Goal: Task Accomplishment & Management: Manage account settings

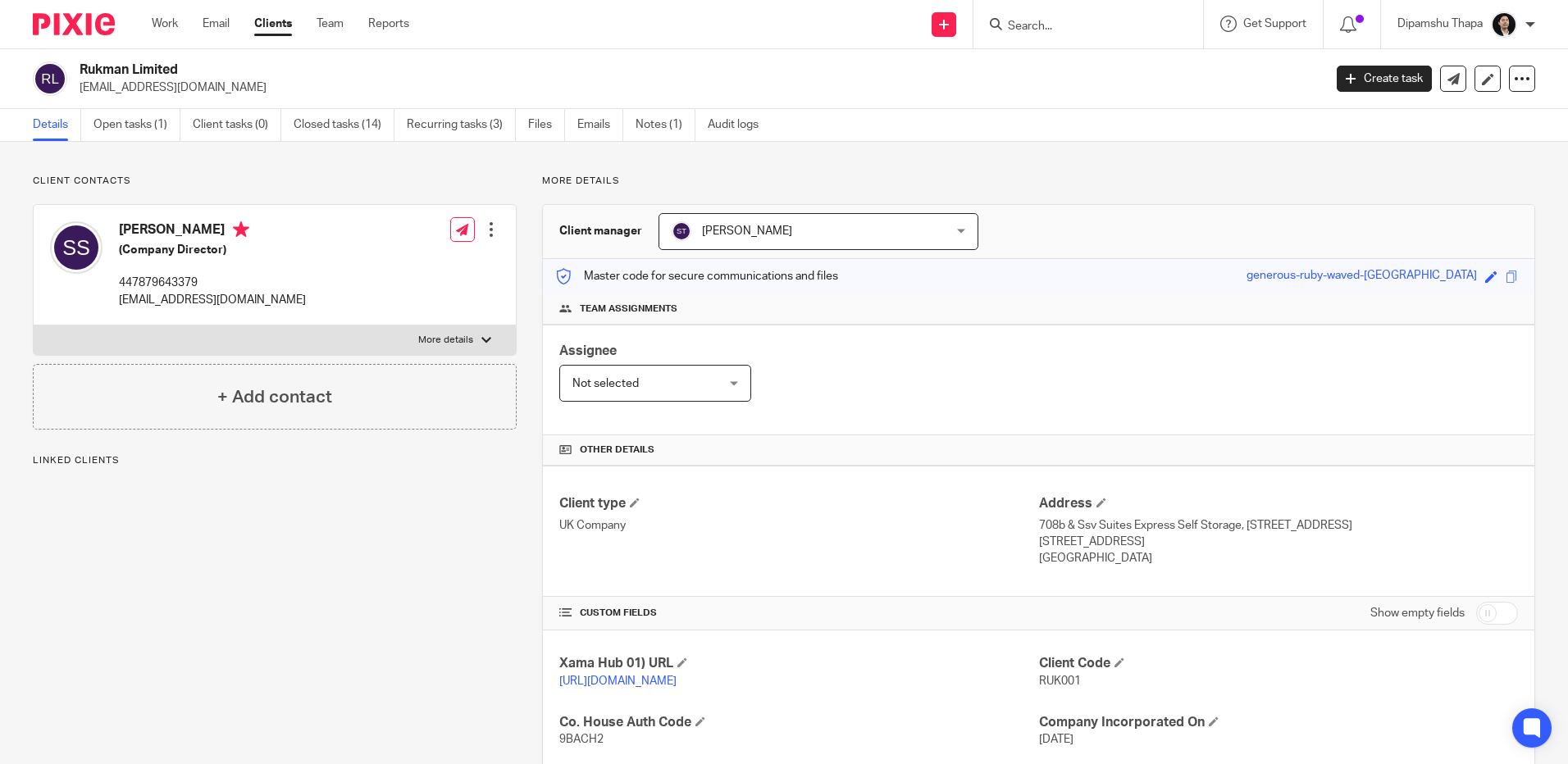
click at [78, 31] on img at bounding box center [74, 24] width 82 height 22
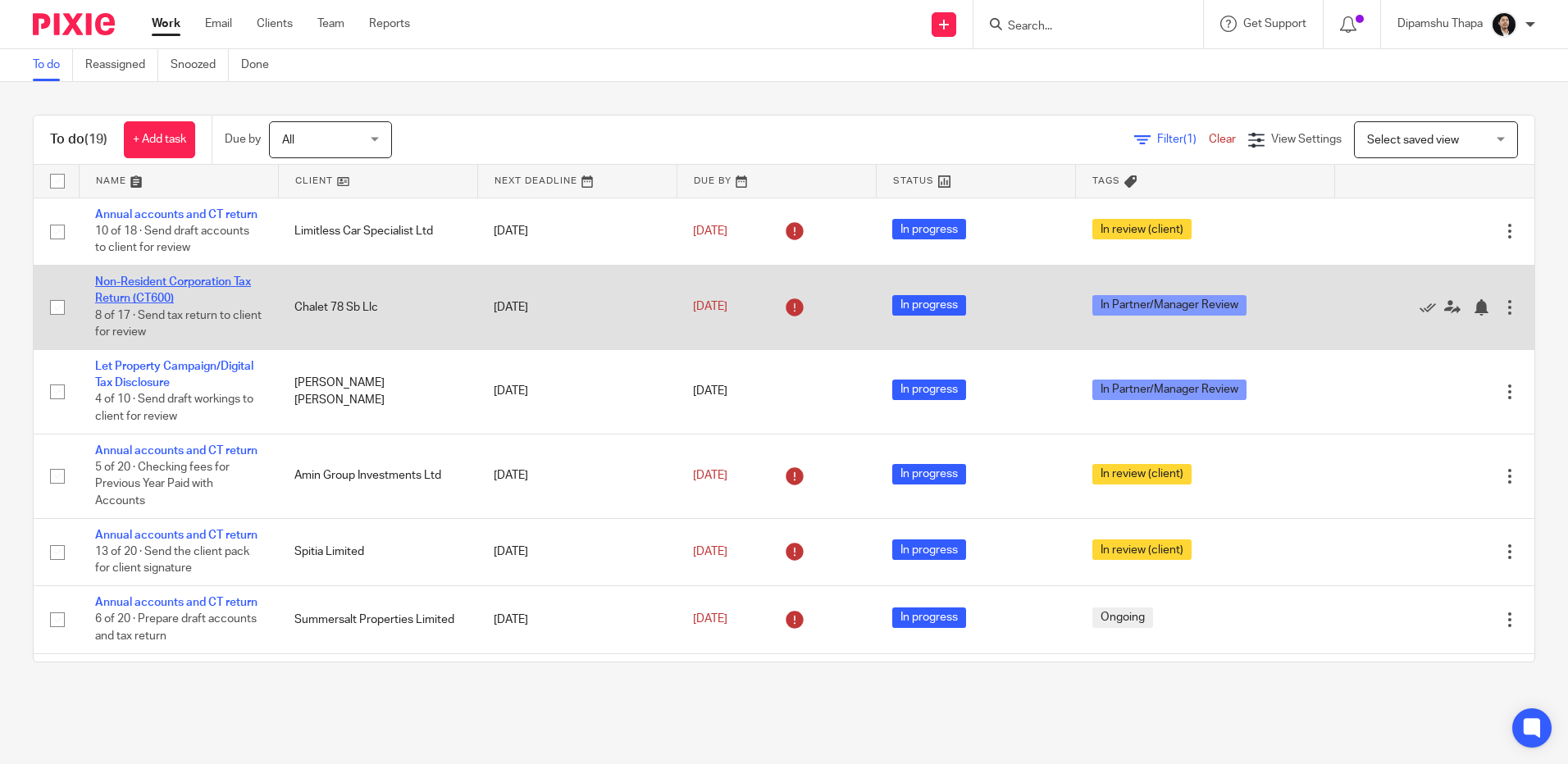
click at [157, 299] on link "Non-Resident Corporation Tax Return (CT600)" at bounding box center [173, 290] width 156 height 27
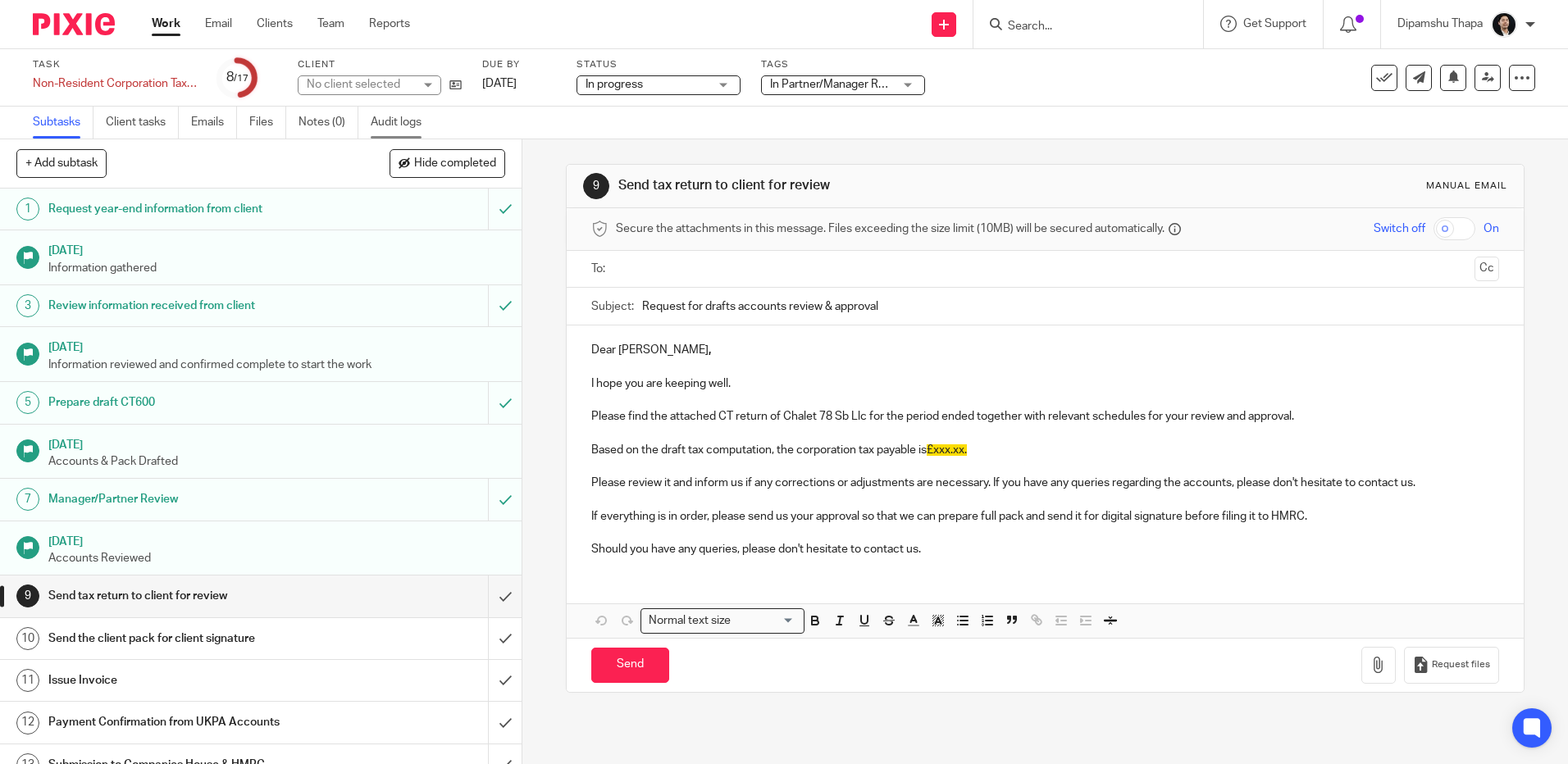
click at [410, 114] on link "Audit logs" at bounding box center [402, 122] width 63 height 32
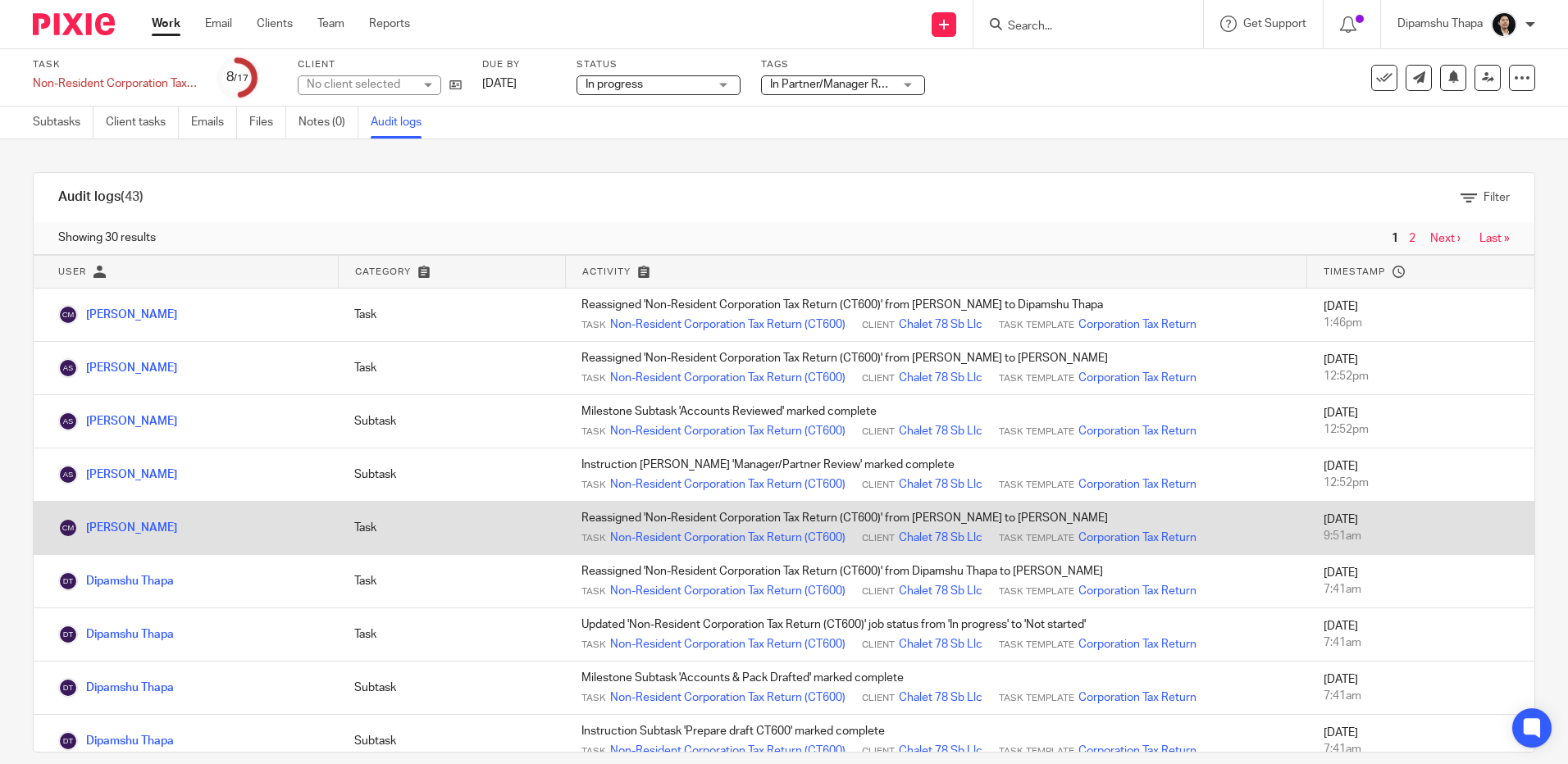
scroll to position [82, 0]
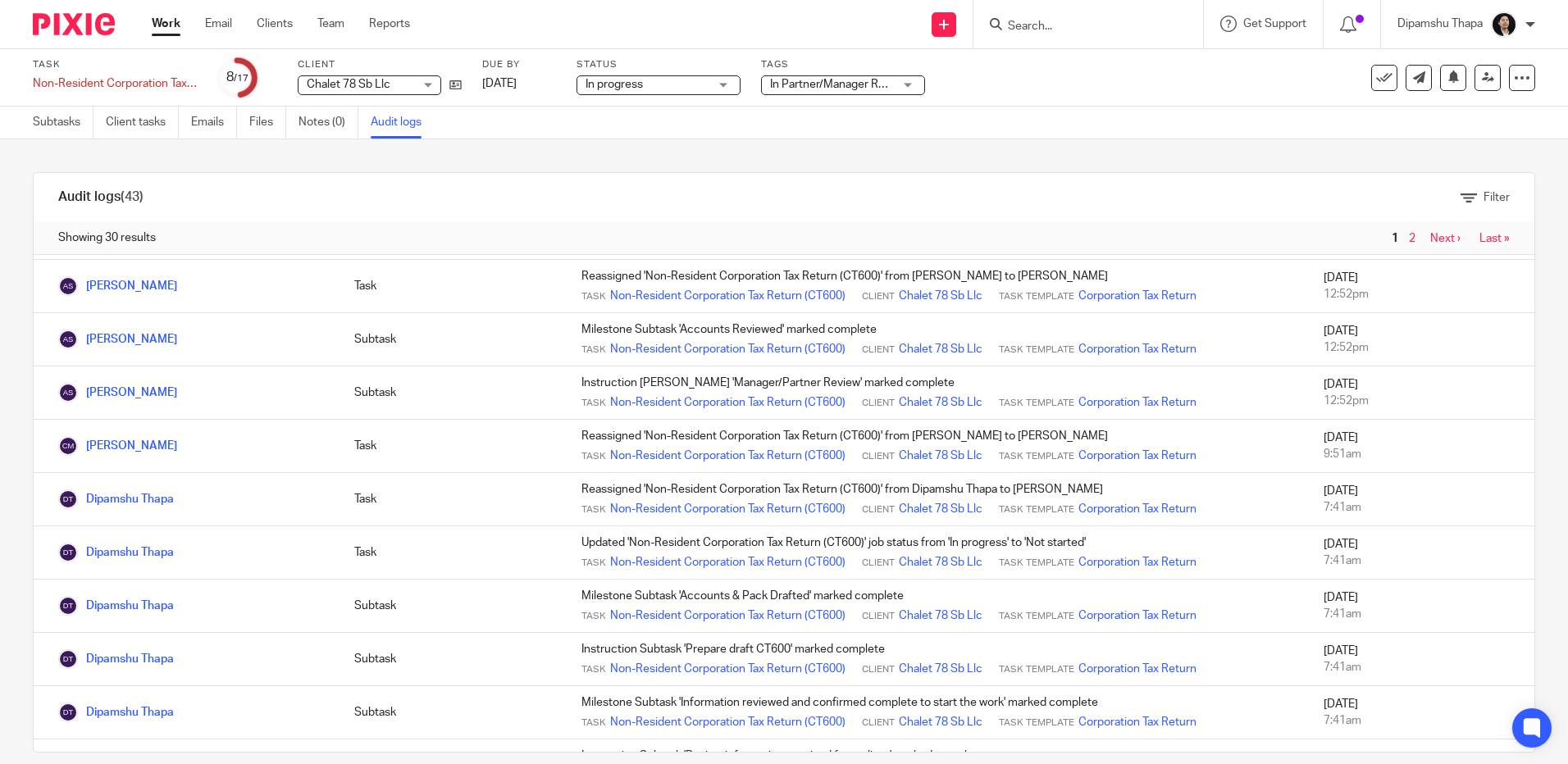
click at [89, 23] on img at bounding box center [74, 24] width 82 height 22
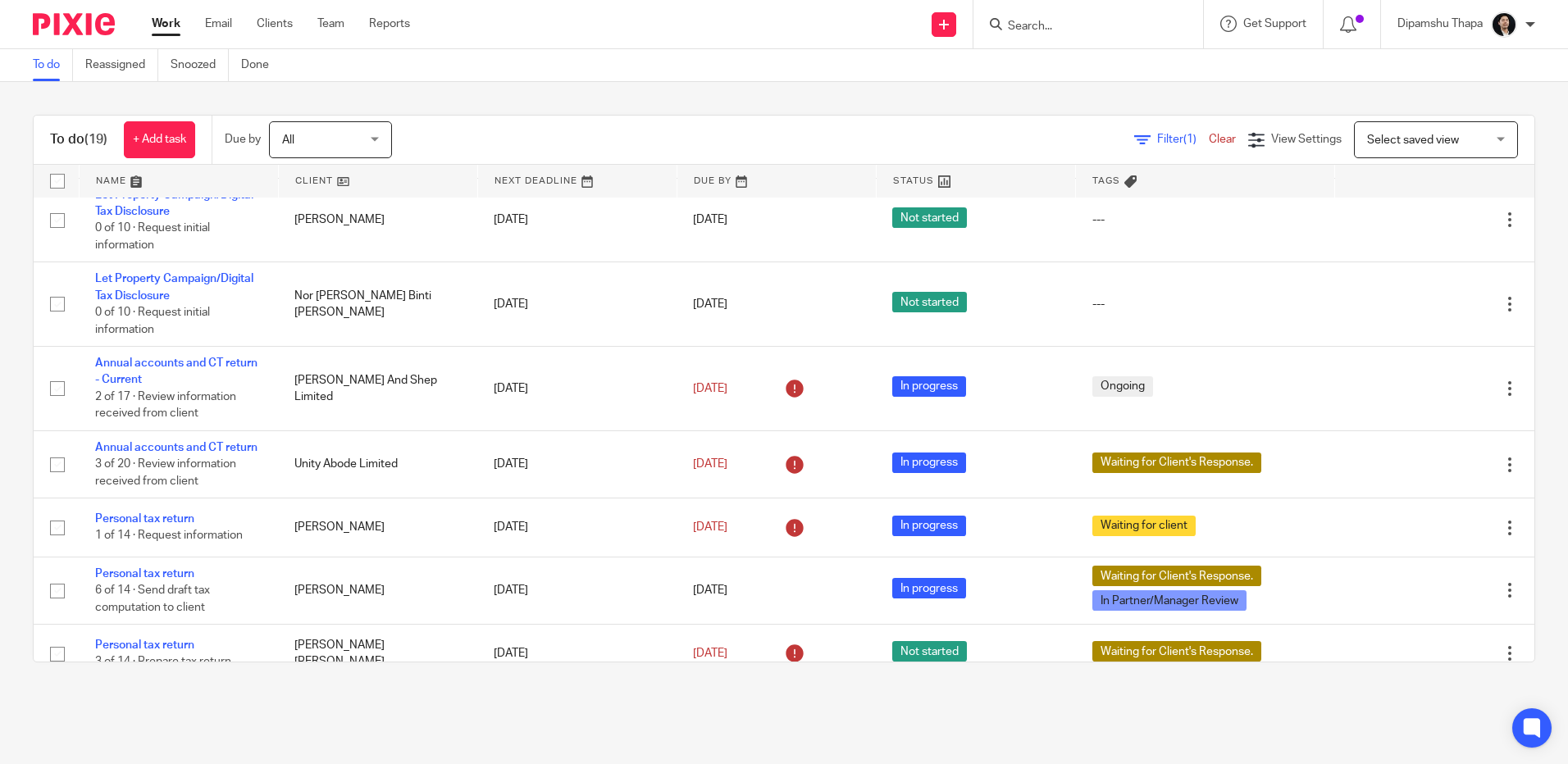
scroll to position [573, 0]
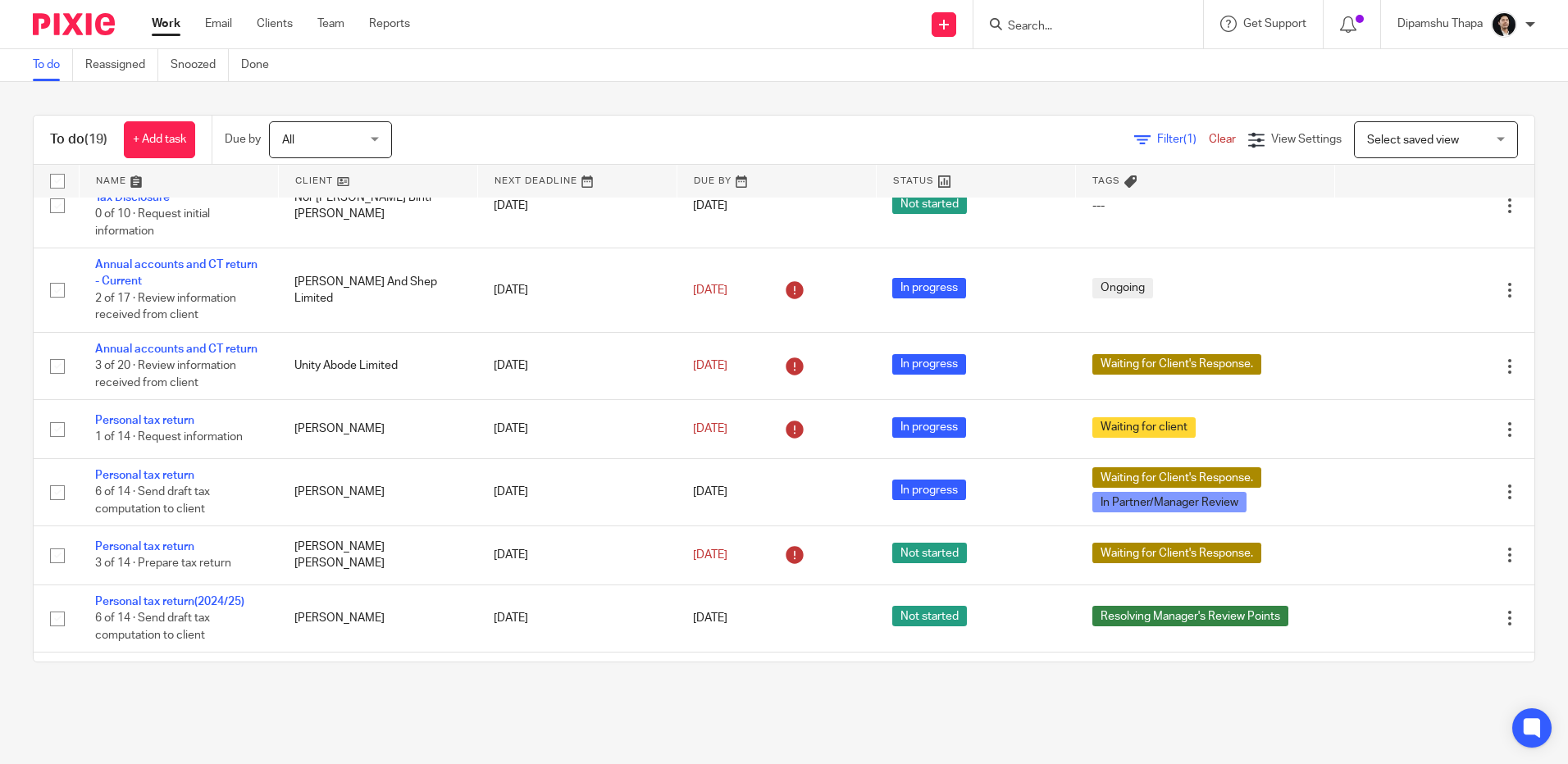
click at [1035, 28] on input "Search" at bounding box center [1080, 27] width 147 height 15
type input "c"
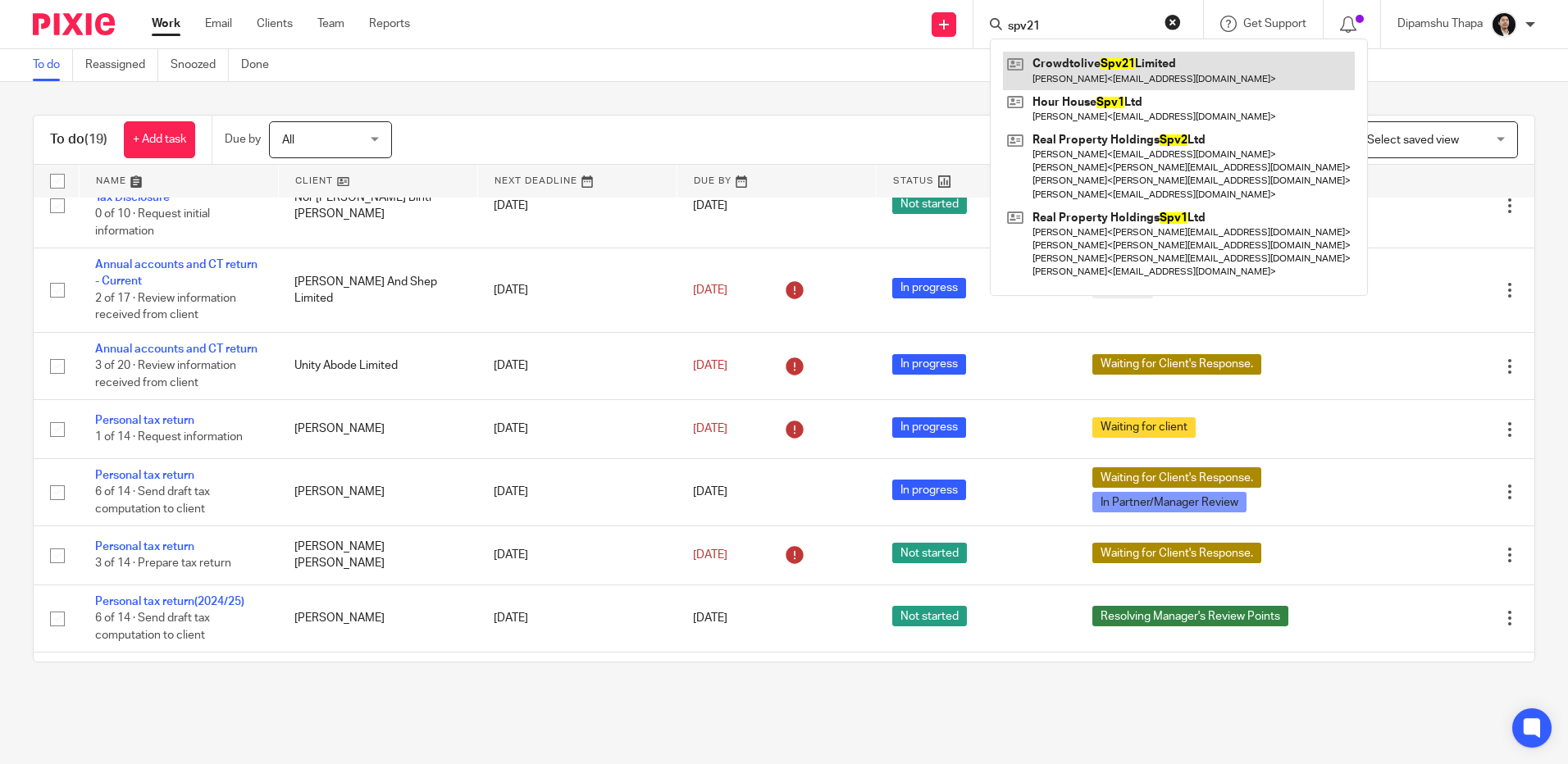
type input "spv21"
click at [1220, 86] on link at bounding box center [1179, 70] width 352 height 38
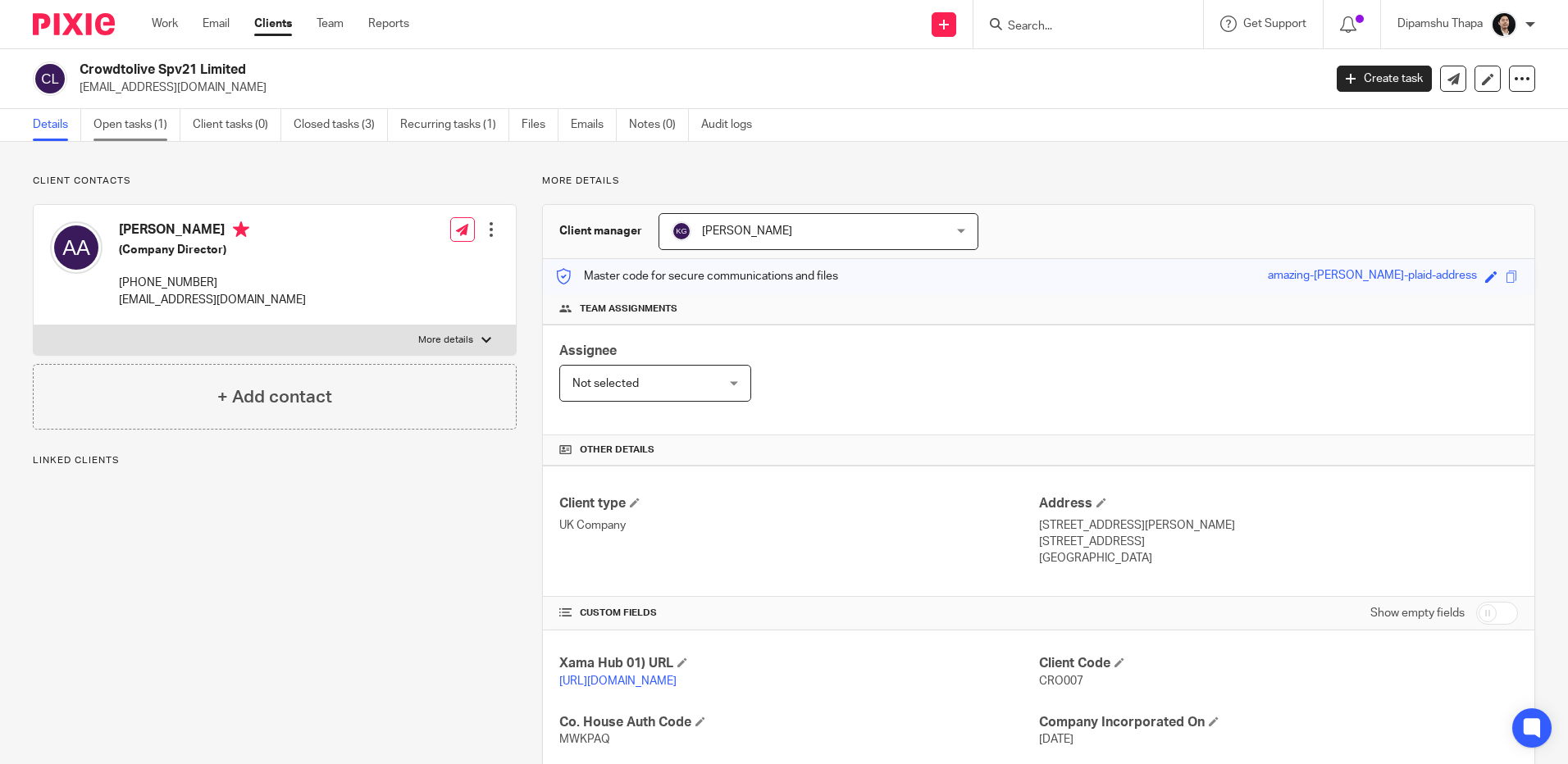
click at [137, 125] on link "Open tasks (1)" at bounding box center [137, 125] width 87 height 32
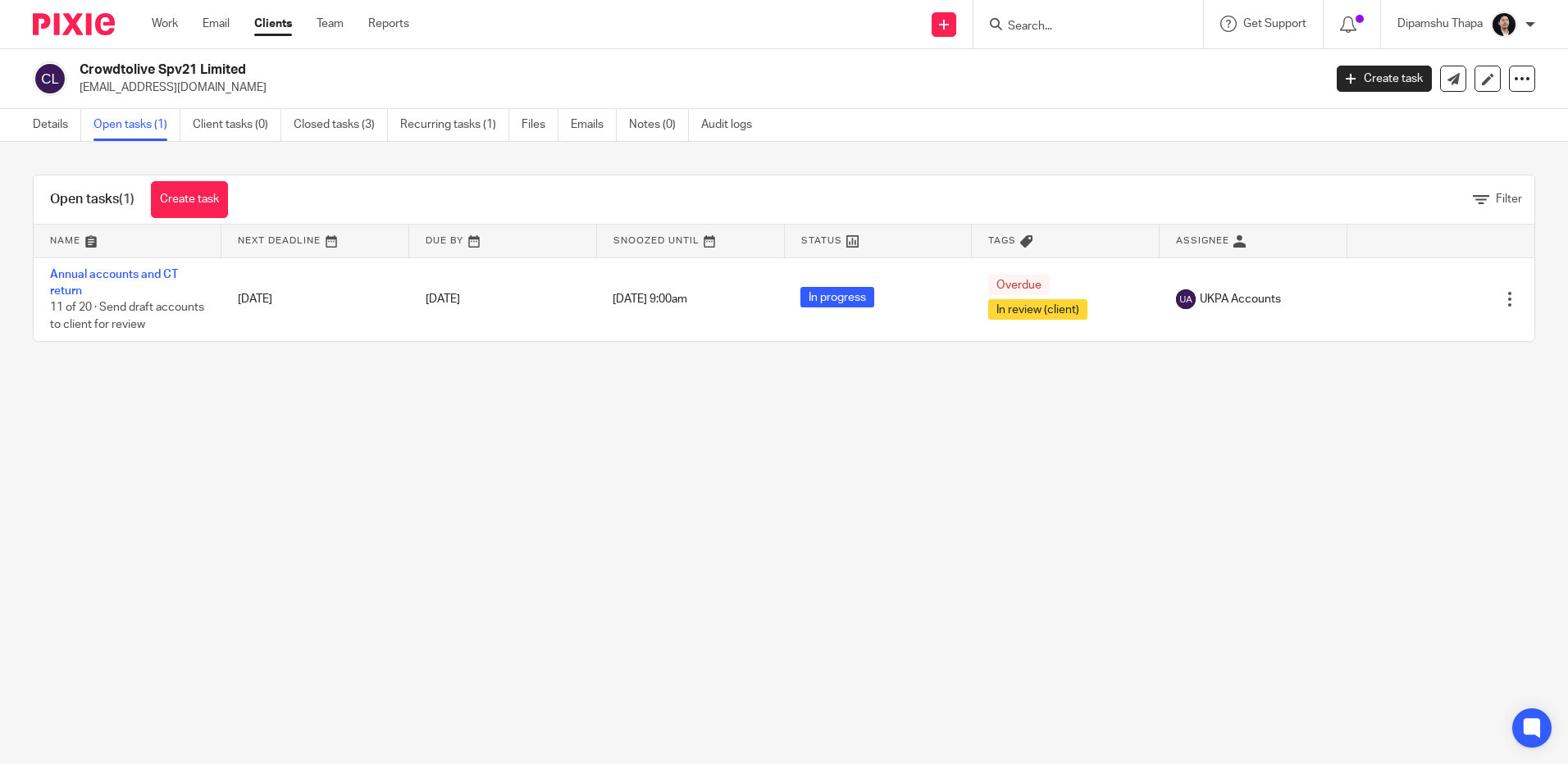
click at [89, 25] on img at bounding box center [74, 24] width 82 height 22
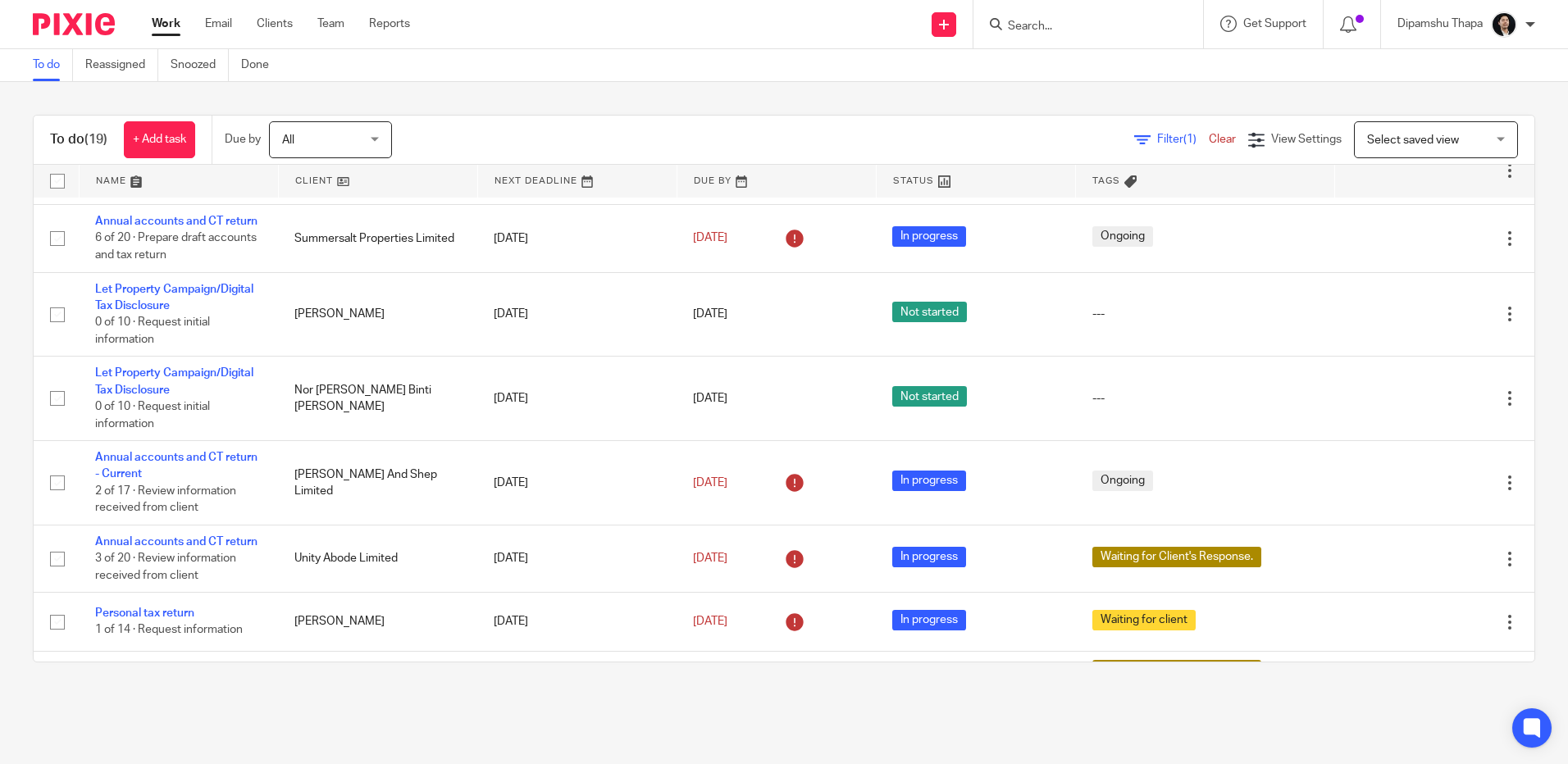
scroll to position [409, 0]
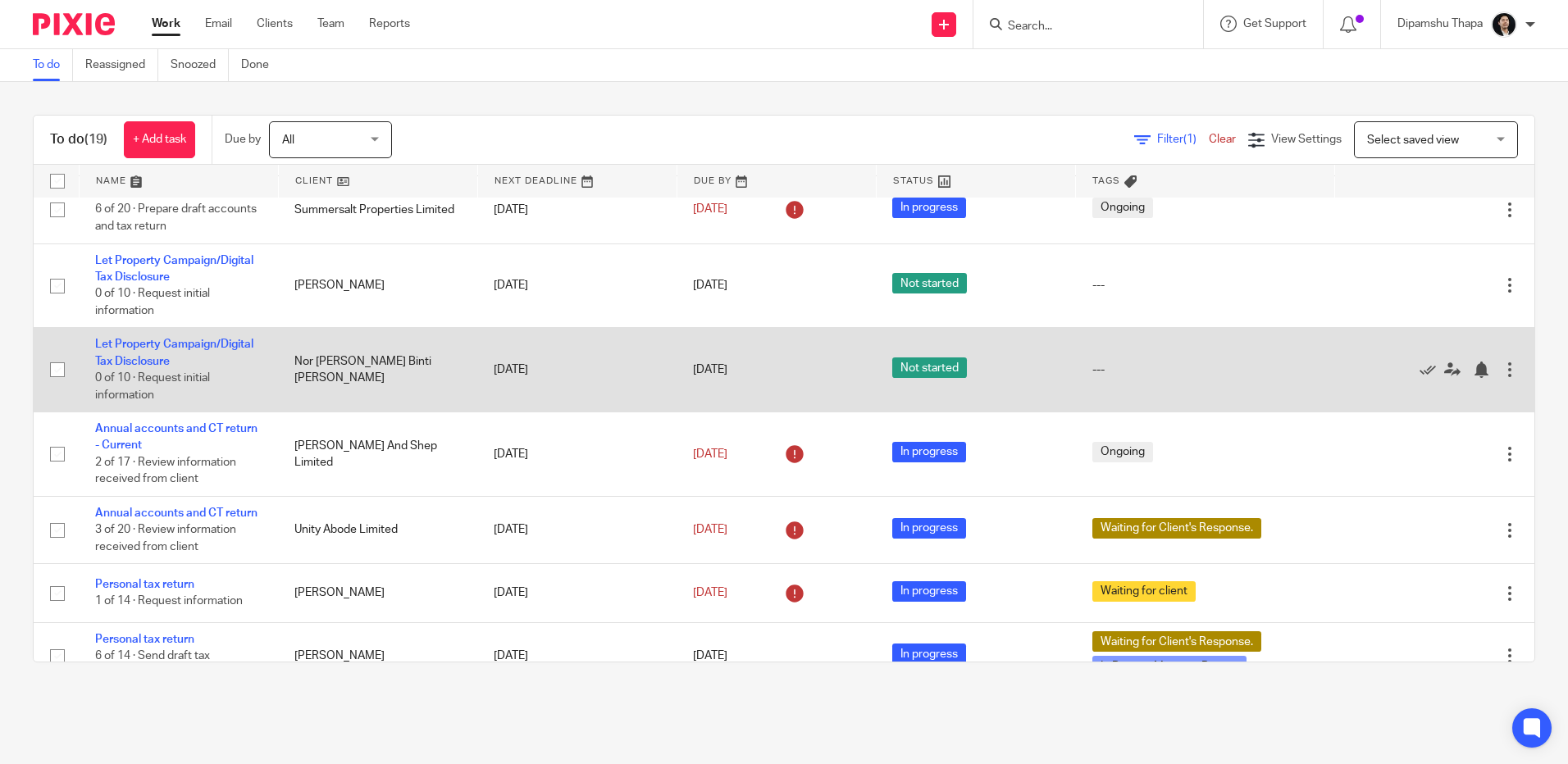
drag, startPoint x: 354, startPoint y: 448, endPoint x: 292, endPoint y: 436, distance: 63.2
click at [292, 412] on td "Nor [PERSON_NAME] Binti [PERSON_NAME]" at bounding box center [377, 370] width 200 height 84
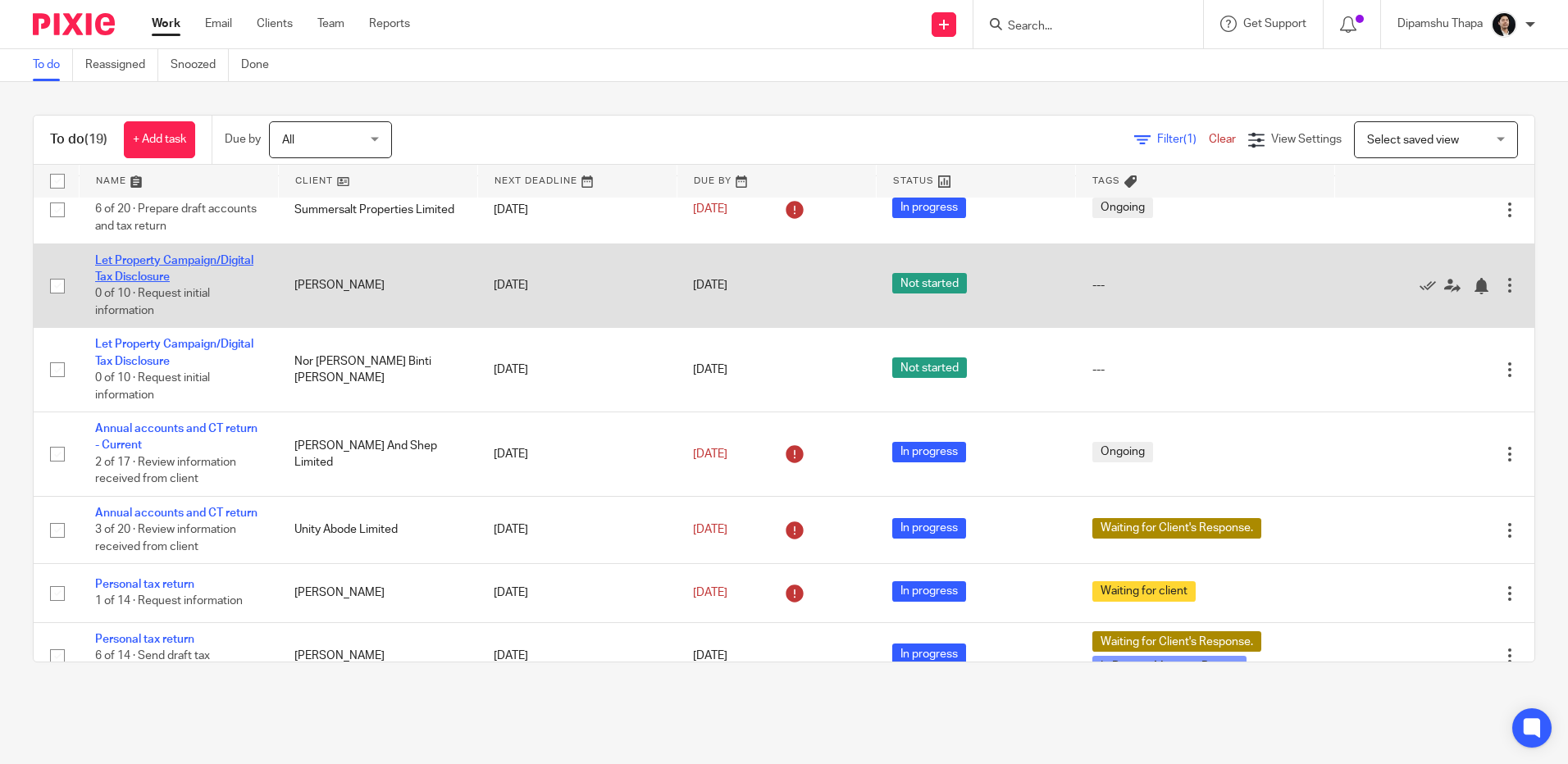
click at [132, 283] on link "Let Property Campaign/Digital Tax Disclosure" at bounding box center [174, 269] width 158 height 27
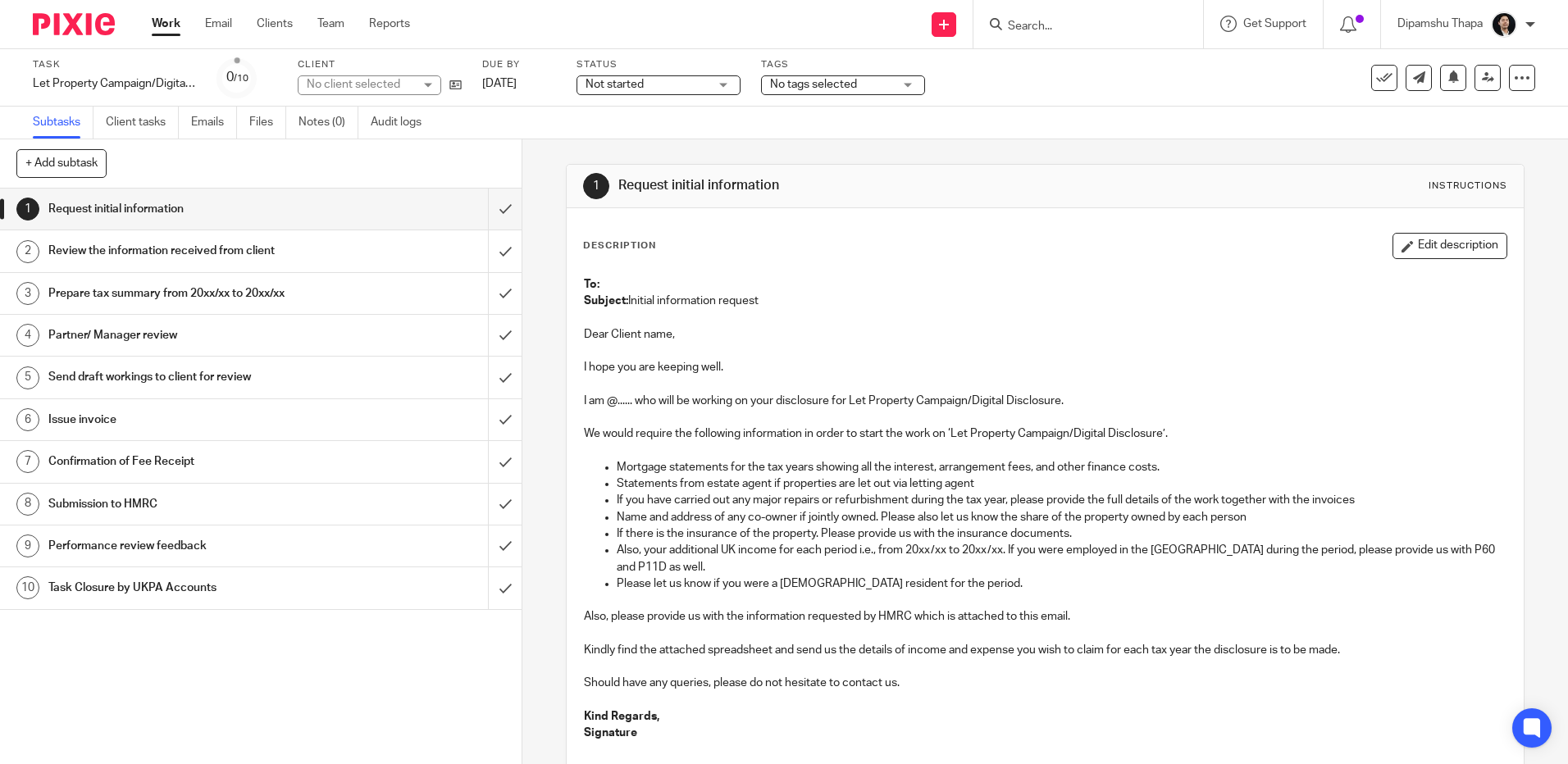
click at [855, 83] on span "No tags selected" at bounding box center [813, 84] width 87 height 12
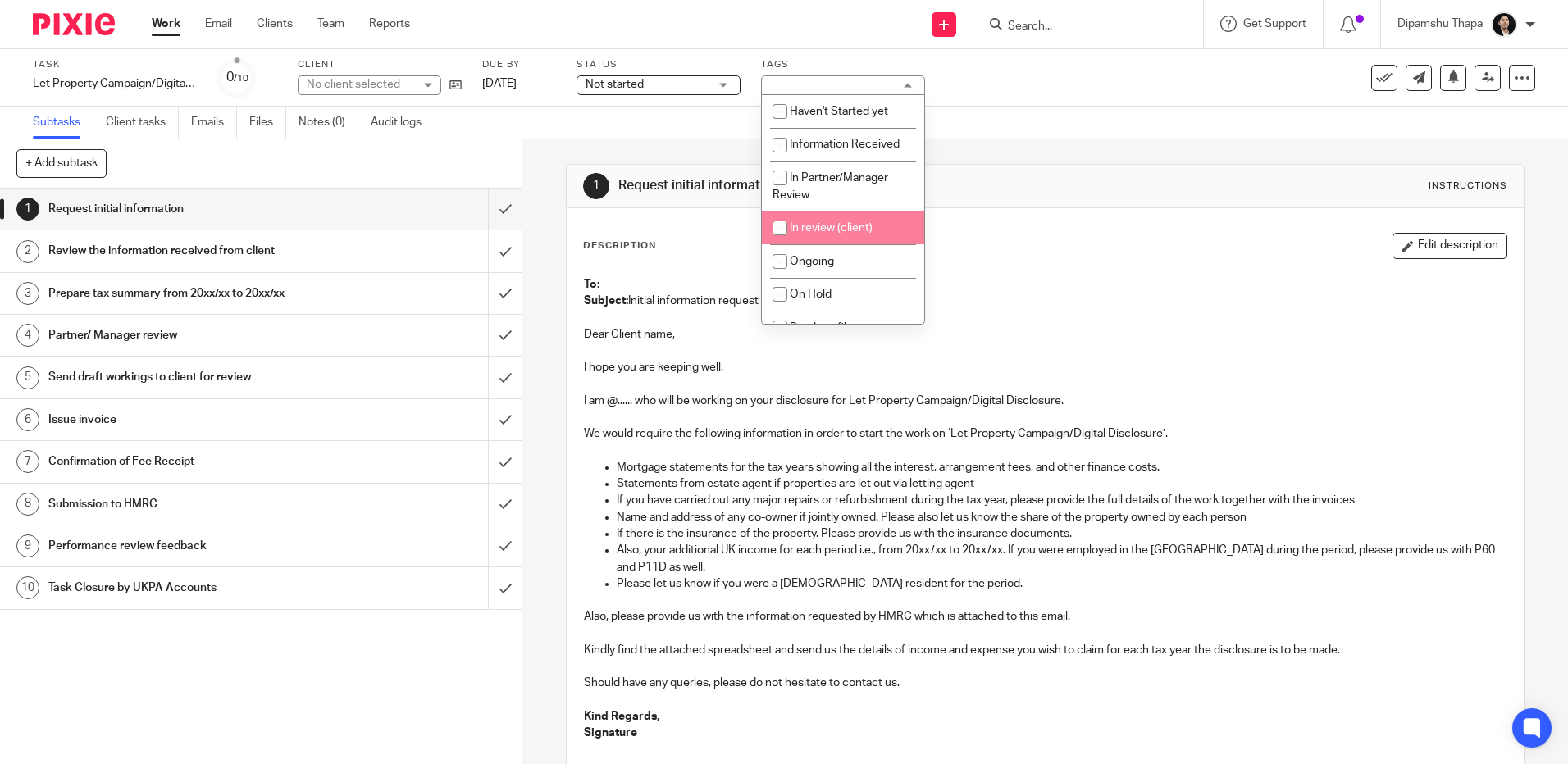
click at [821, 176] on span "In Partner/Manager Review" at bounding box center [830, 186] width 115 height 28
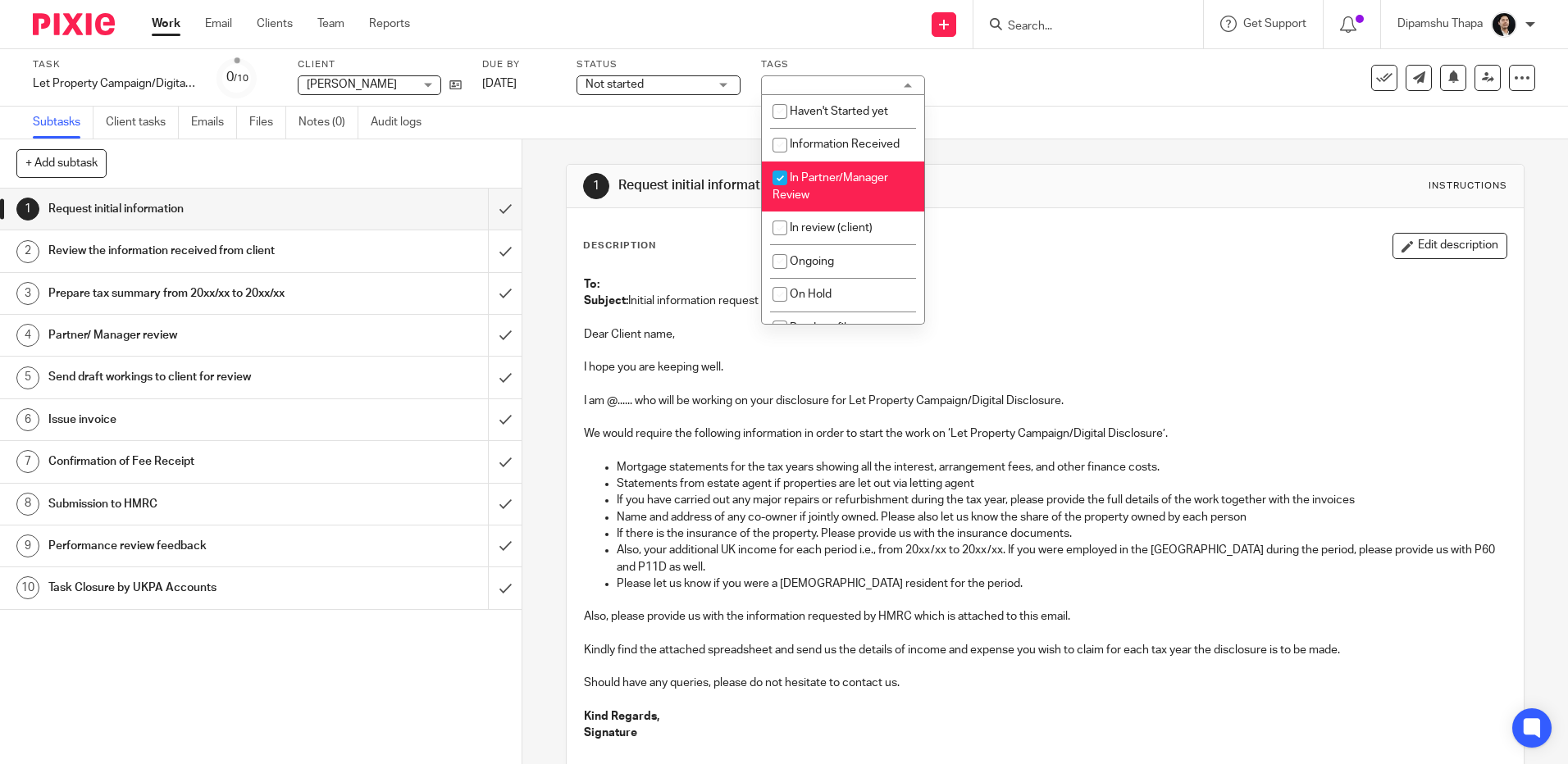
checkbox input "true"
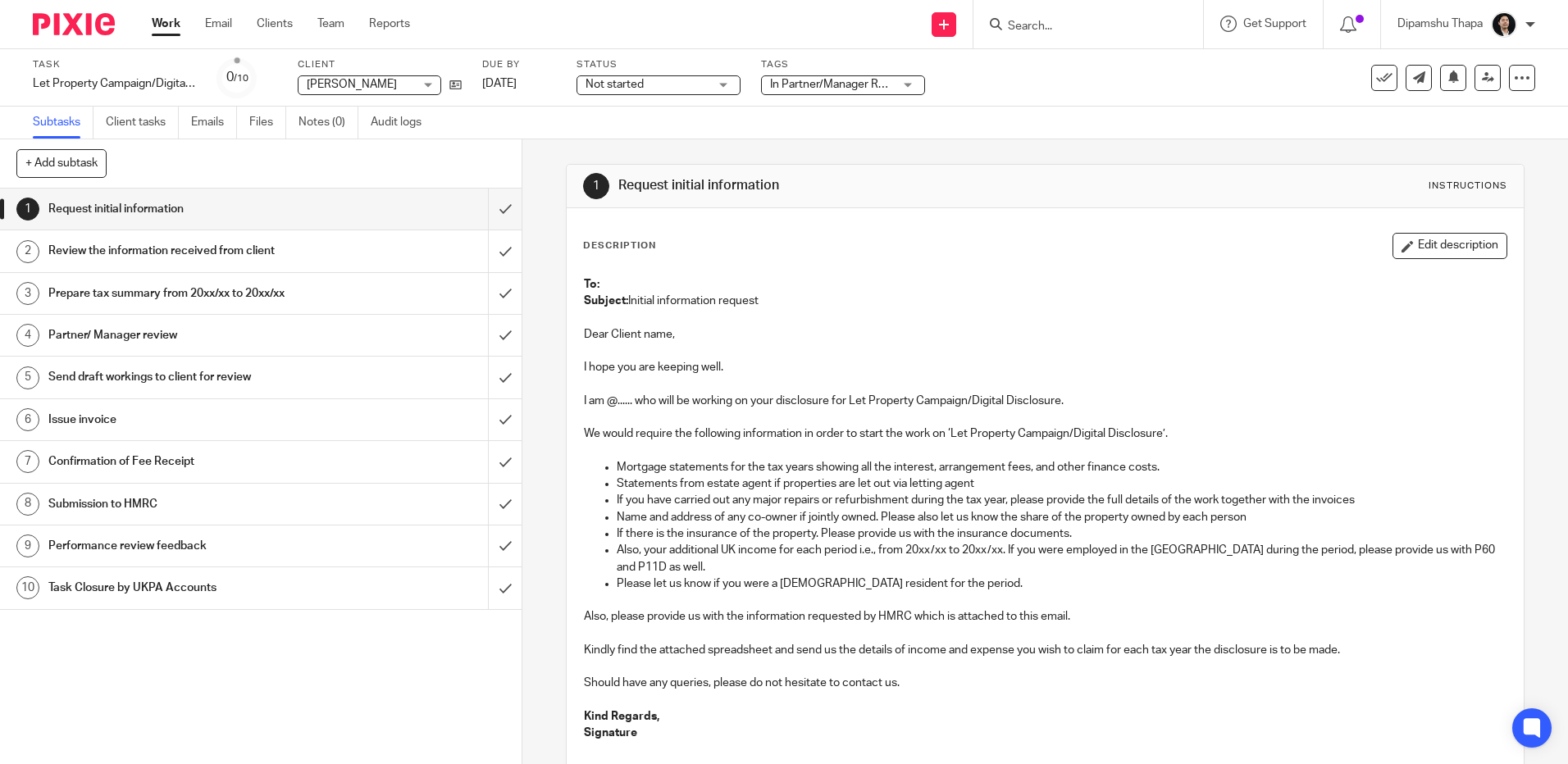
click at [629, 88] on span "Not started" at bounding box center [615, 84] width 59 height 12
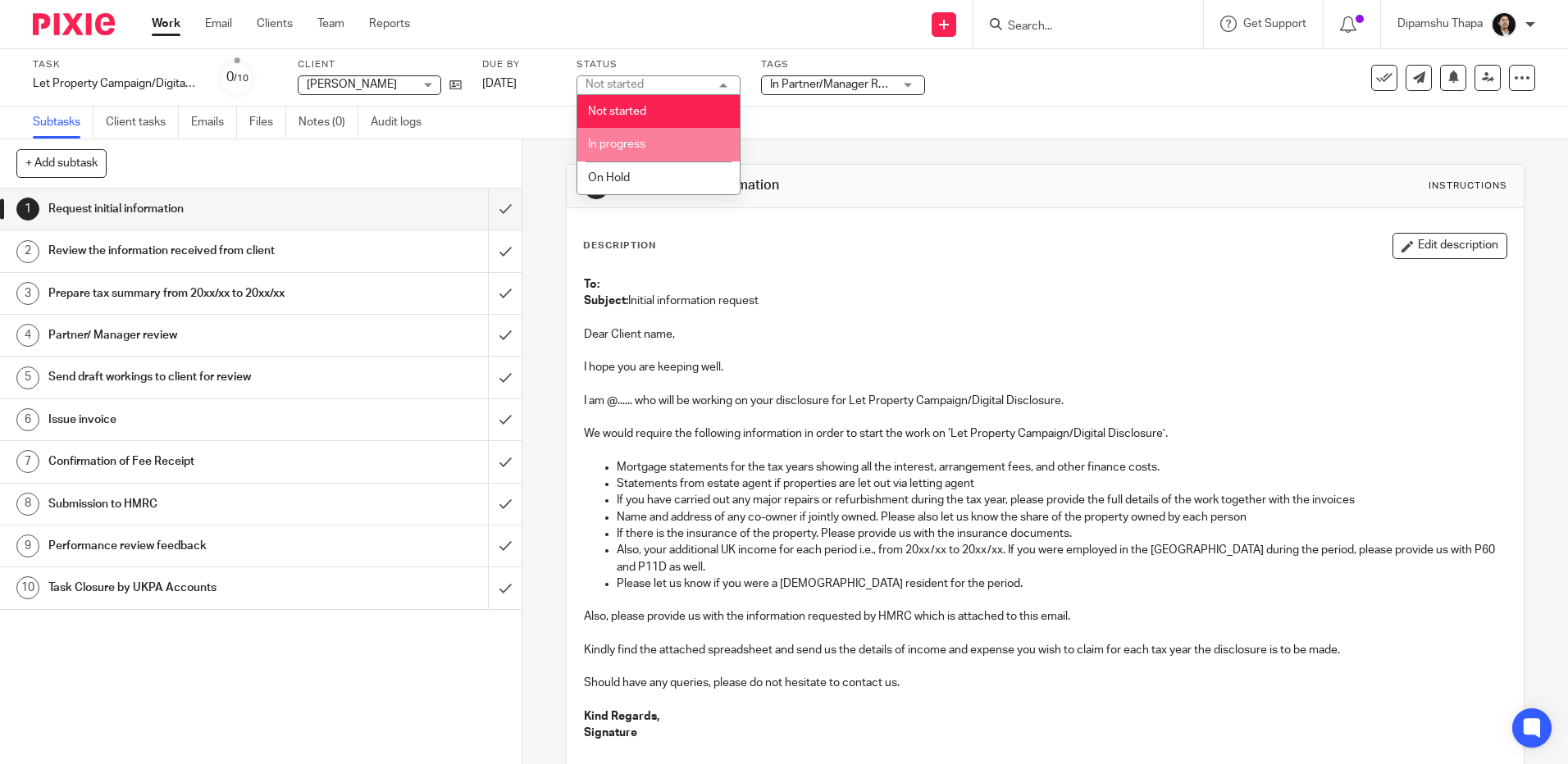
click at [622, 137] on li "In progress" at bounding box center [658, 144] width 162 height 34
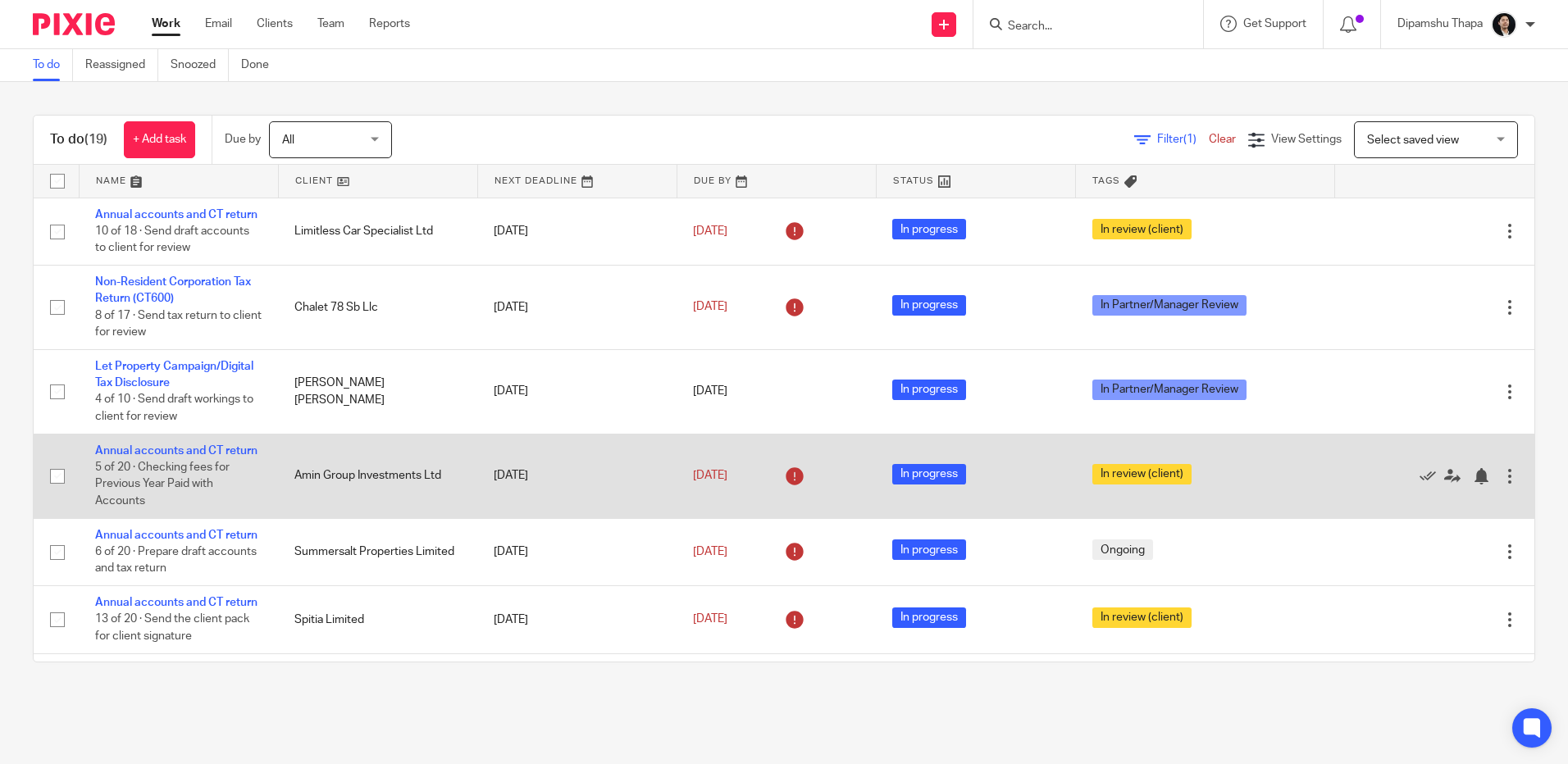
scroll to position [328, 0]
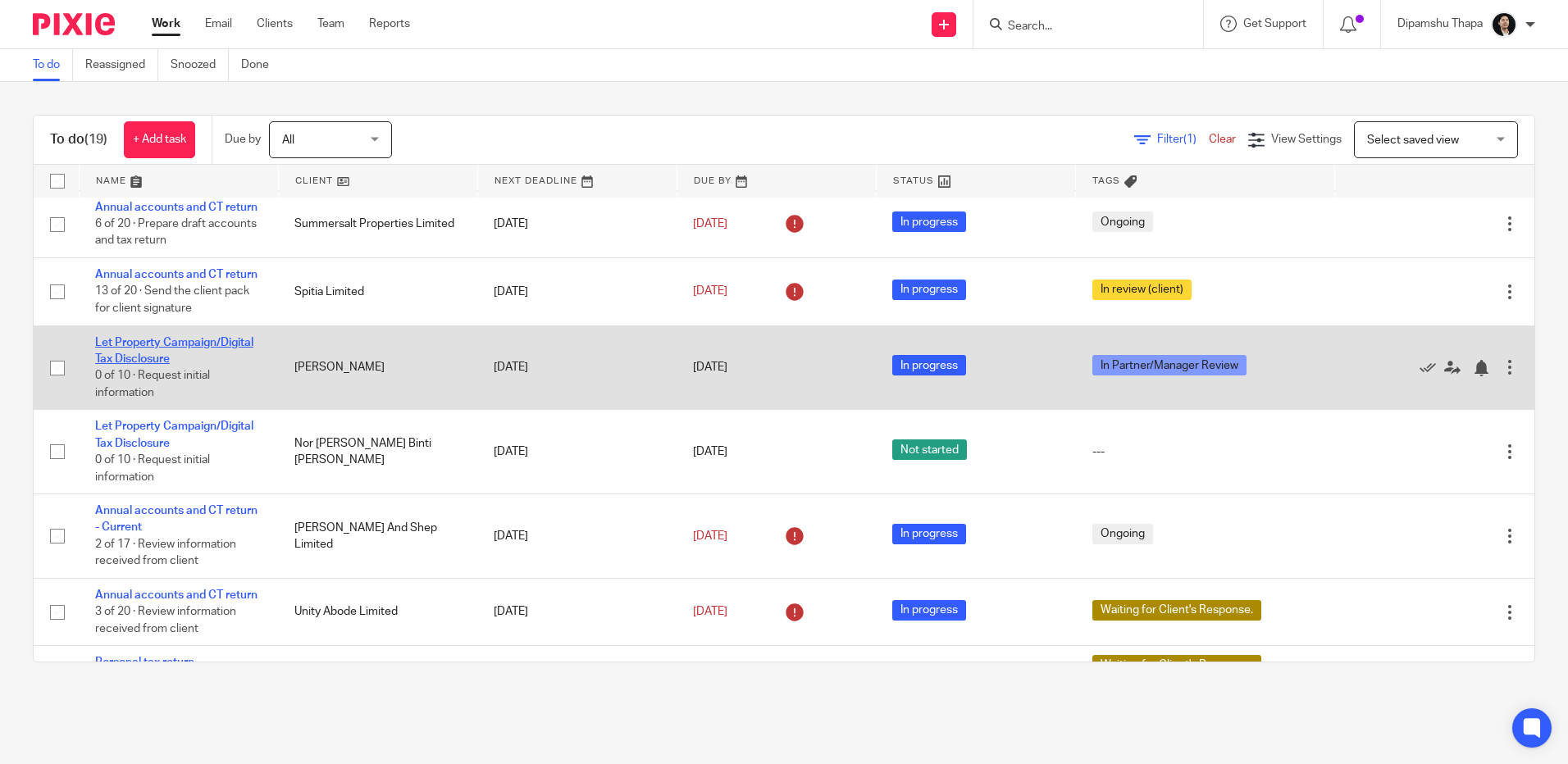
click at [178, 364] on link "Let Property Campaign/Digital Tax Disclosure" at bounding box center [174, 350] width 158 height 27
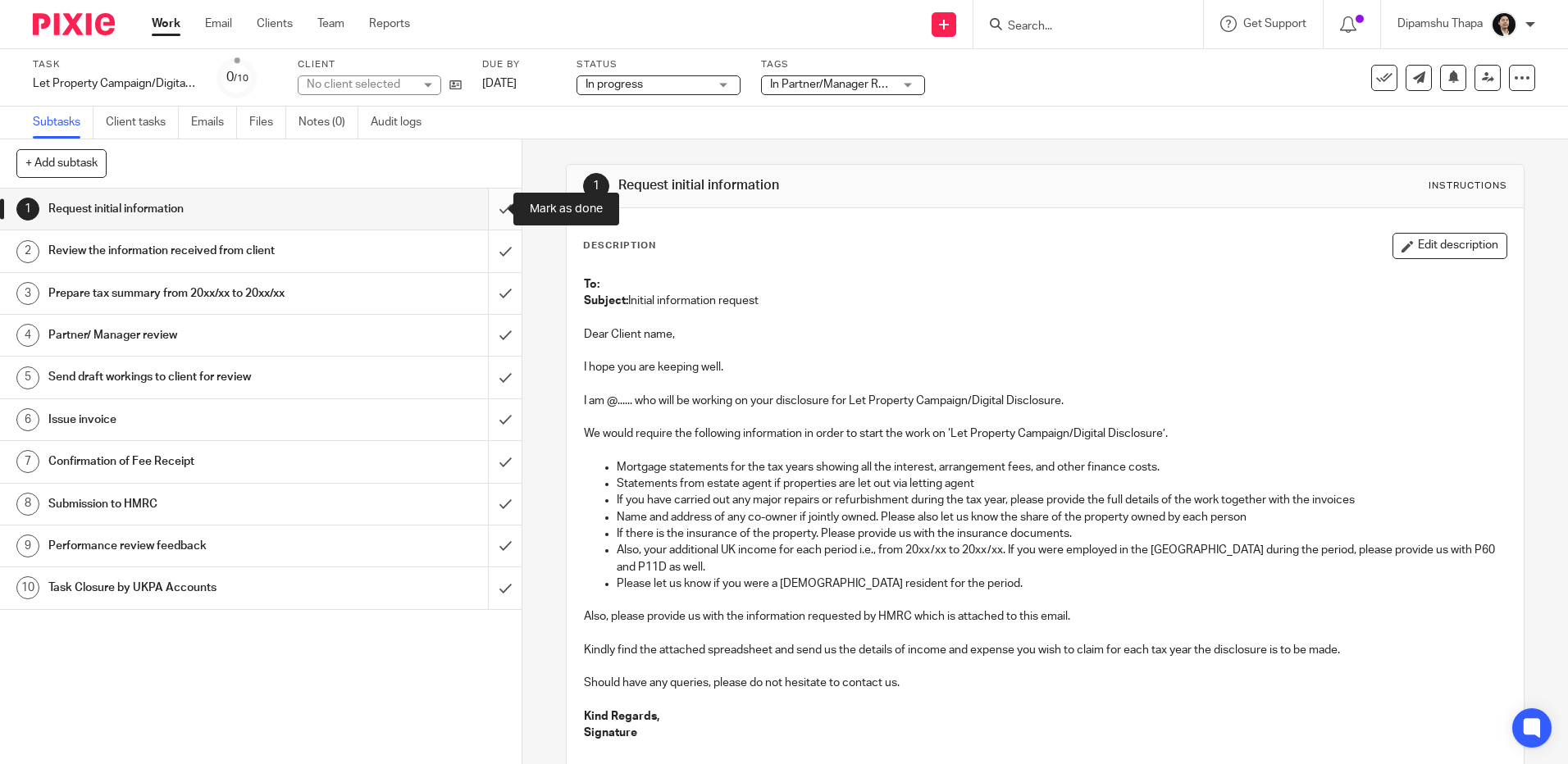
click at [486, 216] on input "submit" at bounding box center [261, 209] width 521 height 41
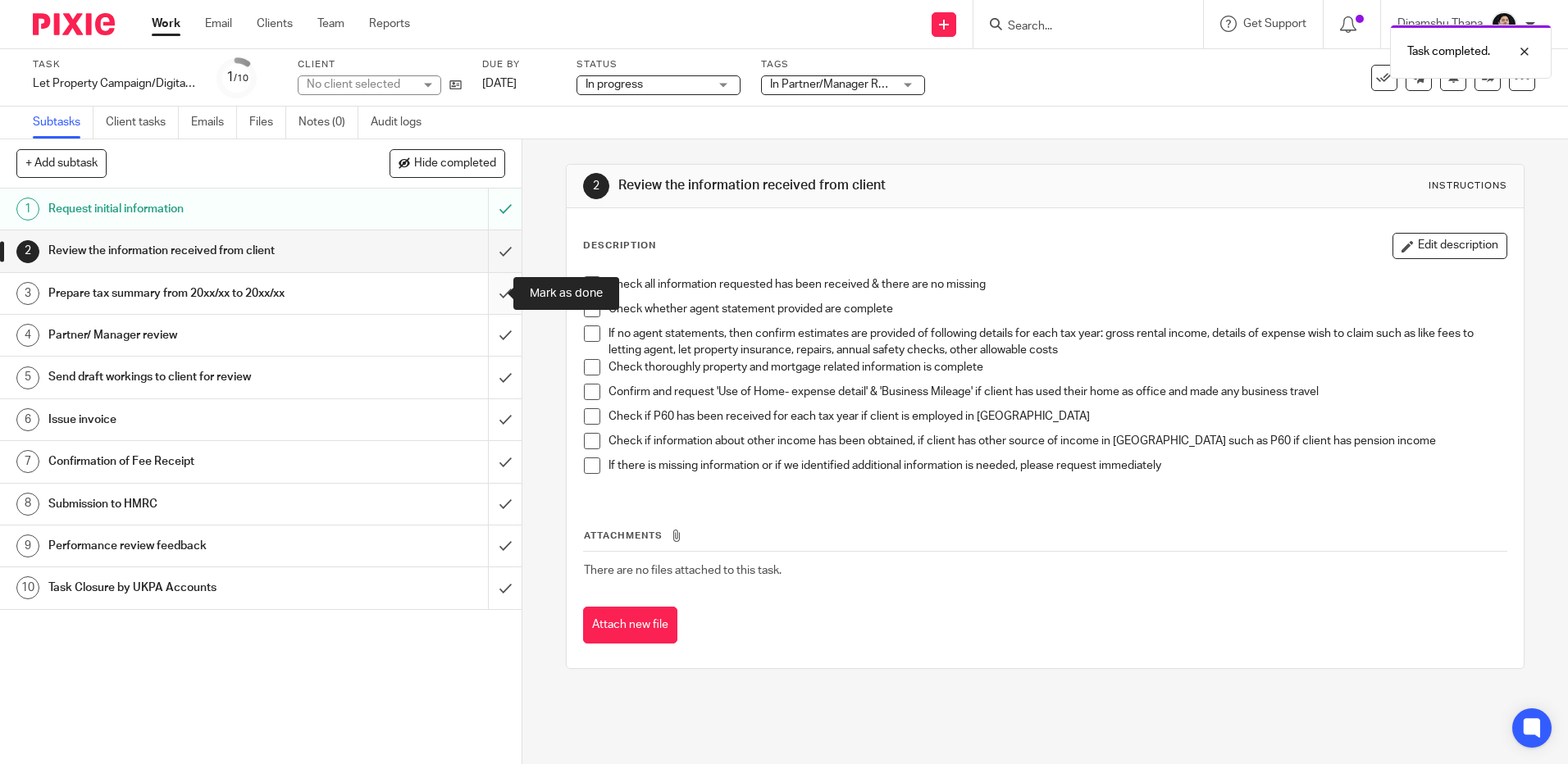
click at [489, 292] on input "submit" at bounding box center [261, 293] width 521 height 41
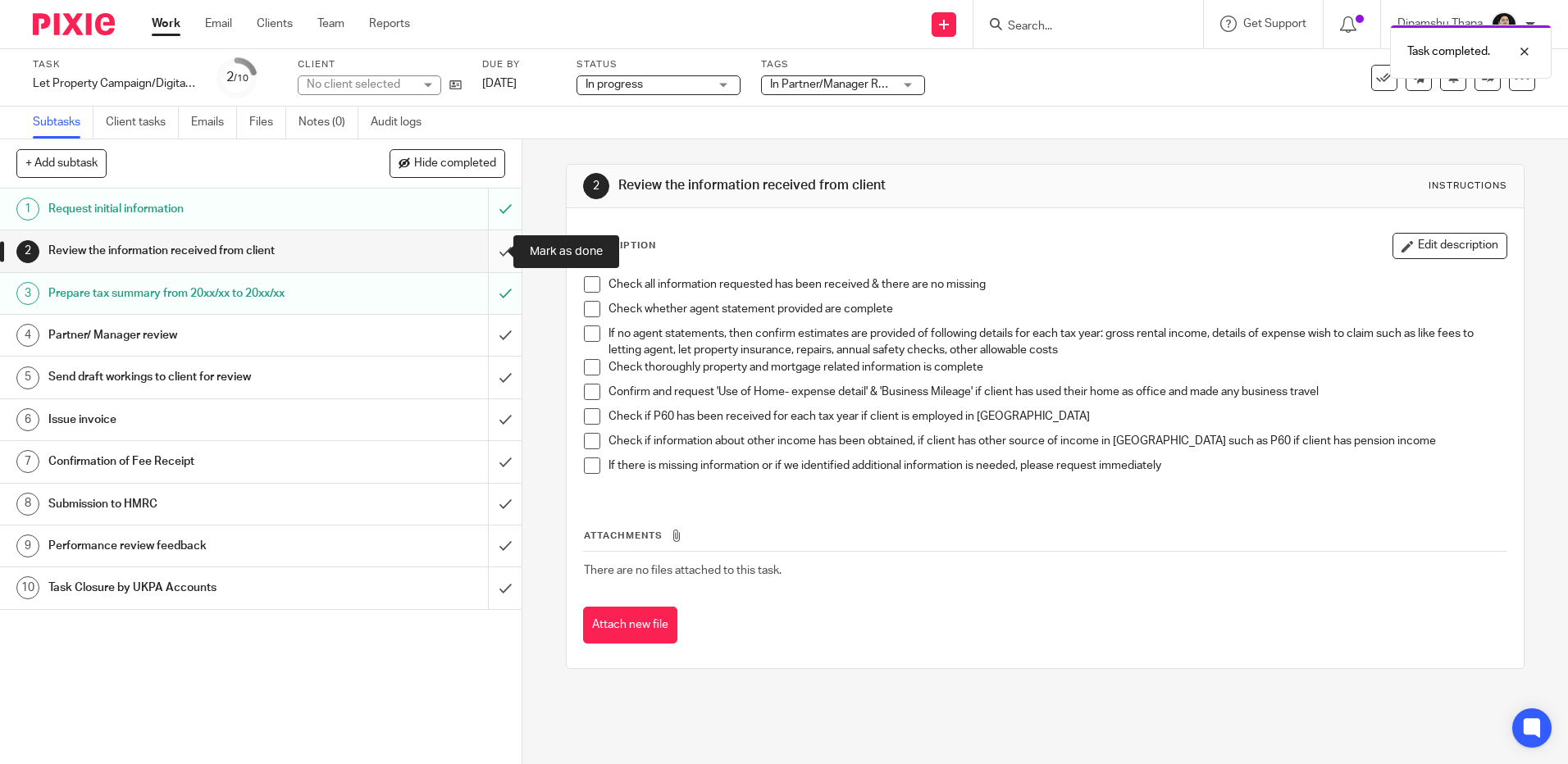
click at [490, 252] on input "submit" at bounding box center [261, 251] width 521 height 41
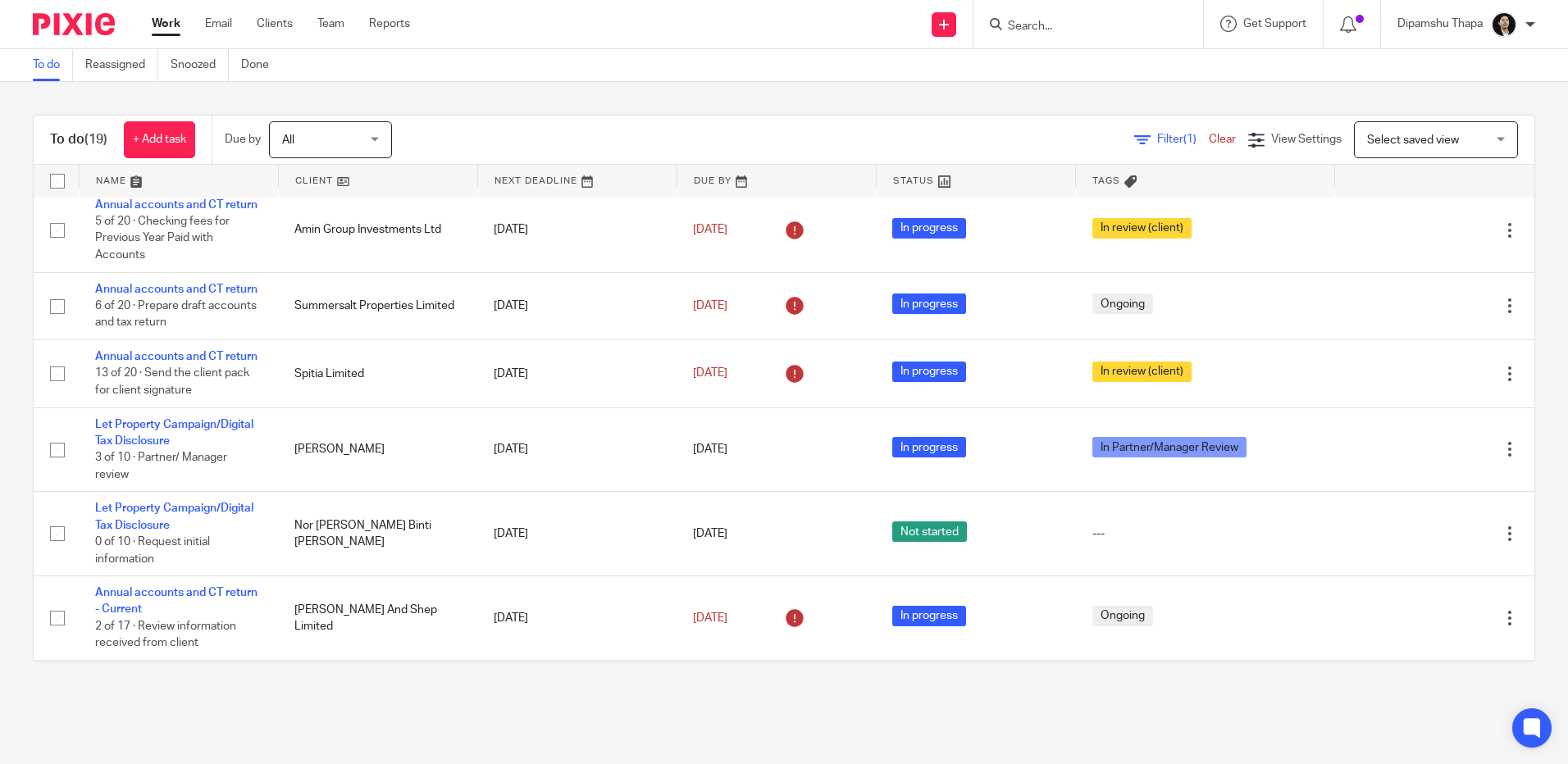
scroll to position [328, 0]
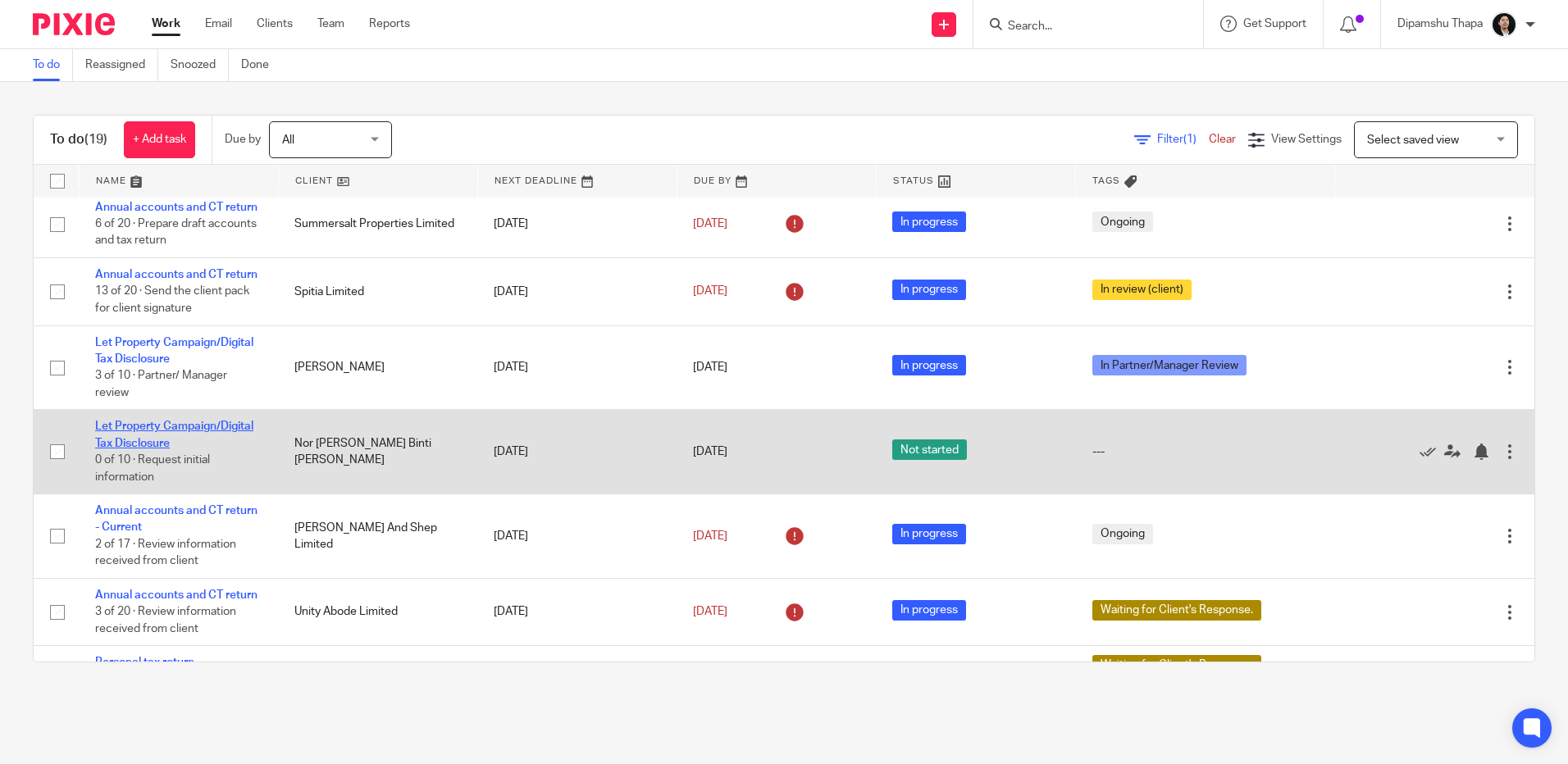
click at [180, 448] on link "Let Property Campaign/Digital Tax Disclosure" at bounding box center [174, 433] width 158 height 27
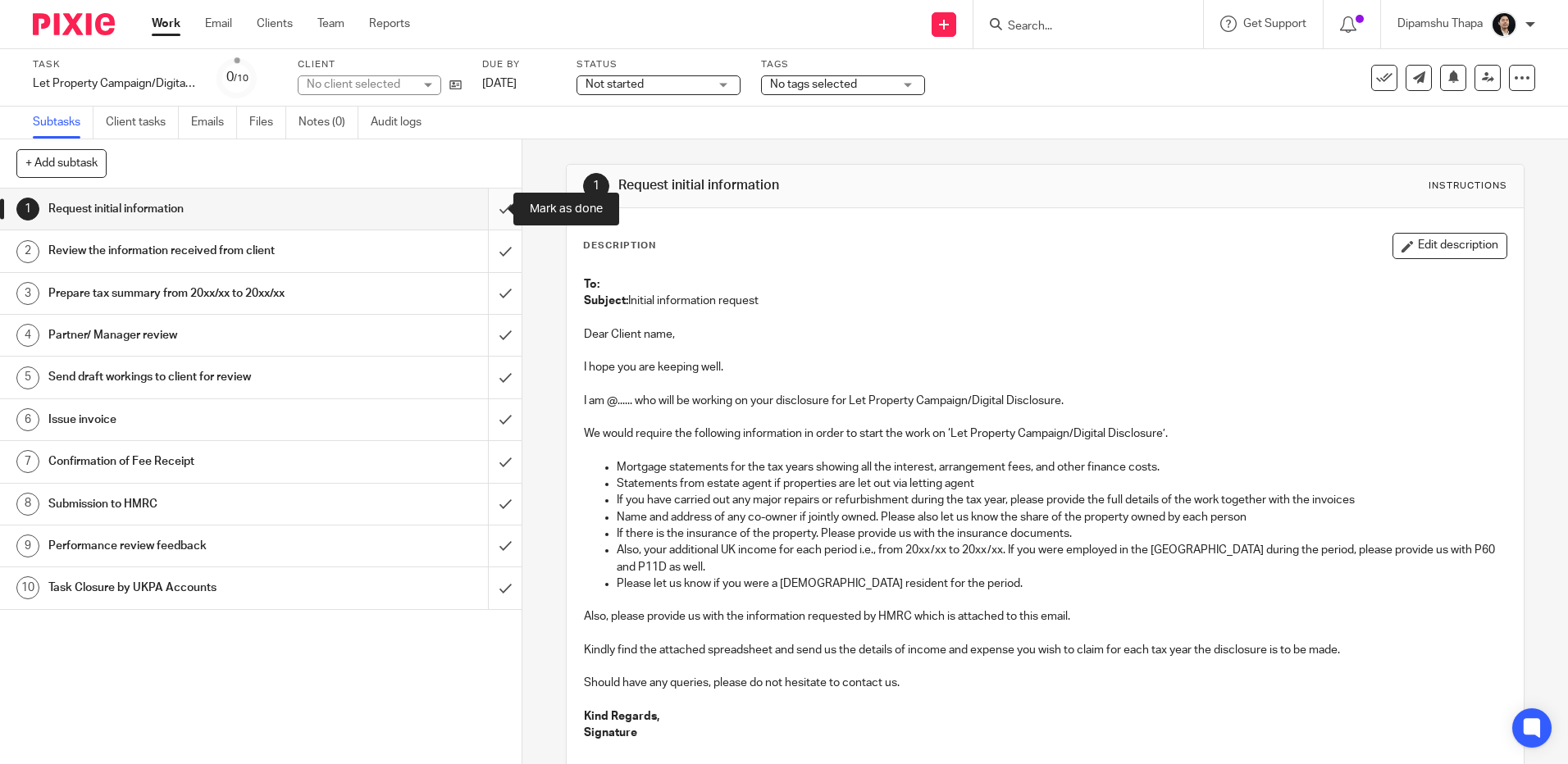
click at [496, 204] on input "submit" at bounding box center [261, 209] width 521 height 41
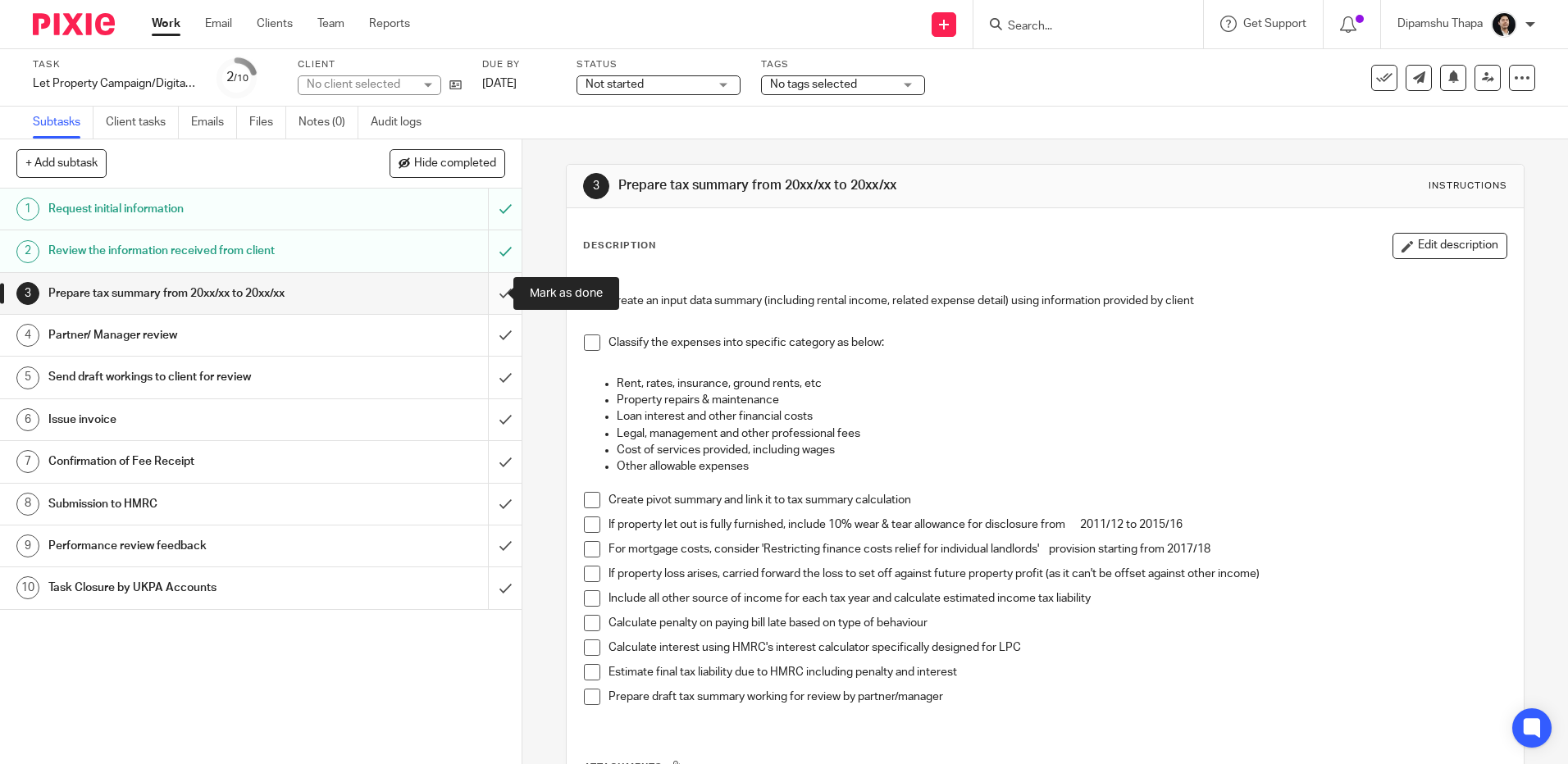
click at [493, 300] on input "submit" at bounding box center [261, 293] width 521 height 41
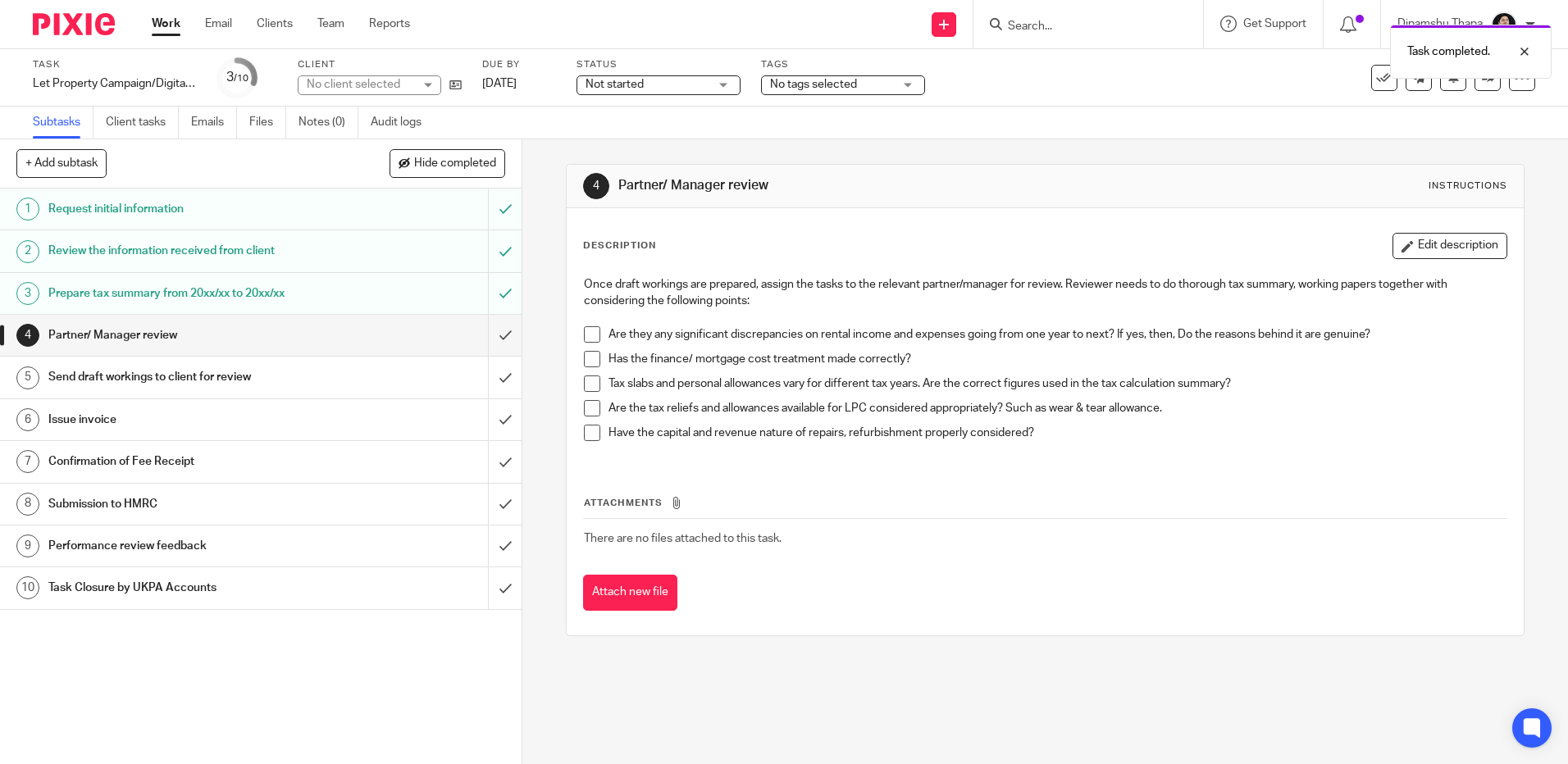
click at [808, 88] on span "No tags selected" at bounding box center [813, 84] width 87 height 12
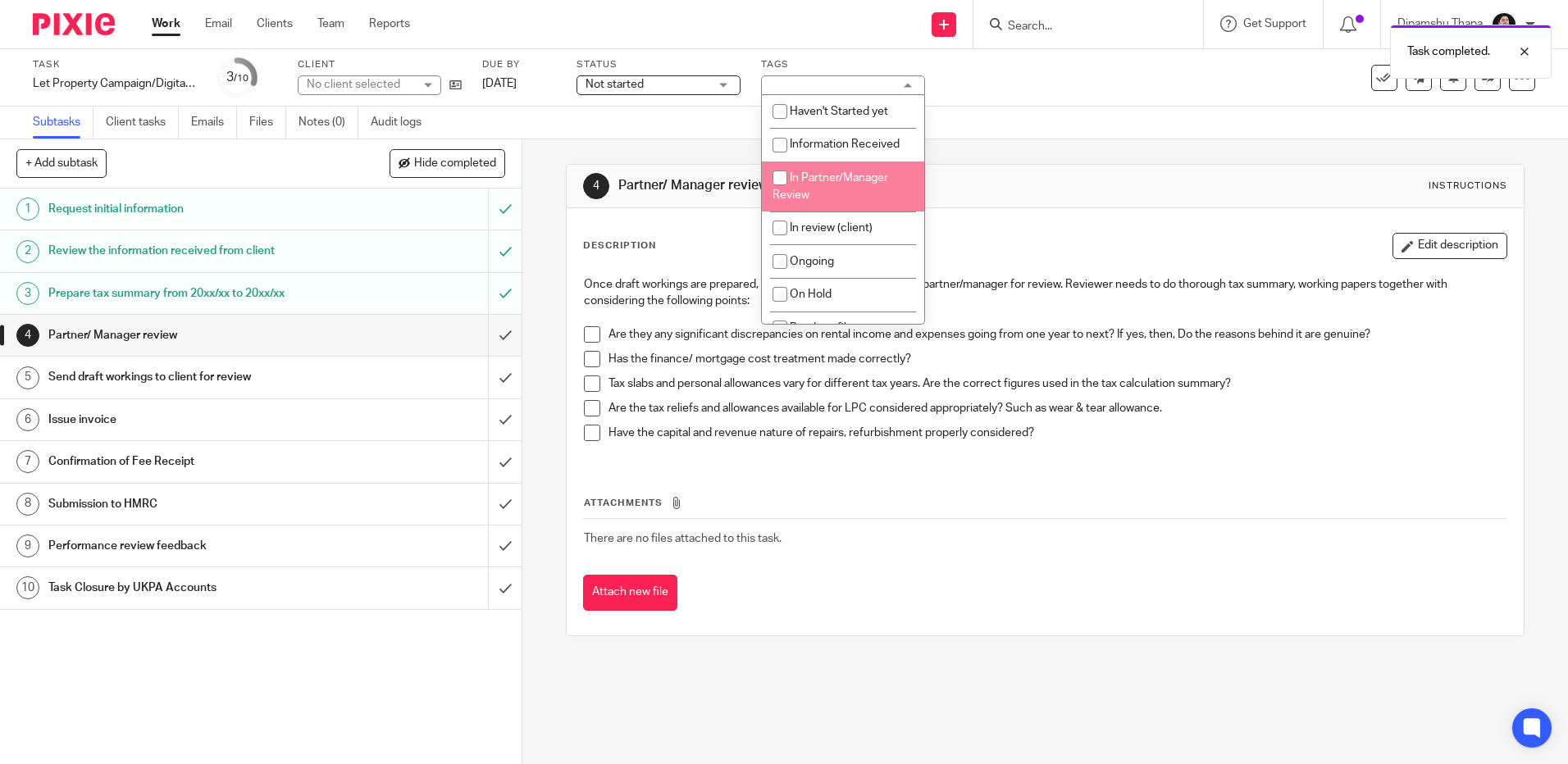
click at [827, 202] on li "In Partner/Manager Review" at bounding box center [843, 186] width 162 height 50
checkbox input "true"
click at [670, 75] on div "Not started Not started" at bounding box center [658, 85] width 164 height 19
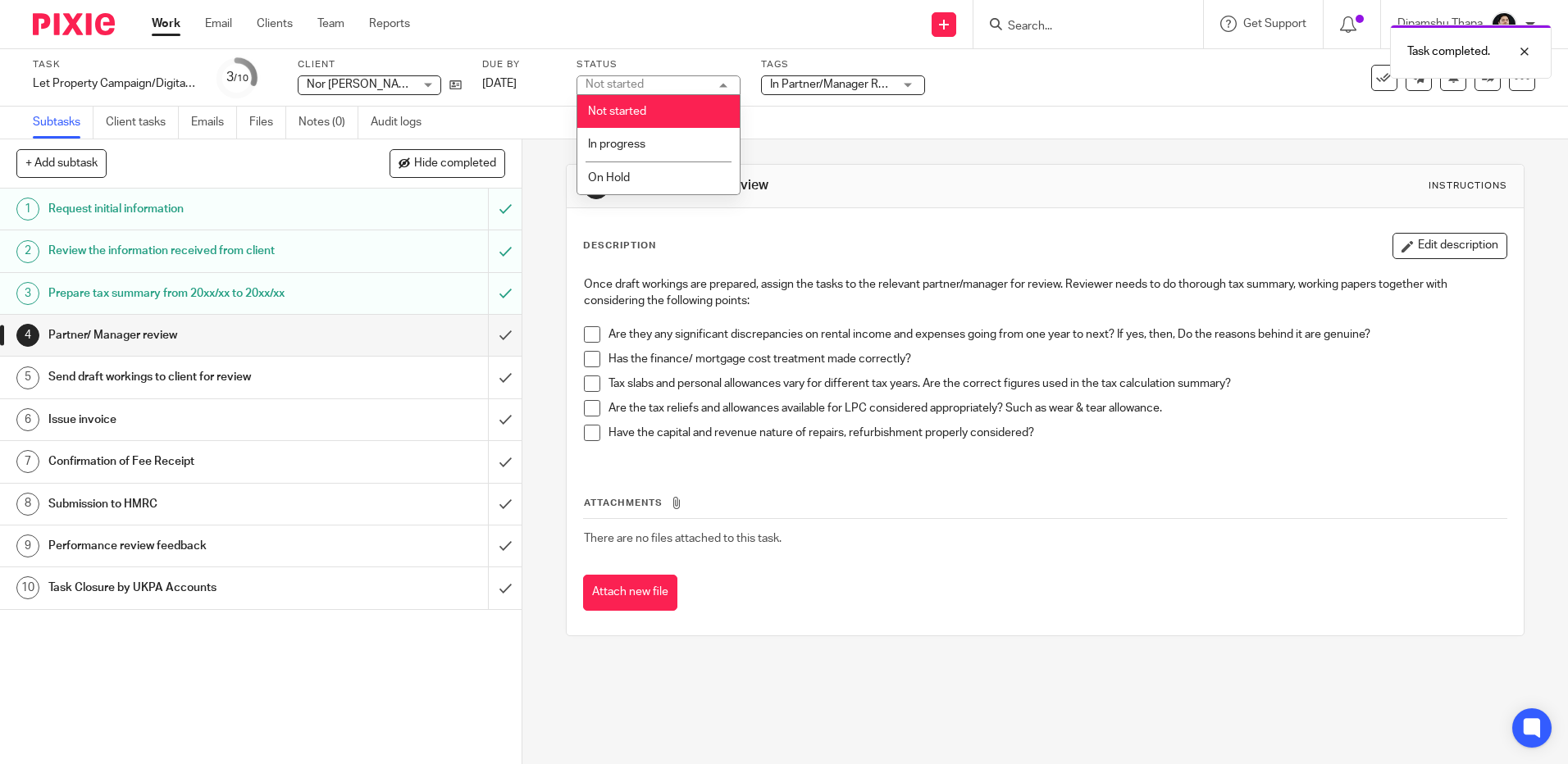
click at [665, 80] on div "Not started Not started" at bounding box center [658, 85] width 164 height 19
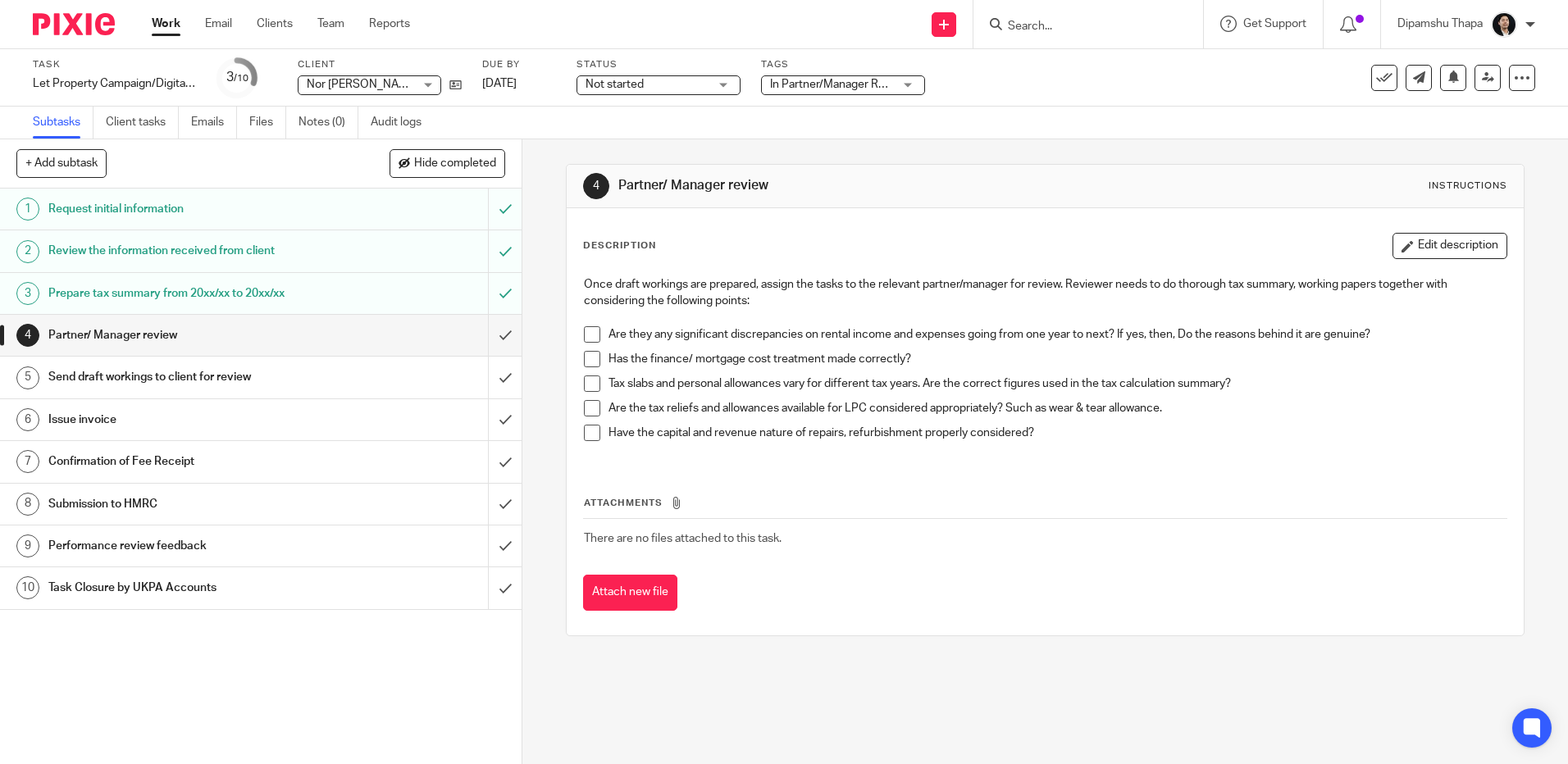
click at [650, 83] on span "Not started" at bounding box center [647, 84] width 123 height 17
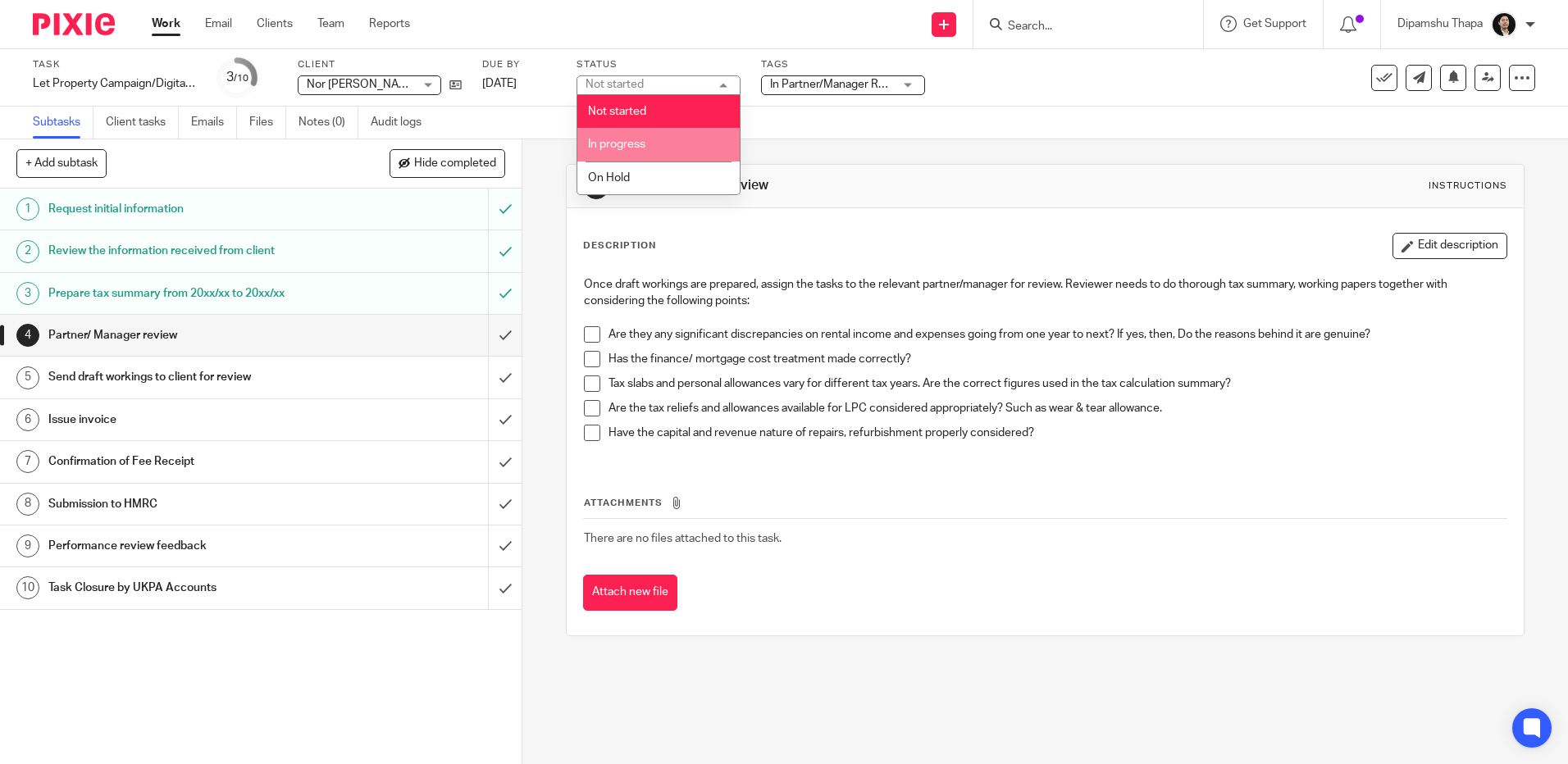
click at [647, 141] on li "In progress" at bounding box center [658, 144] width 162 height 34
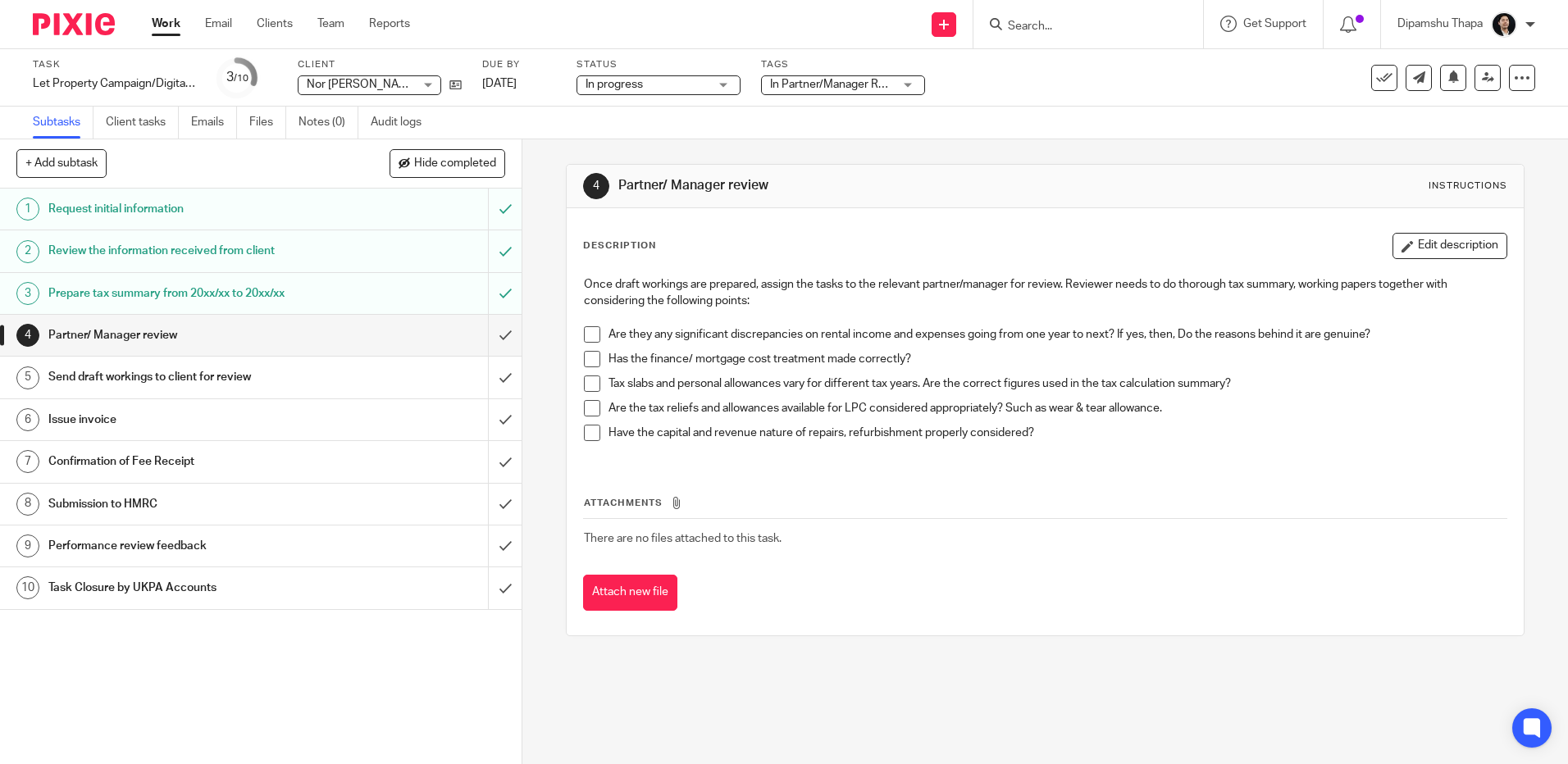
click at [881, 175] on div "4 Partner/ Manager review Instructions" at bounding box center [1044, 186] width 923 height 27
click at [86, 37] on div at bounding box center [67, 24] width 136 height 49
click at [82, 29] on img at bounding box center [74, 24] width 82 height 22
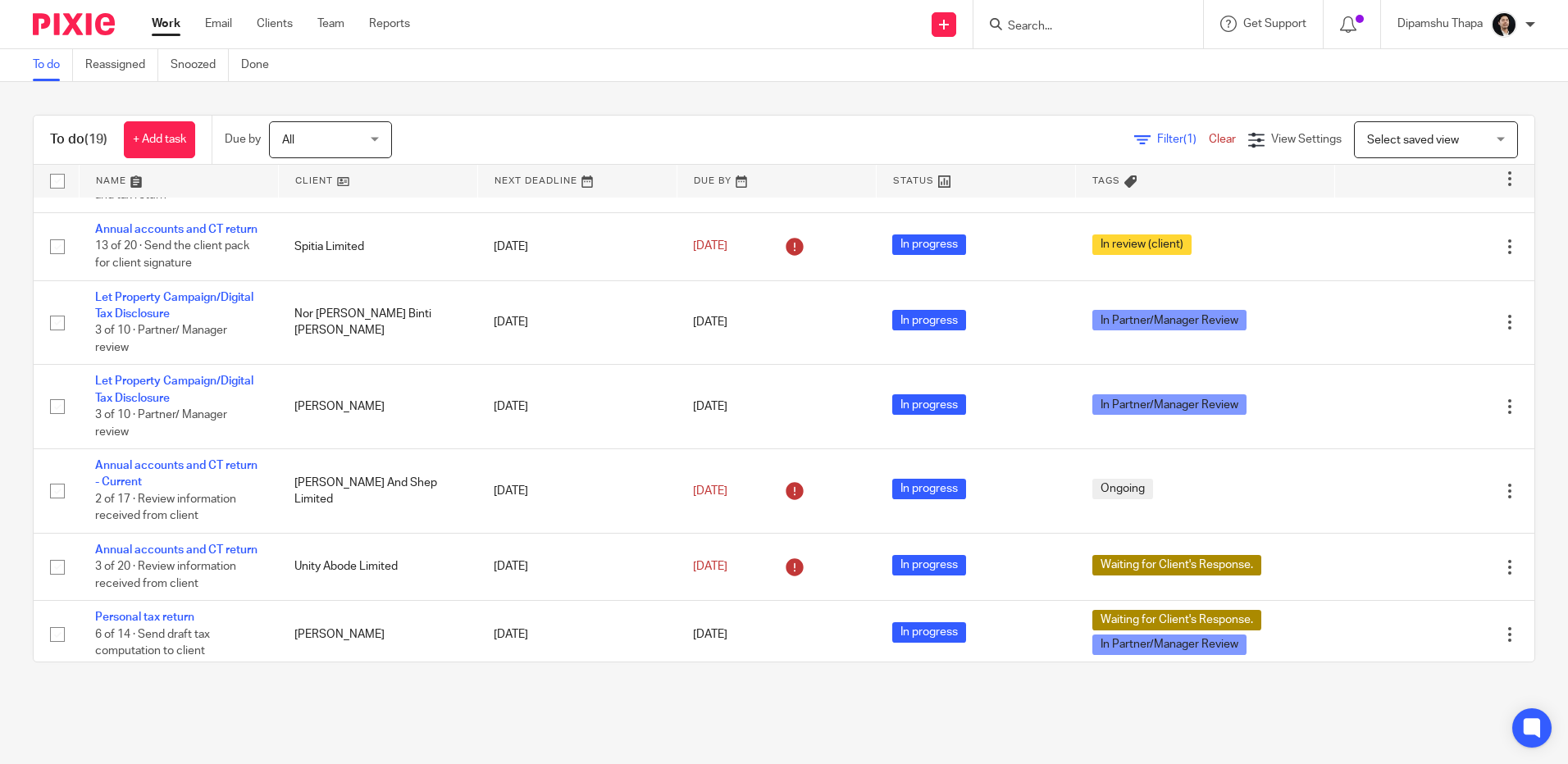
scroll to position [409, 0]
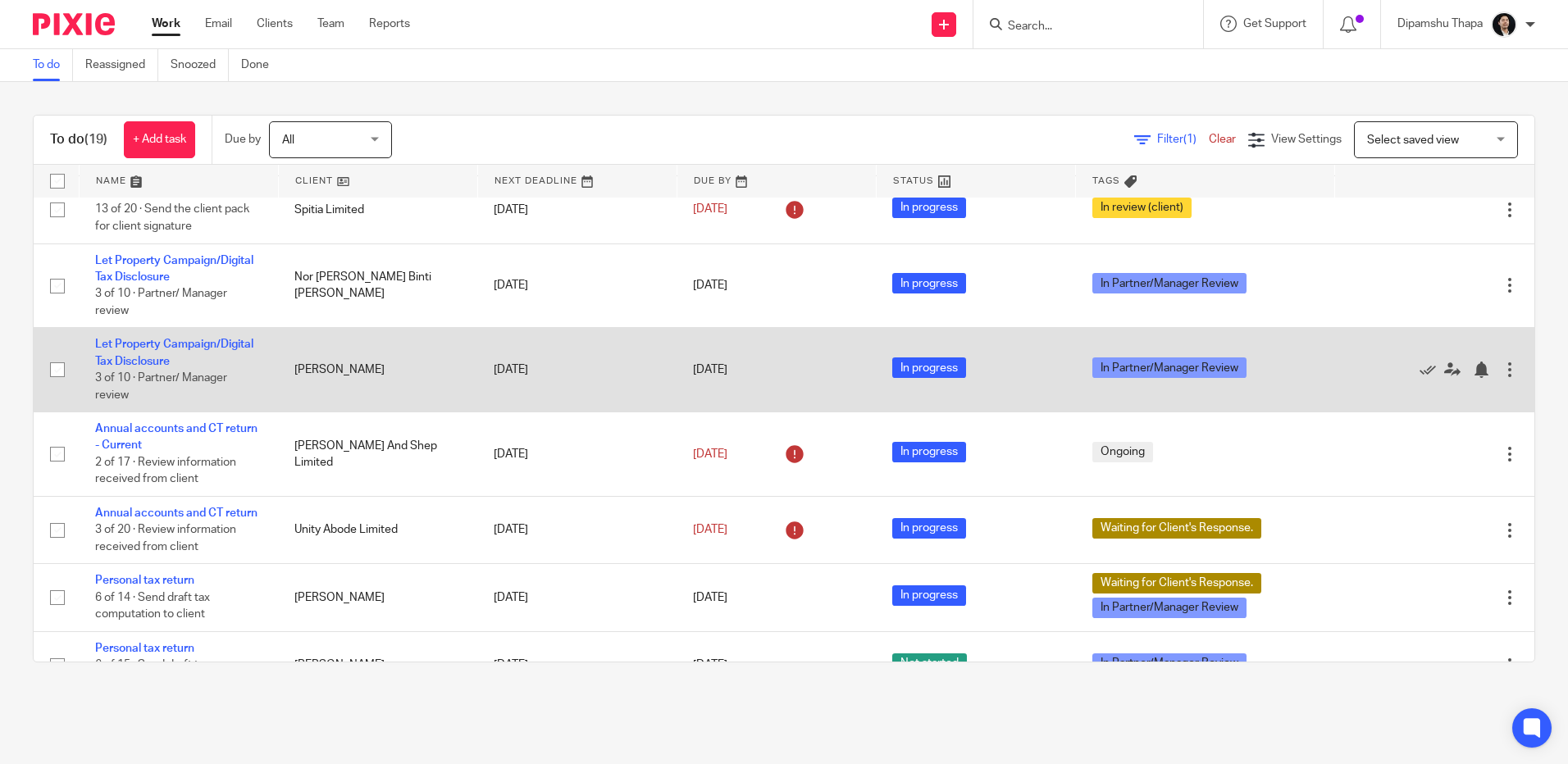
click at [1413, 353] on tbody "No client selected No client selected 0 10 Investments Limited 11 Turner Street…" at bounding box center [784, 471] width 1501 height 1365
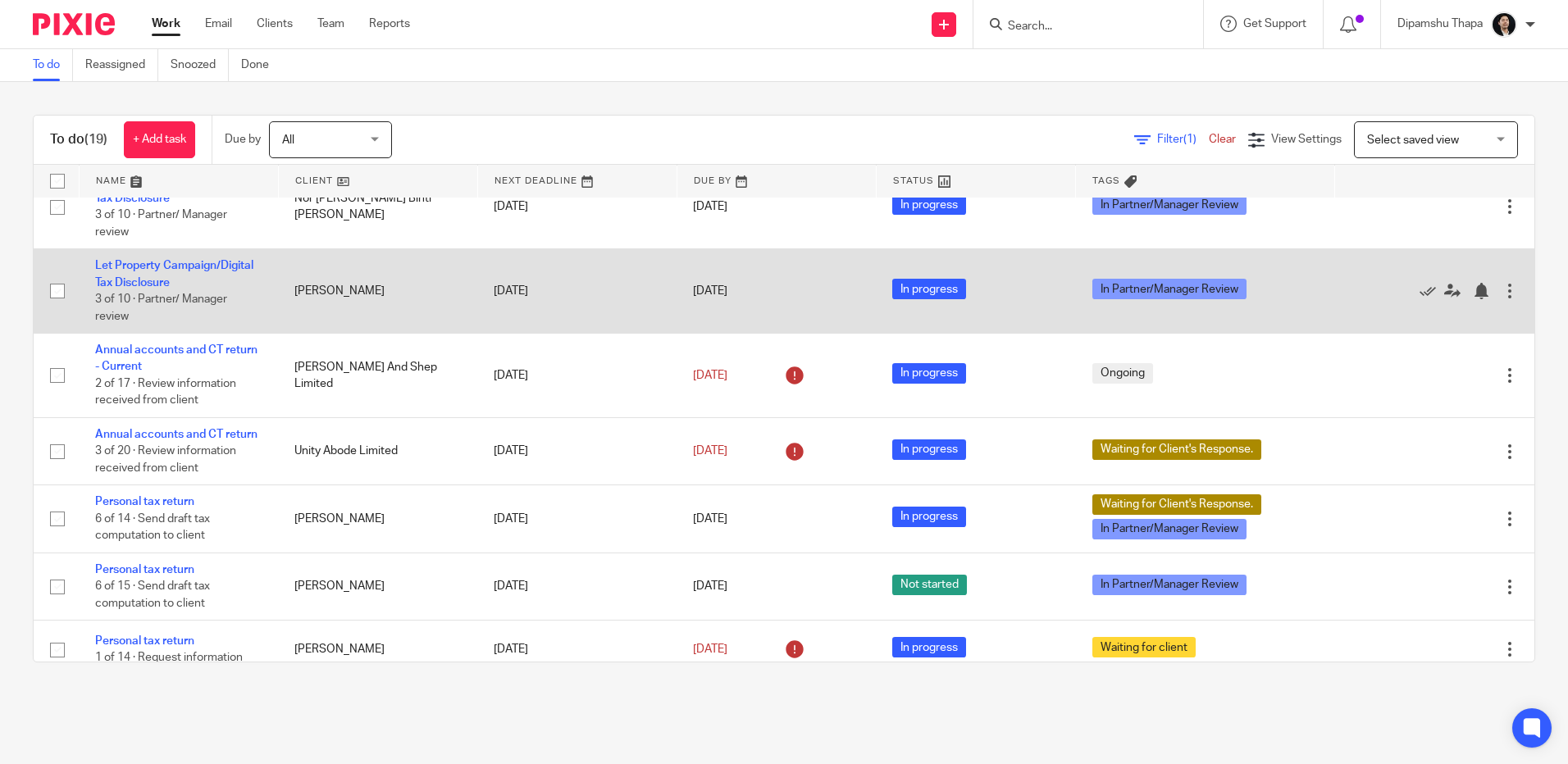
scroll to position [492, 0]
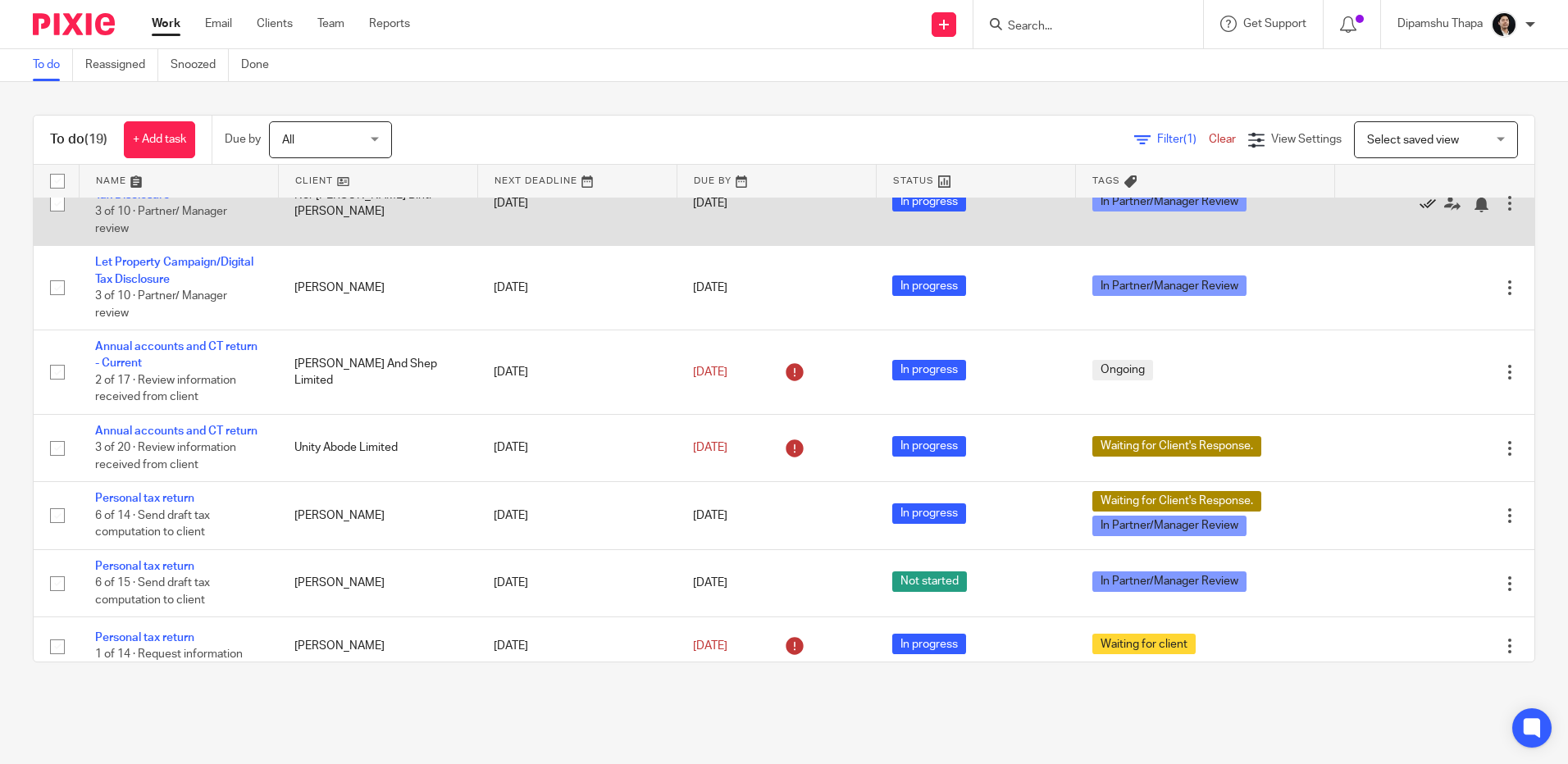
click at [1420, 212] on link at bounding box center [1432, 203] width 25 height 16
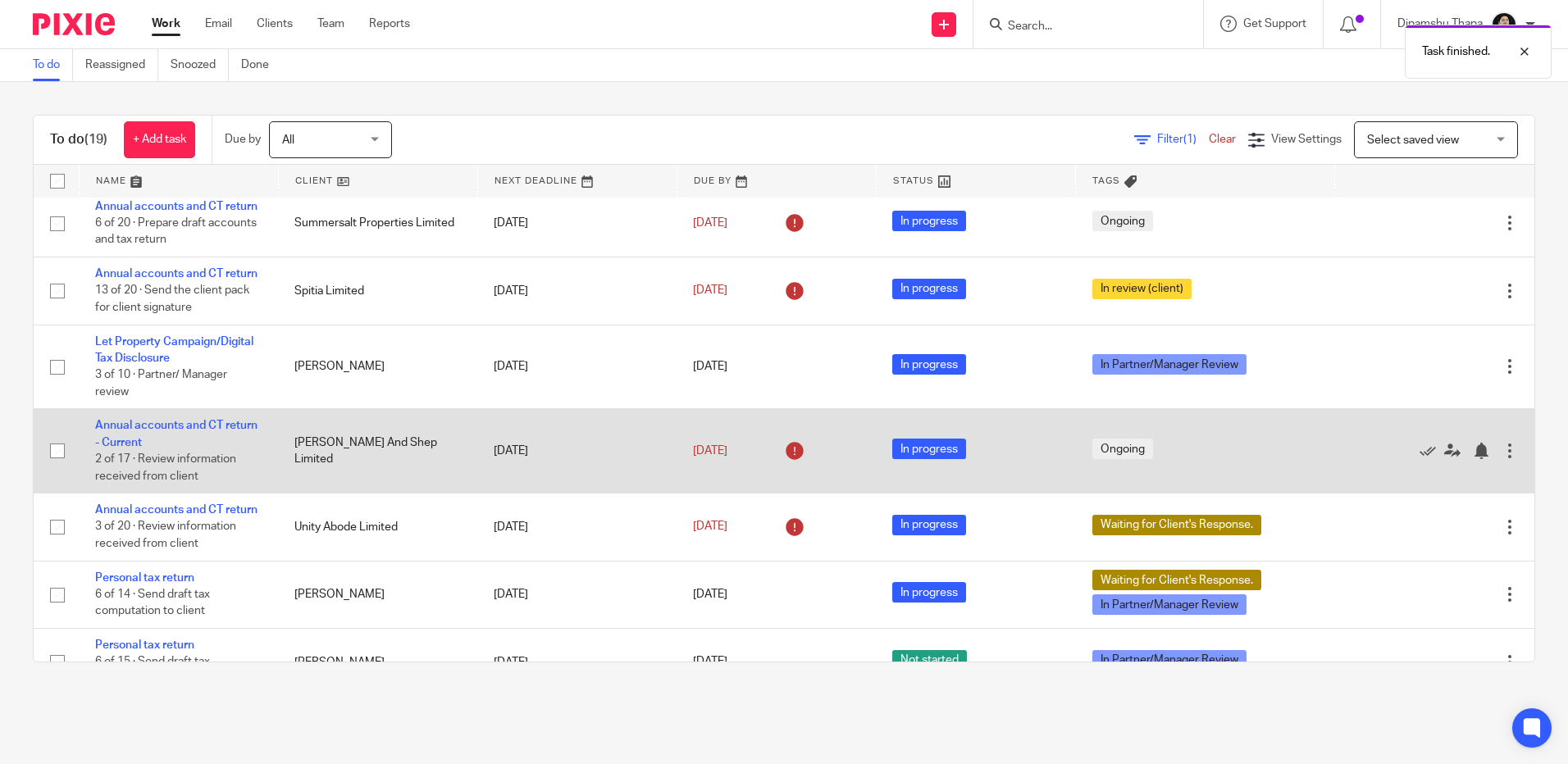
scroll to position [328, 0]
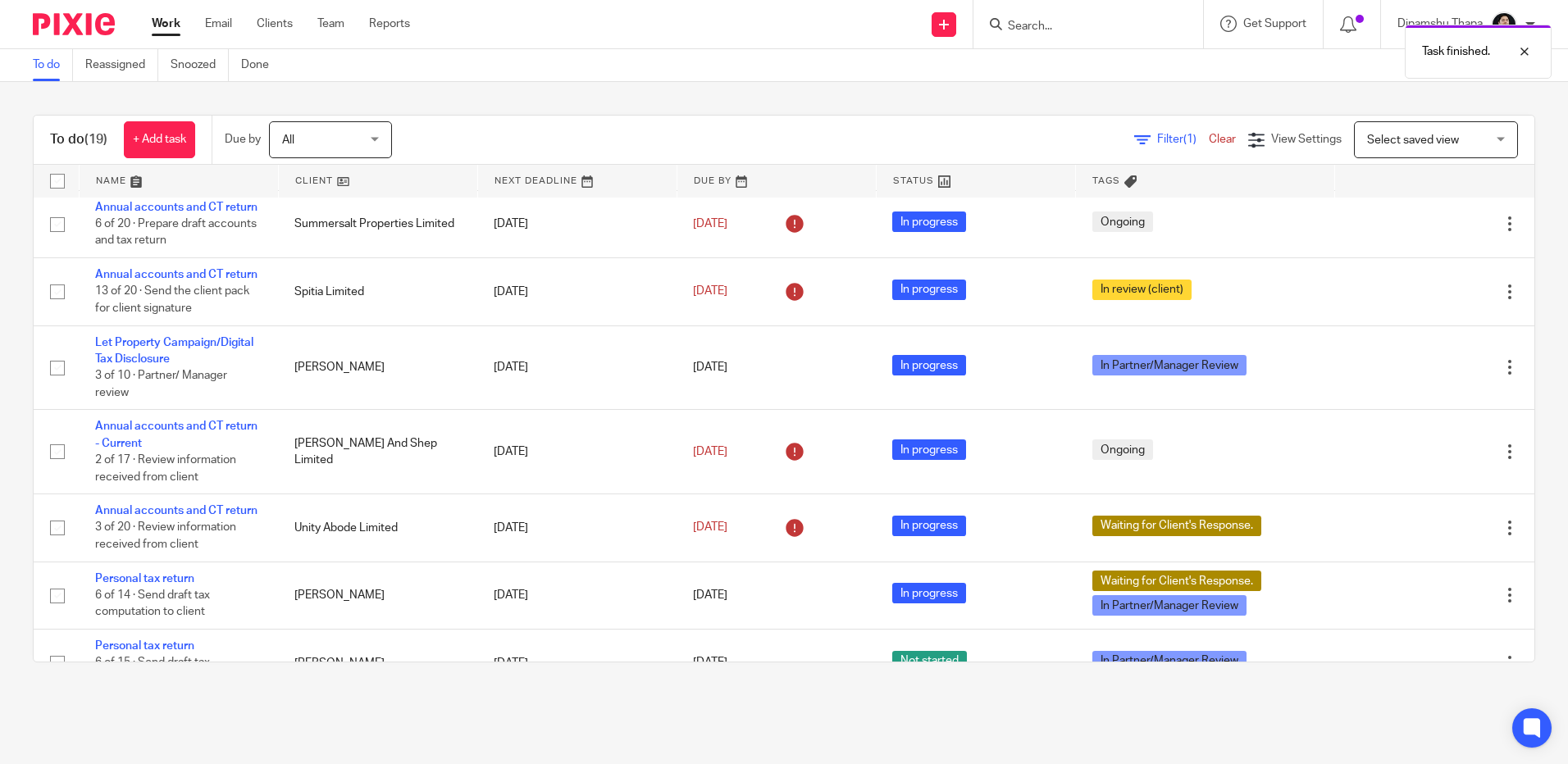
click at [1053, 22] on div "Task finished." at bounding box center [1168, 47] width 768 height 62
click at [1038, 23] on div "Task finished." at bounding box center [1168, 47] width 768 height 62
click at [1012, 21] on div "Task finished." at bounding box center [1168, 47] width 768 height 62
drag, startPoint x: 1012, startPoint y: 21, endPoint x: 937, endPoint y: 83, distance: 97.3
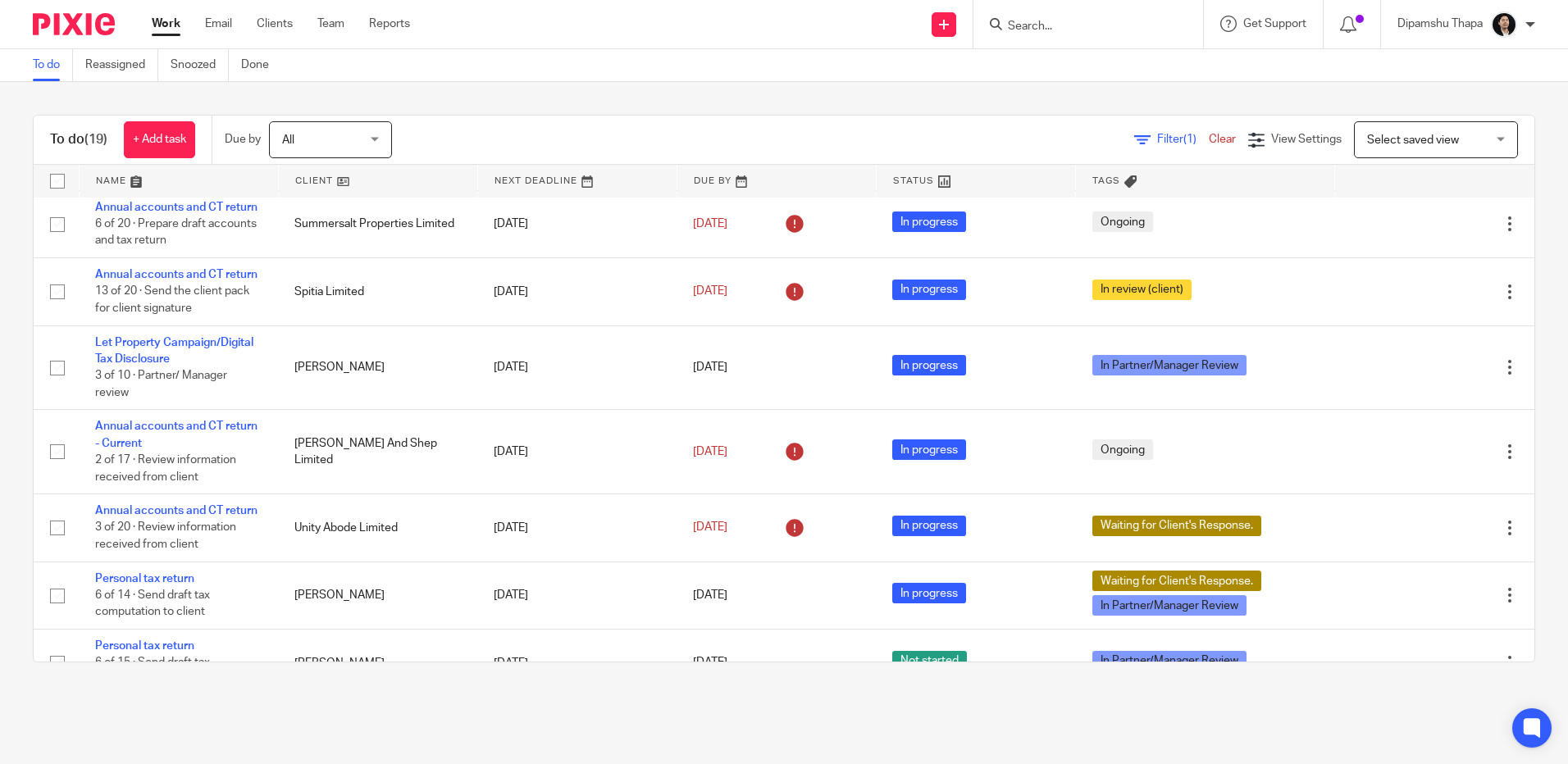
click at [937, 84] on div "To do (19) + Add task Due by All All Today Tomorrow This week Next week This mo…" at bounding box center [784, 388] width 1568 height 613
click at [1029, 16] on form at bounding box center [1094, 24] width 175 height 20
click at [1015, 22] on input "Search" at bounding box center [1080, 27] width 147 height 15
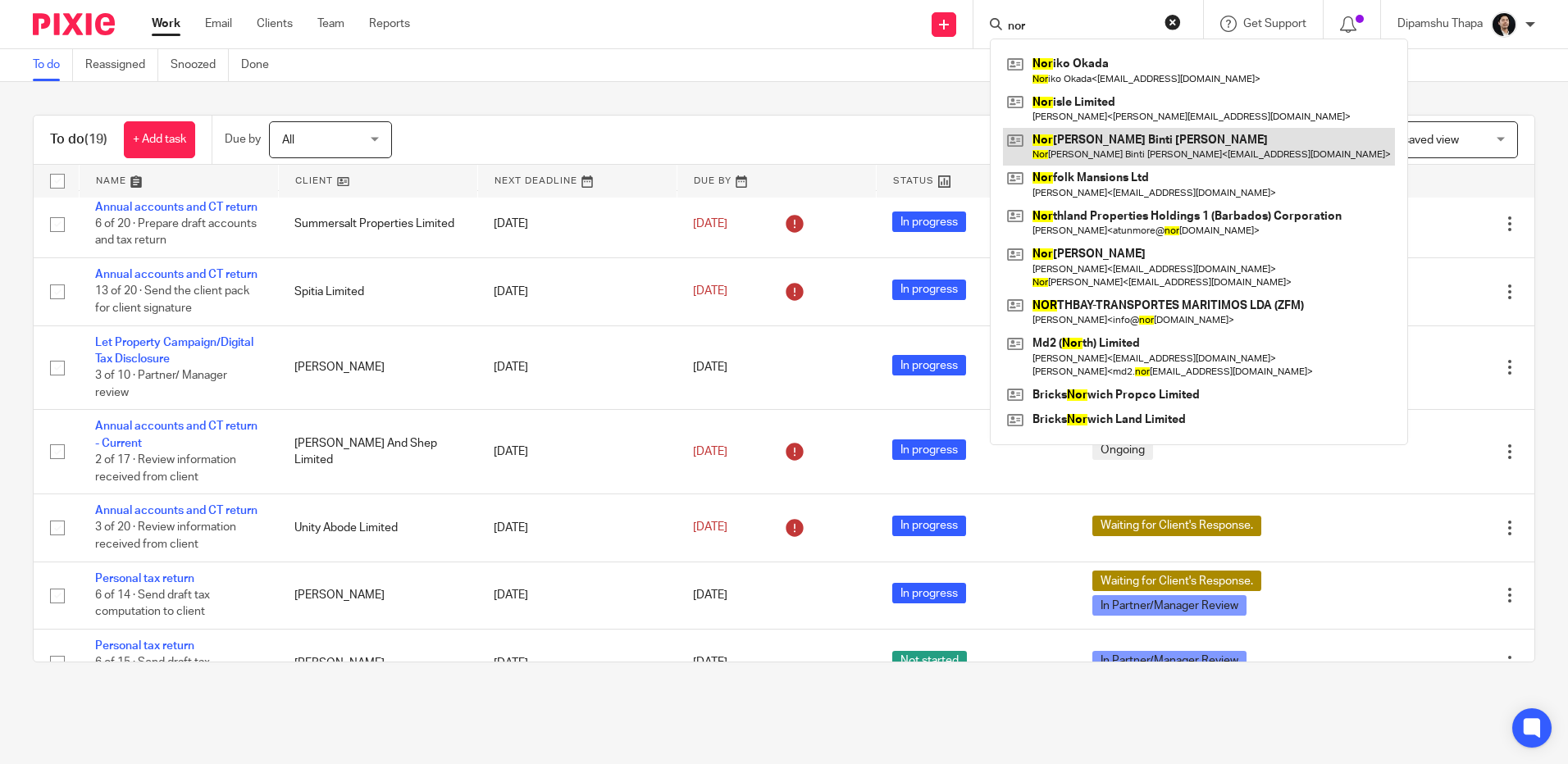
type input "nor"
click at [1071, 146] on link at bounding box center [1199, 146] width 392 height 38
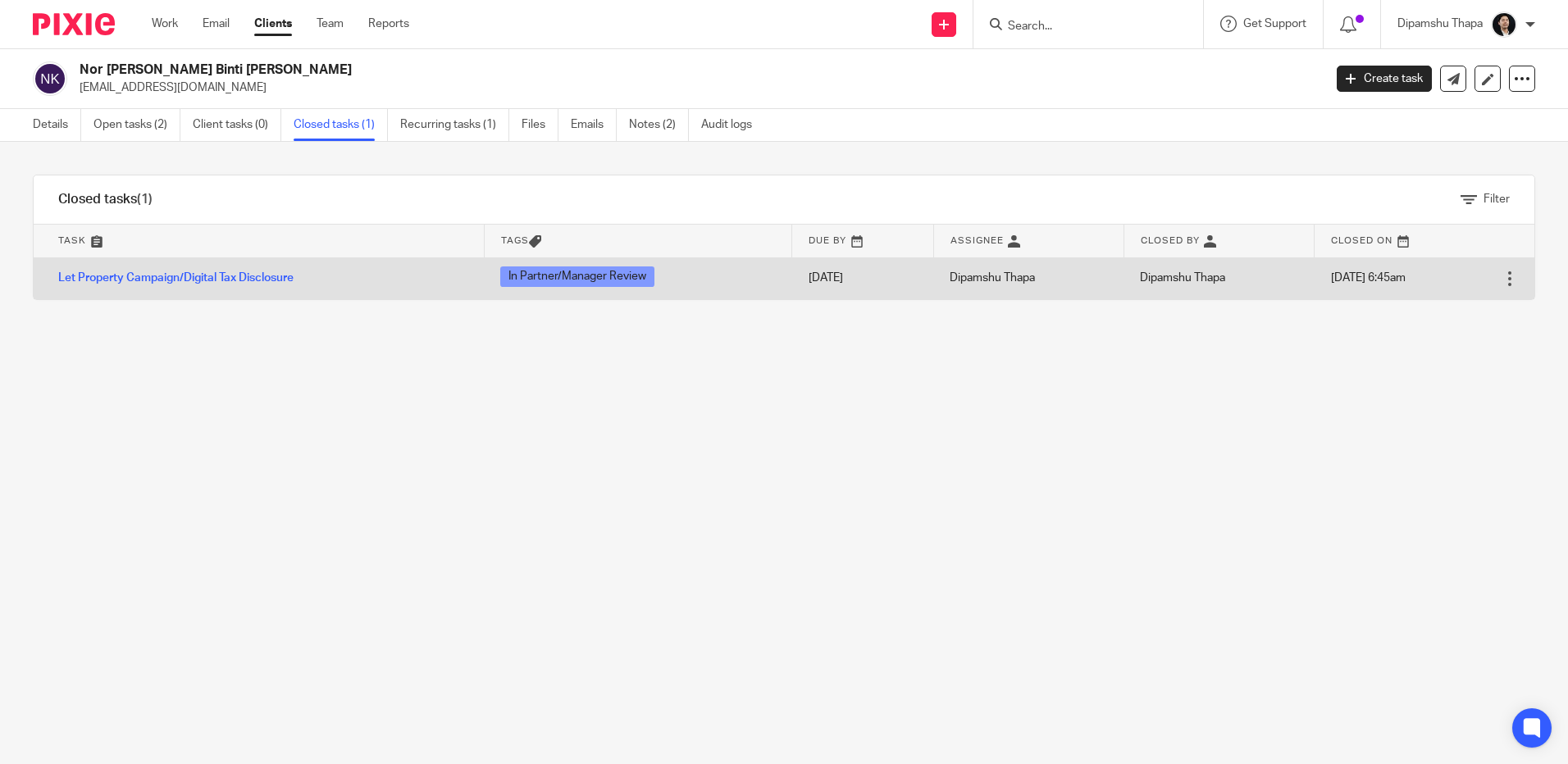
click at [1501, 277] on div at bounding box center [1509, 278] width 16 height 16
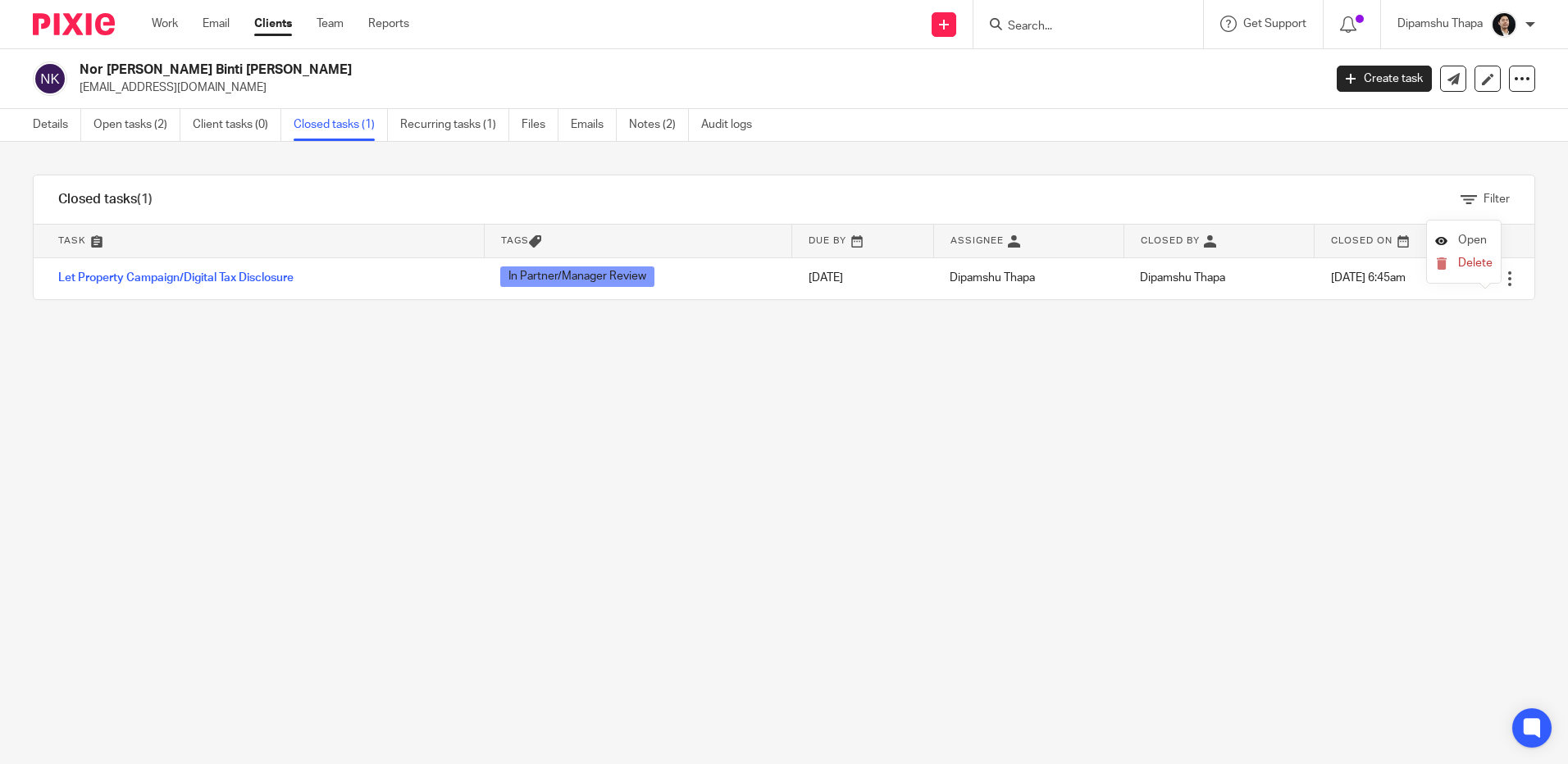
click at [1476, 240] on span "Open" at bounding box center [1472, 239] width 28 height 12
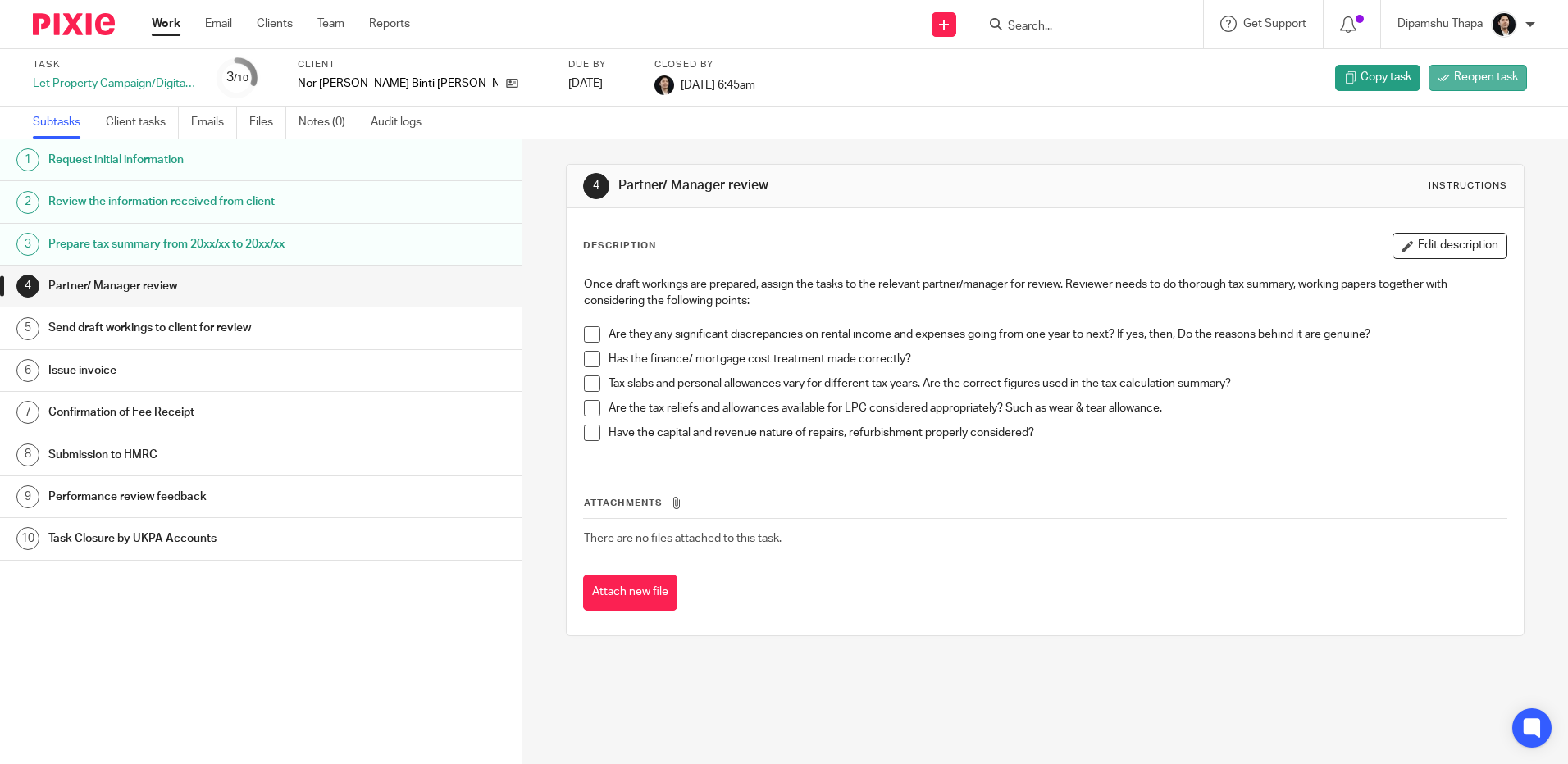
click at [1453, 68] on link "Reopen task" at bounding box center [1478, 78] width 98 height 27
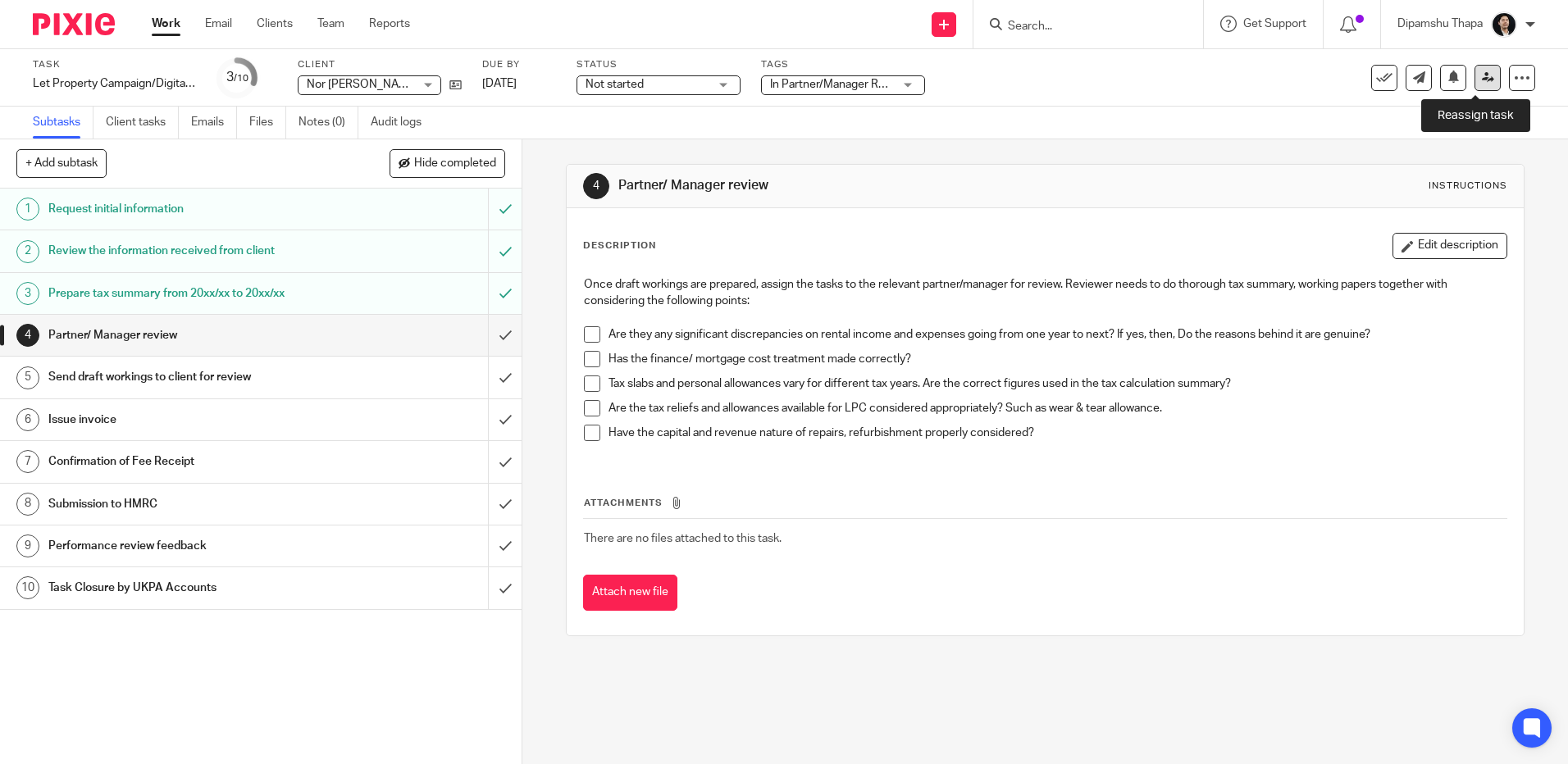
click at [1478, 86] on link at bounding box center [1488, 78] width 27 height 27
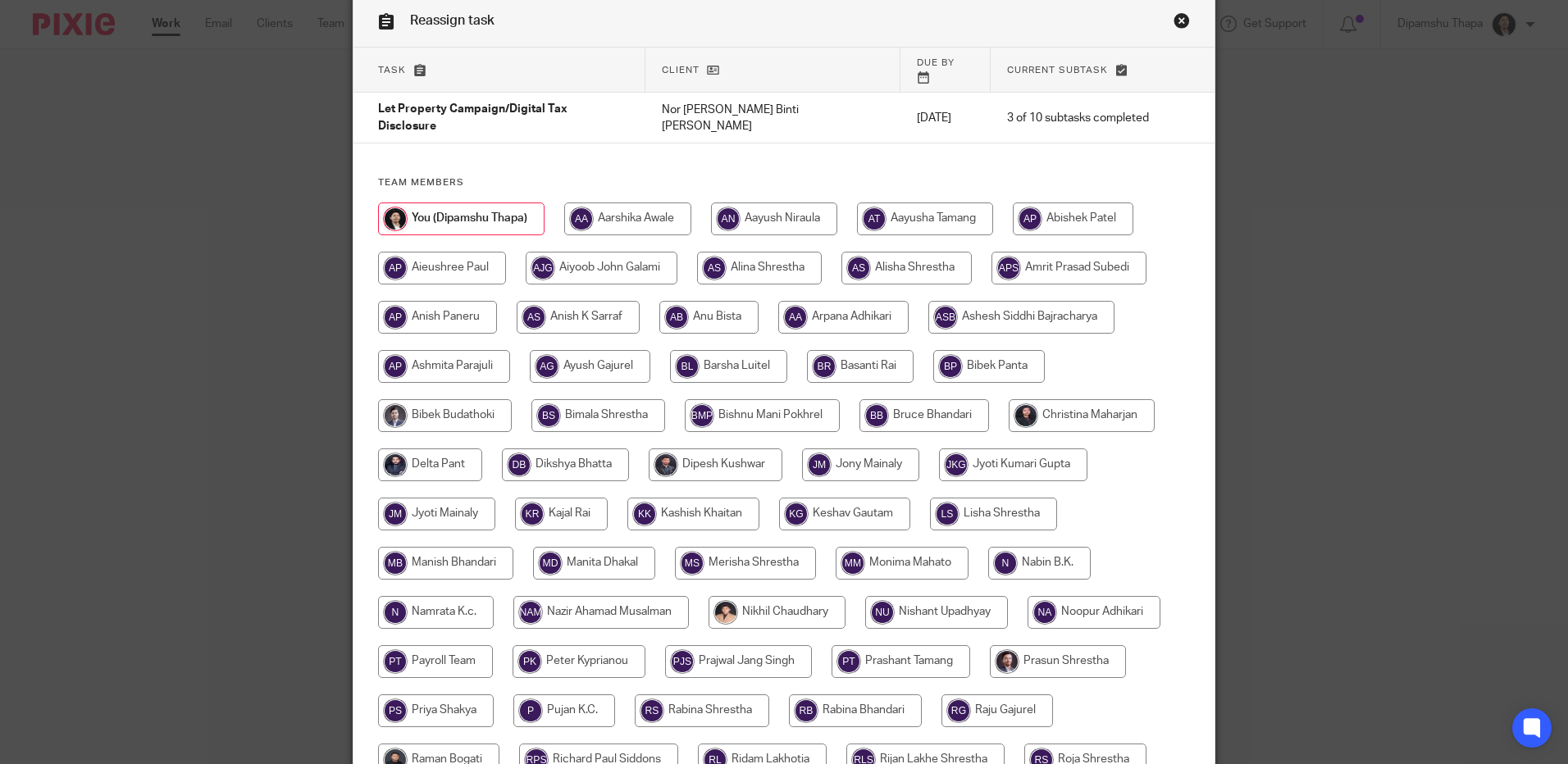
scroll to position [164, 0]
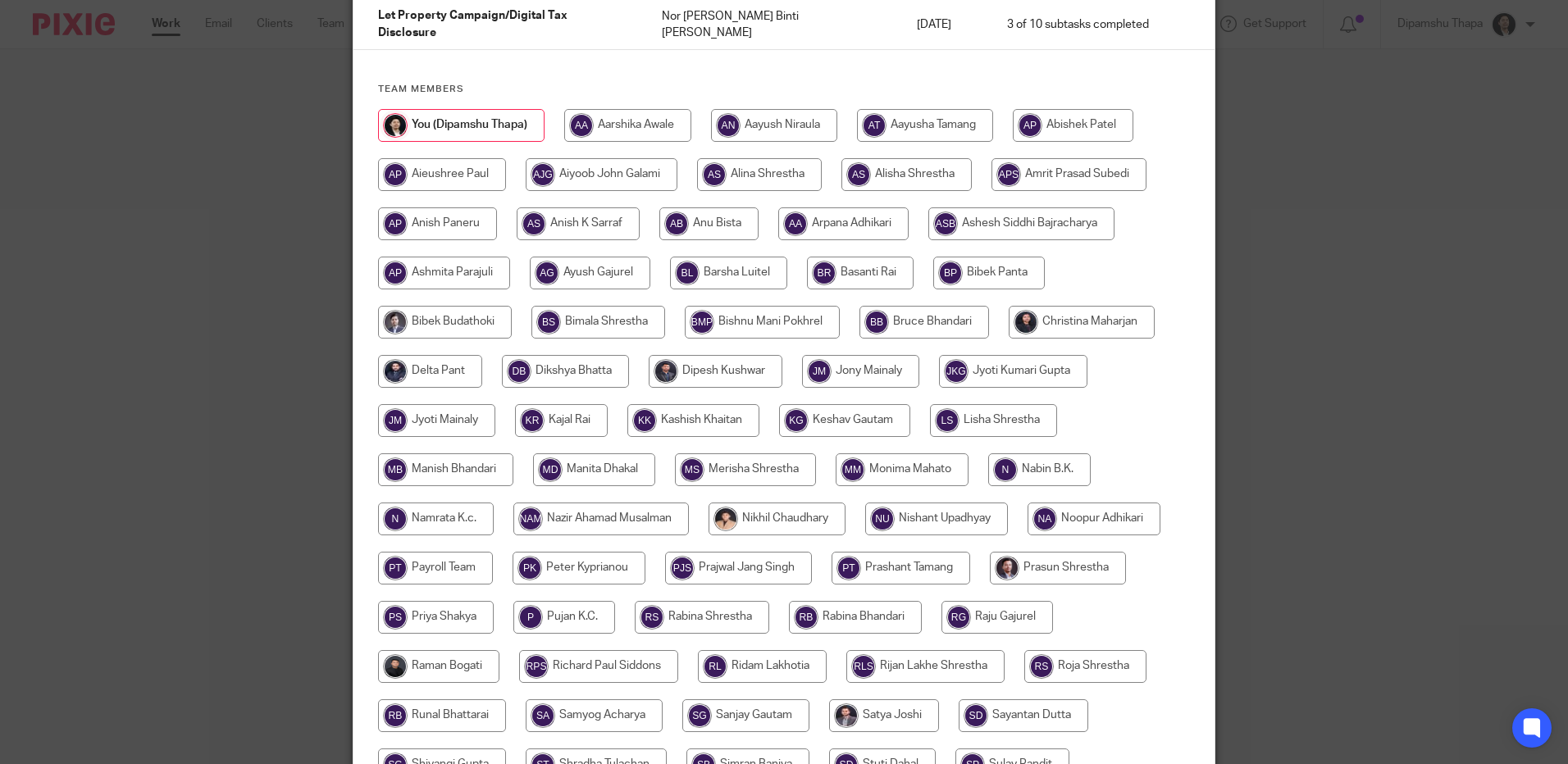
click at [1113, 306] on input "radio" at bounding box center [1081, 322] width 146 height 33
radio input "true"
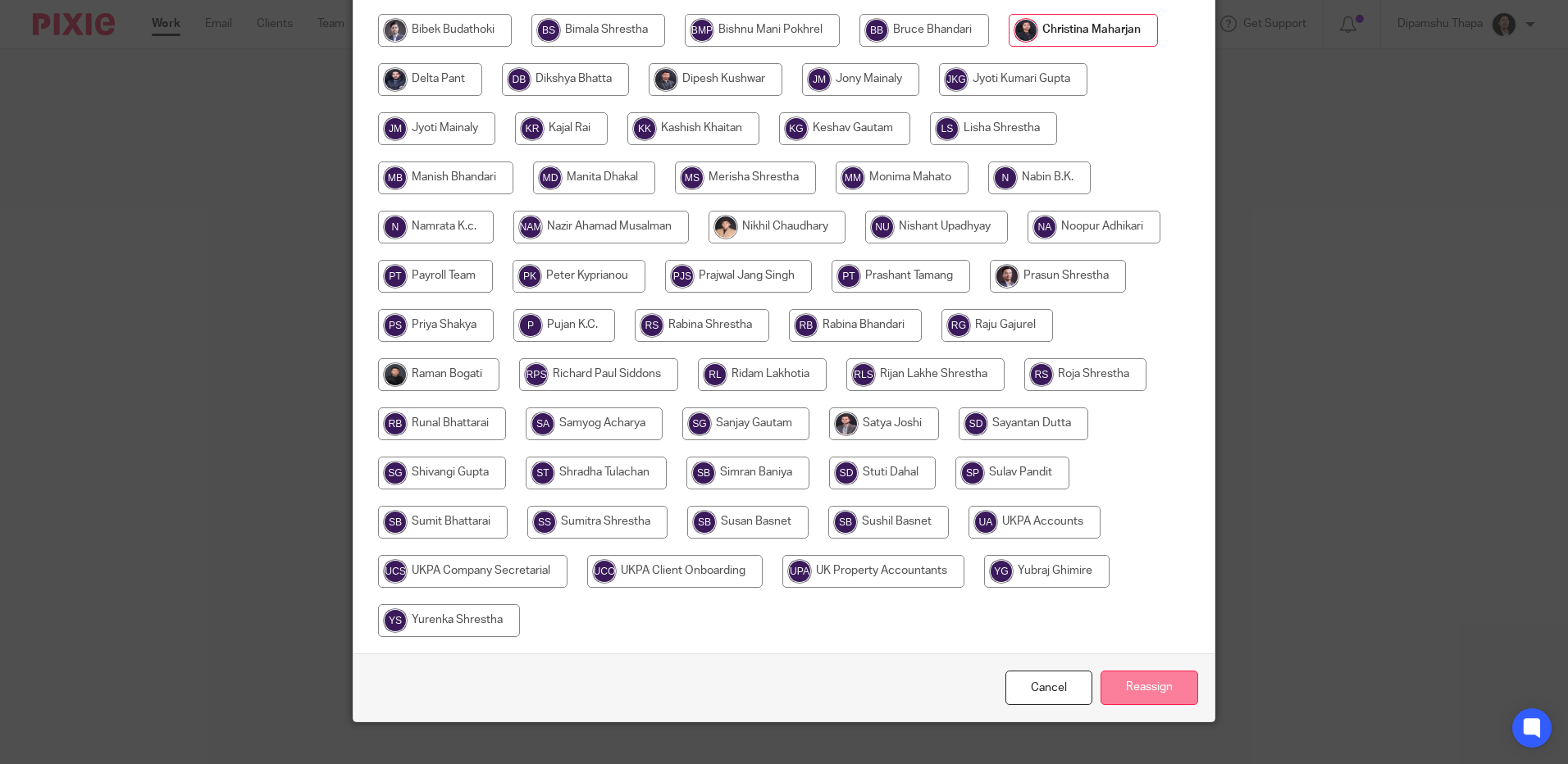
click at [1150, 670] on input "Reassign" at bounding box center [1149, 688] width 98 height 35
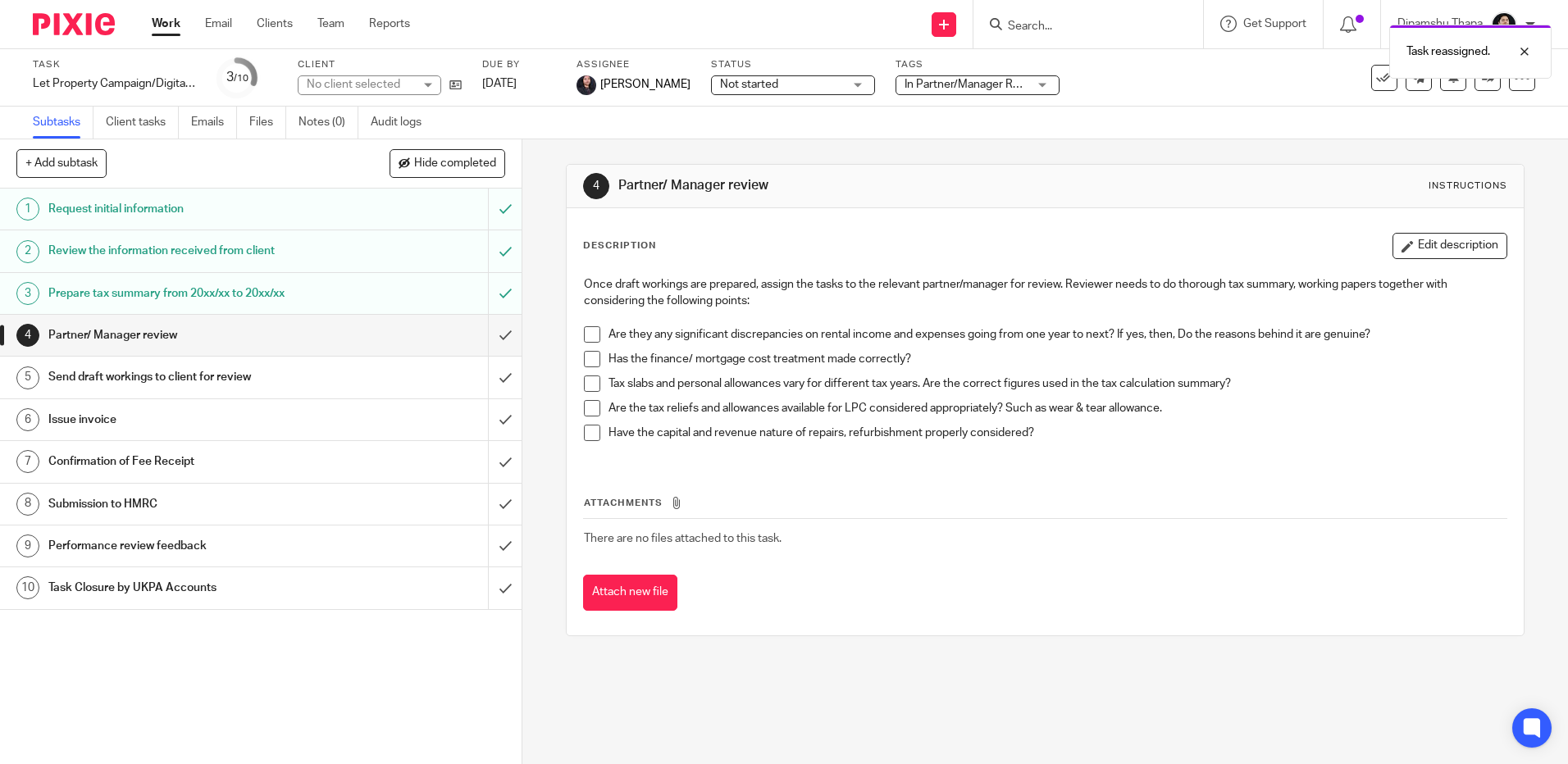
click at [89, 27] on img at bounding box center [74, 24] width 82 height 22
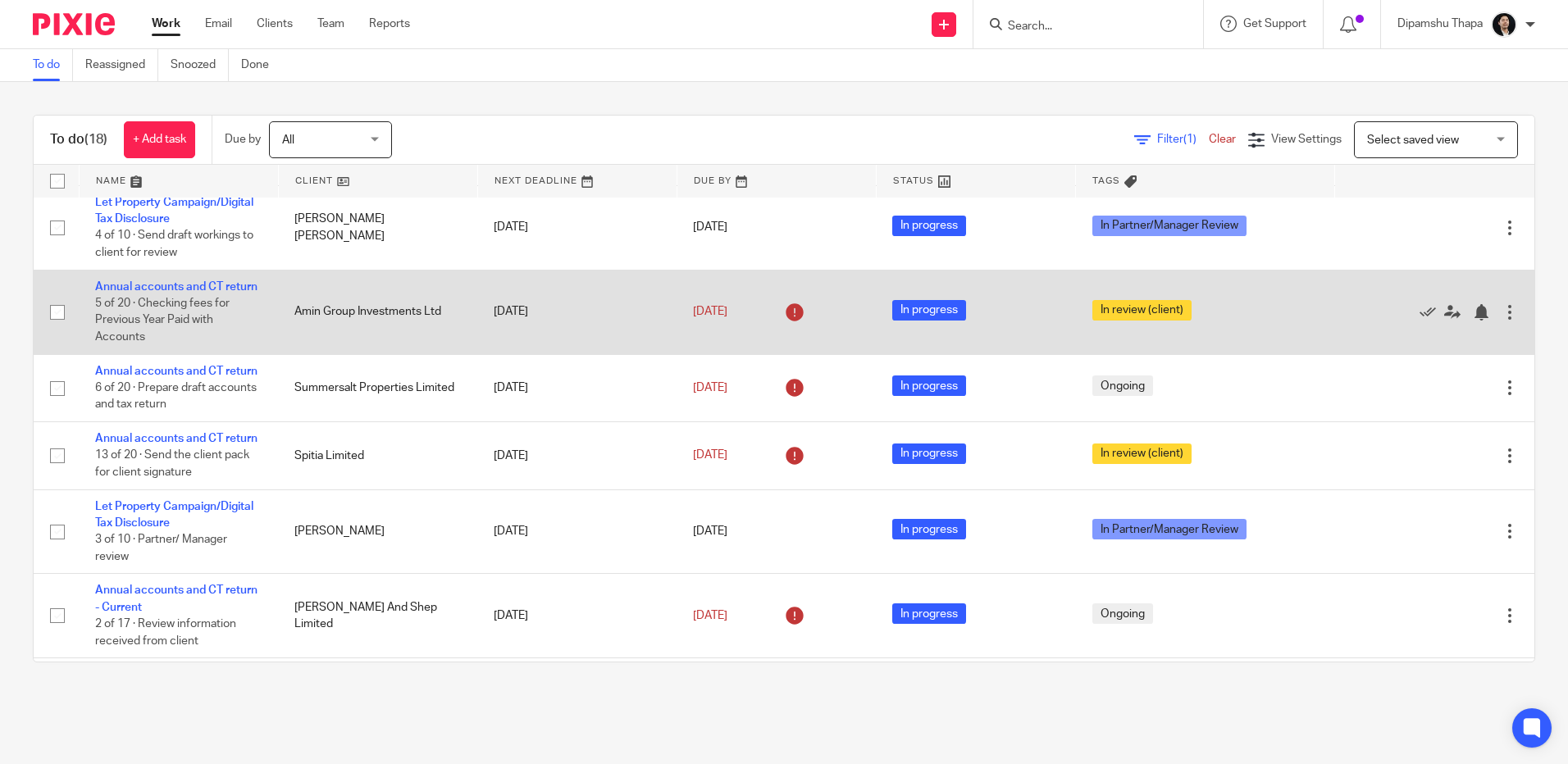
scroll to position [246, 0]
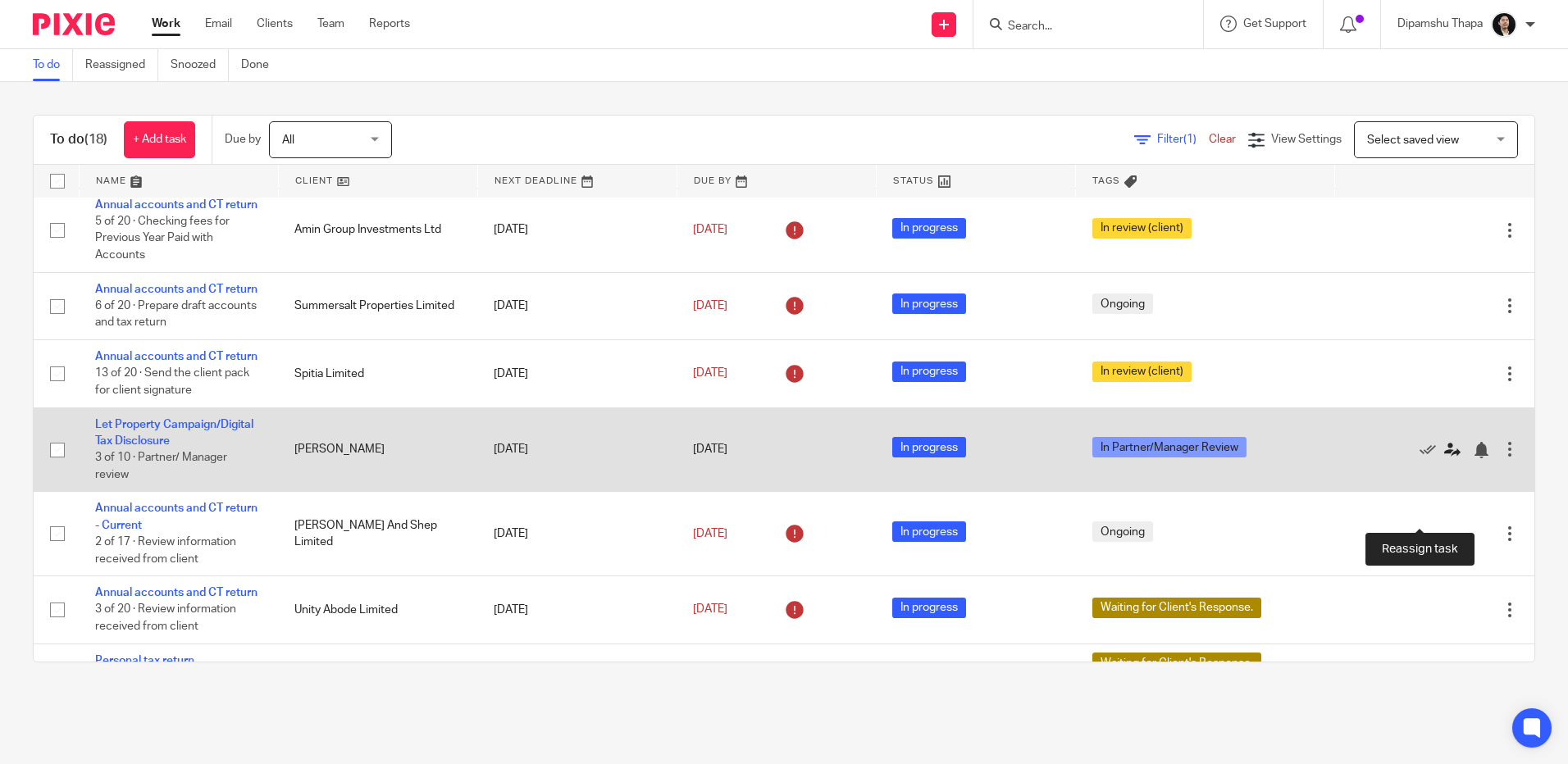
click at [1444, 458] on icon at bounding box center [1452, 449] width 16 height 16
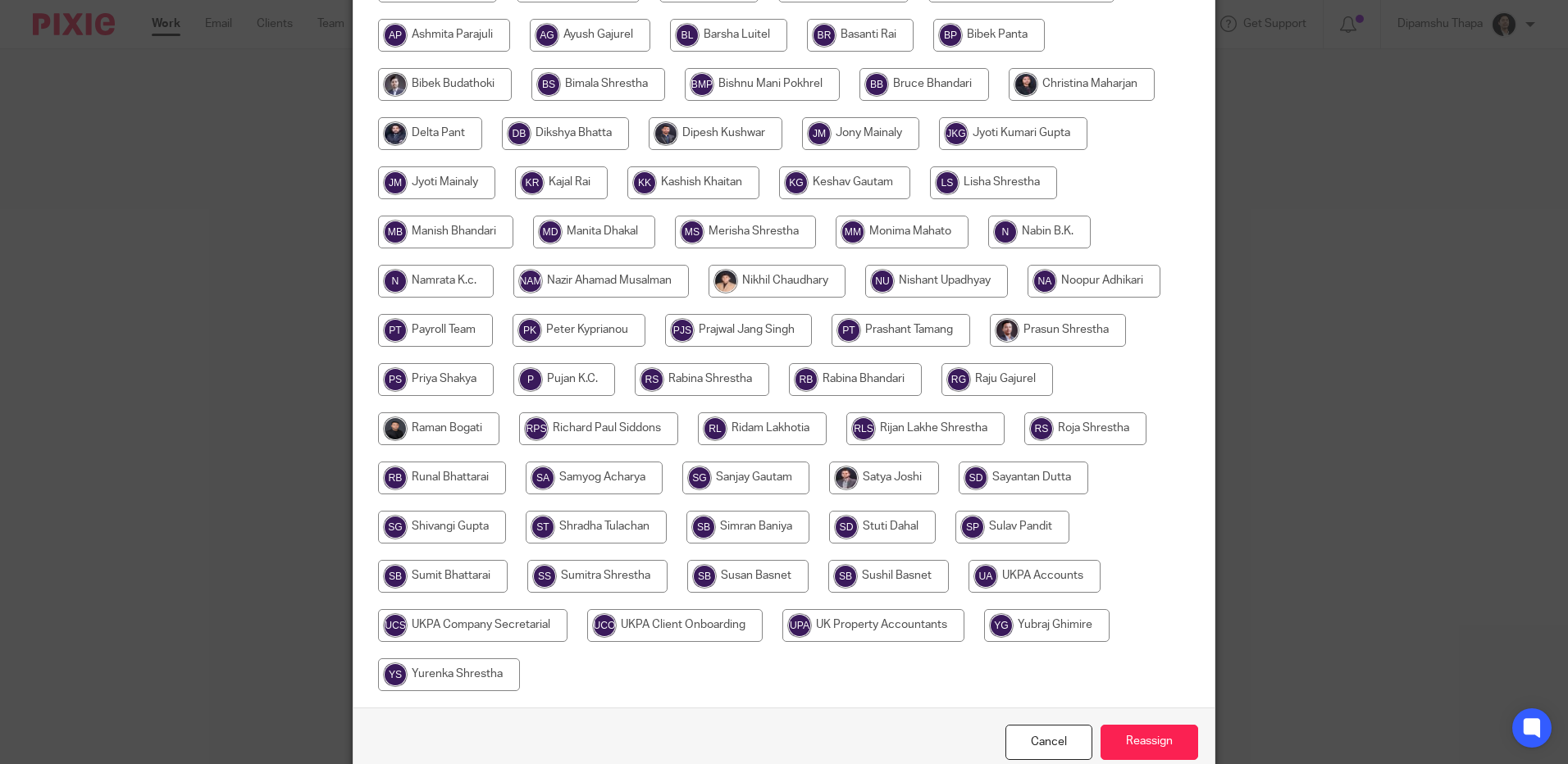
scroll to position [210, 0]
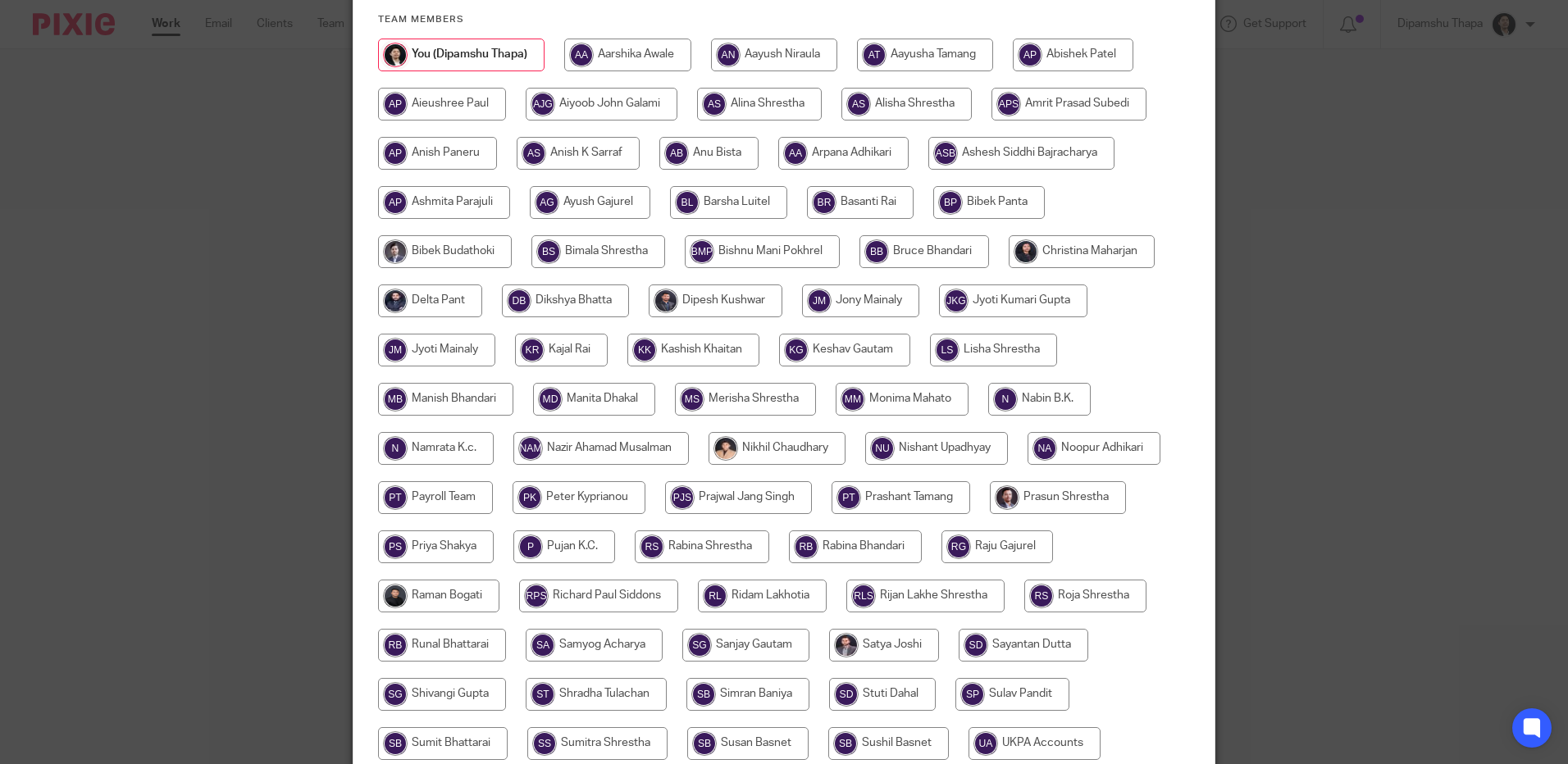
click at [1050, 249] on input "radio" at bounding box center [1081, 251] width 146 height 33
radio input "true"
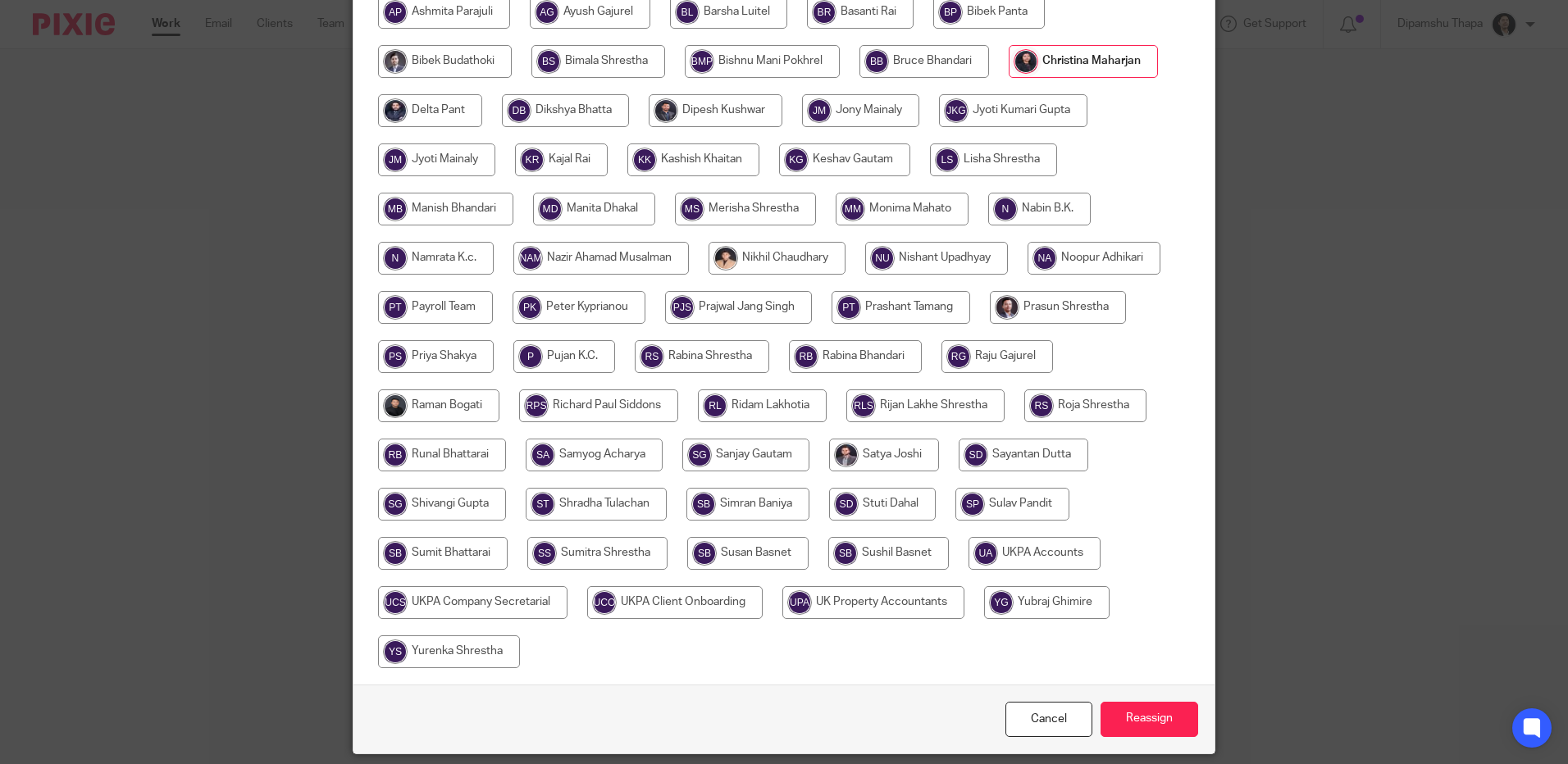
scroll to position [456, 0]
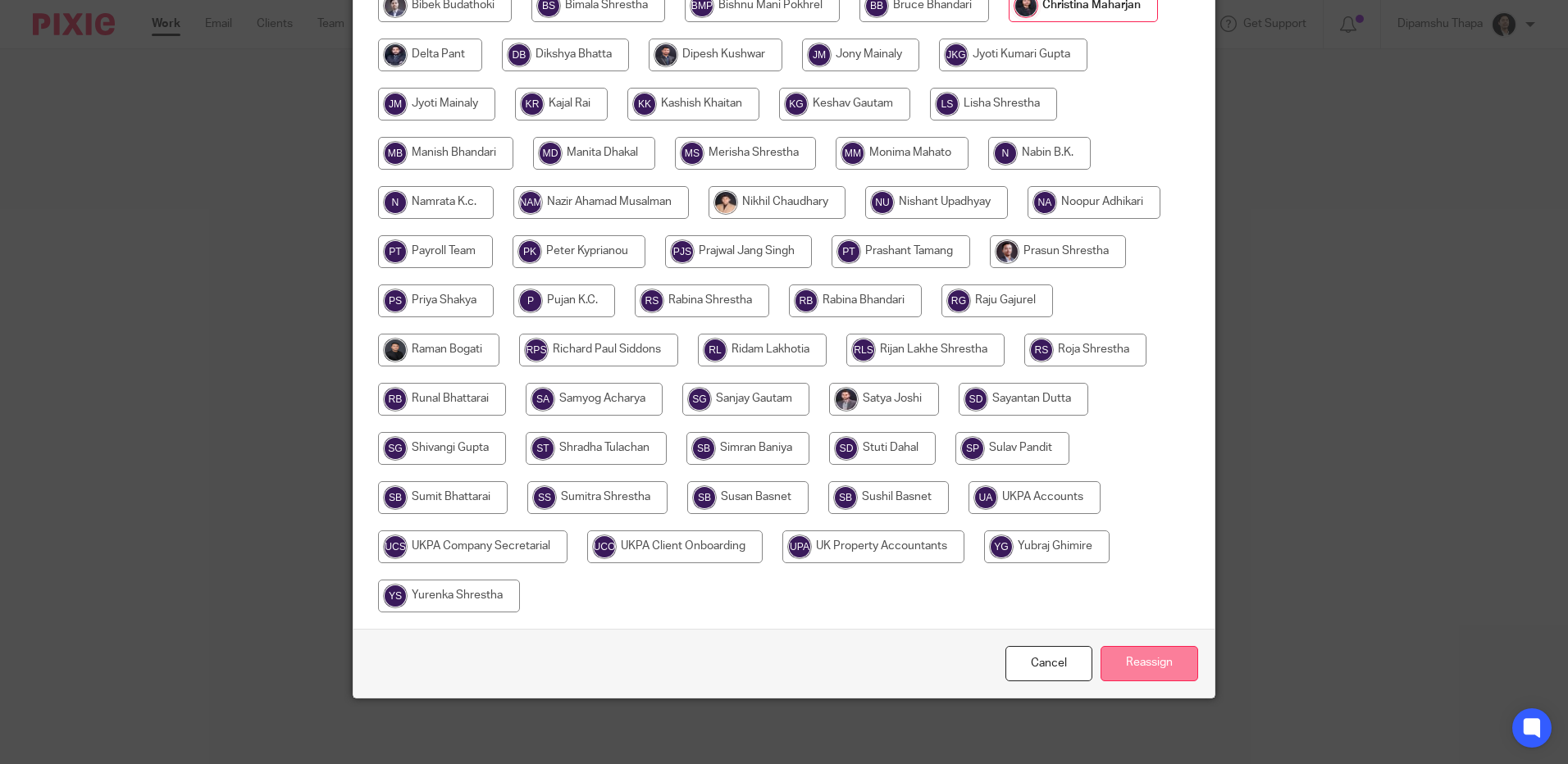
click at [1148, 665] on input "Reassign" at bounding box center [1149, 664] width 98 height 35
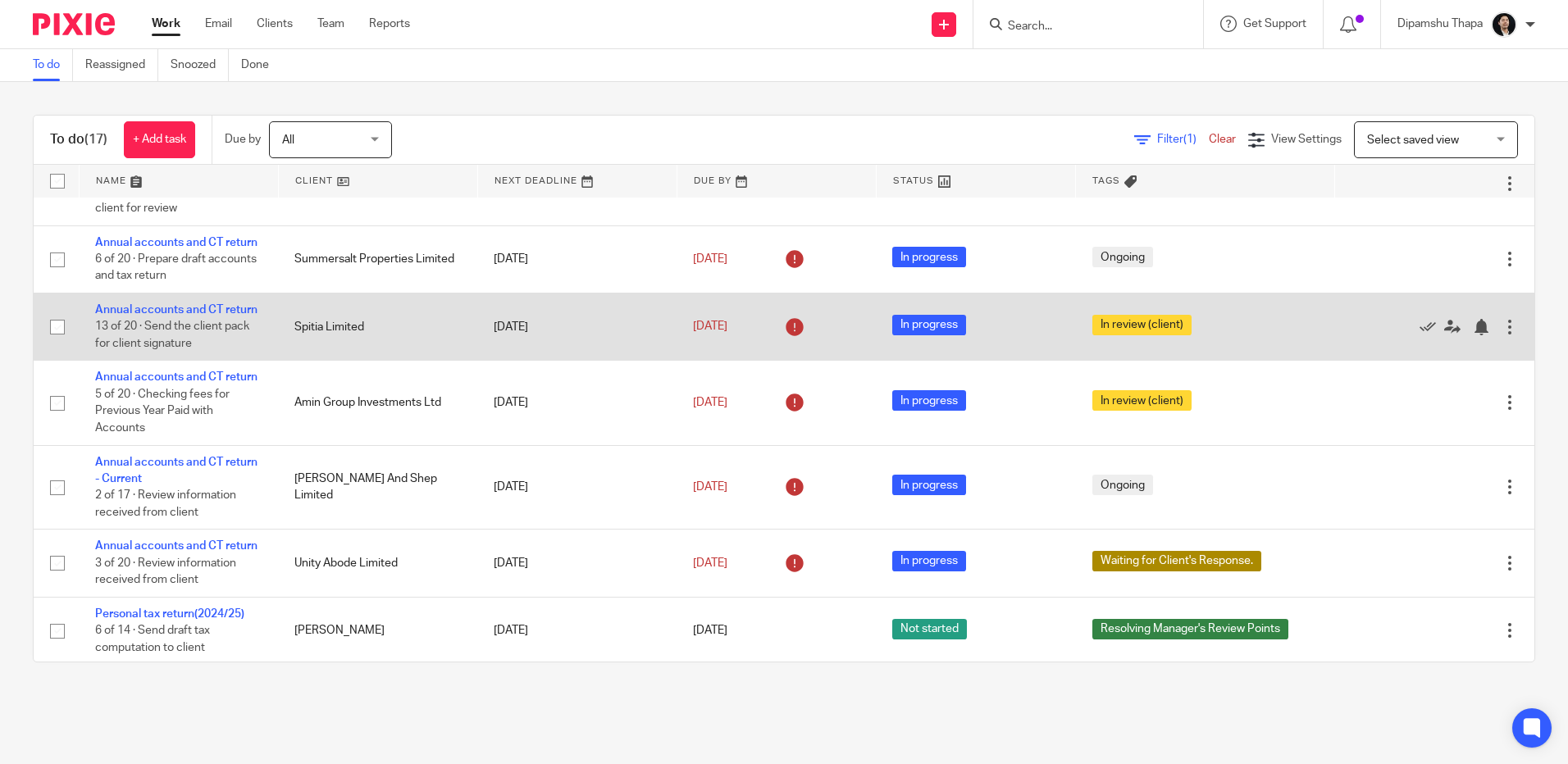
scroll to position [246, 0]
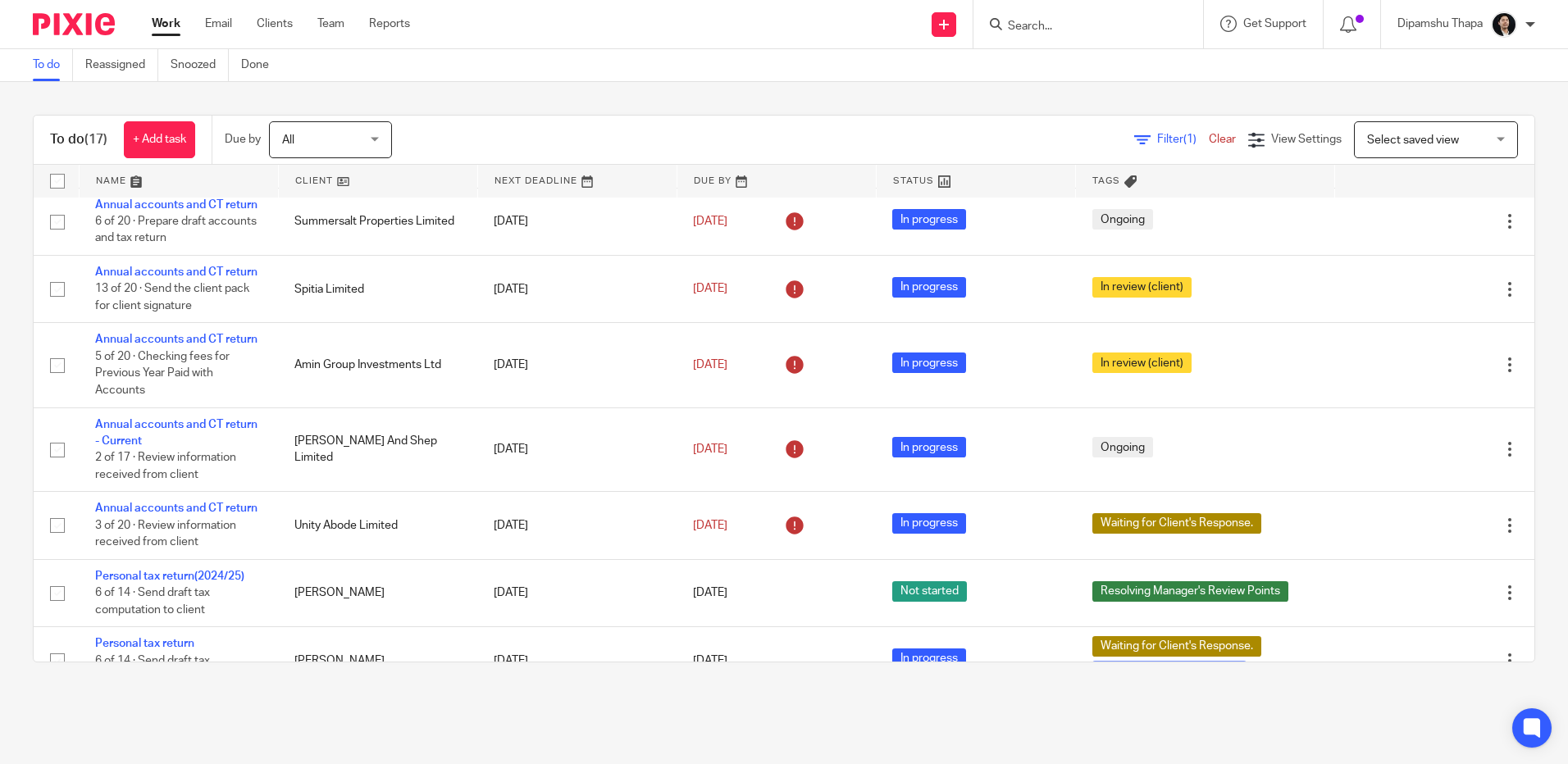
click at [67, 27] on img at bounding box center [74, 24] width 82 height 22
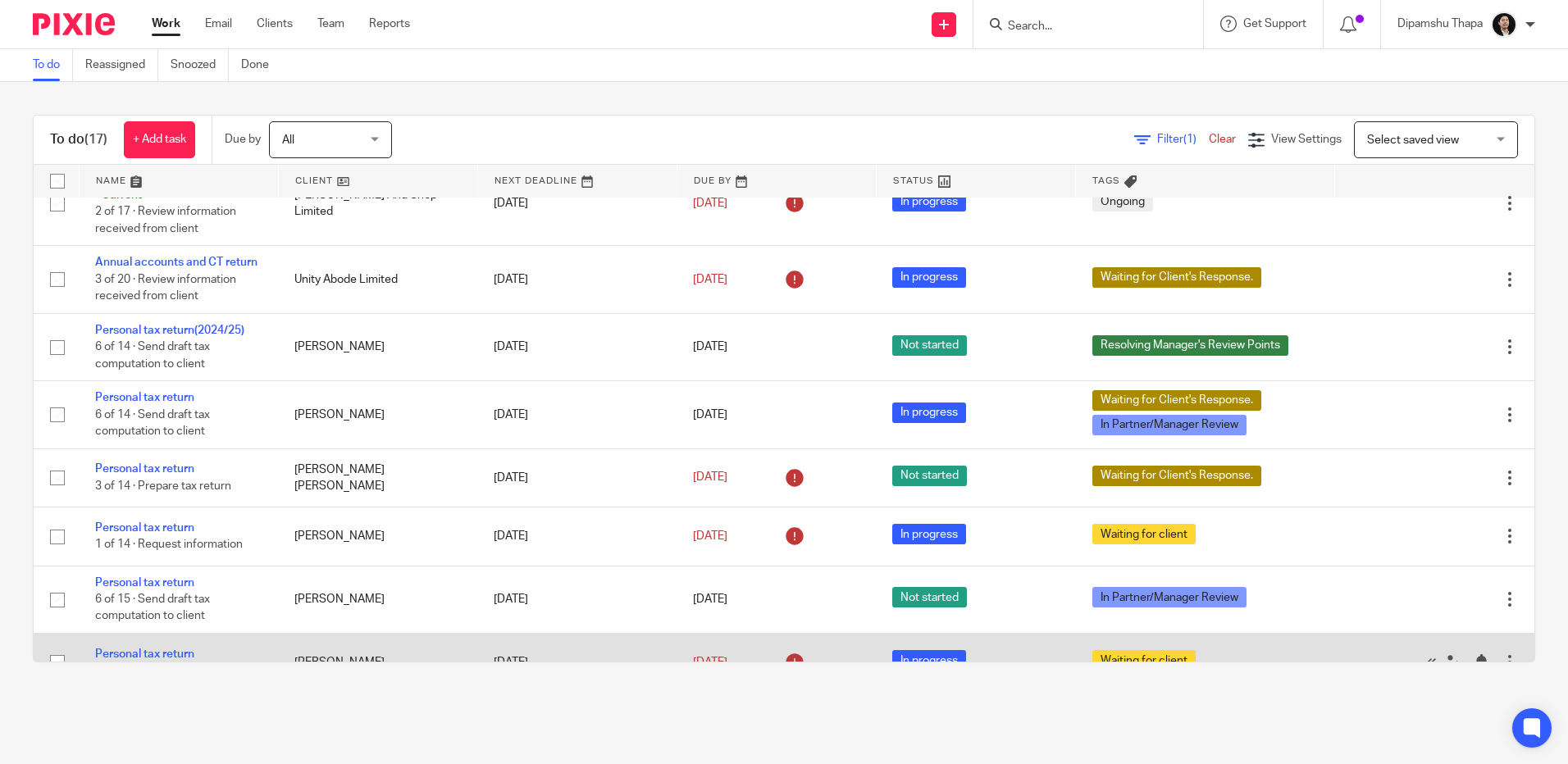
scroll to position [832, 0]
